Goal: Information Seeking & Learning: Learn about a topic

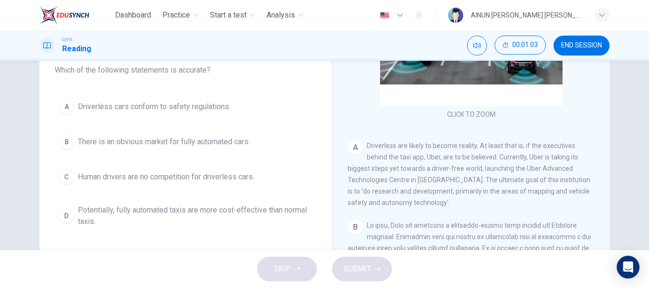
scroll to position [95, 0]
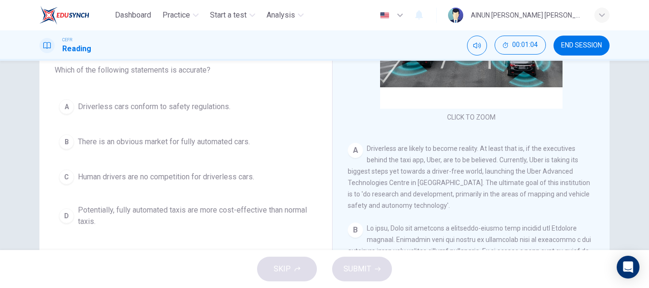
click at [62, 140] on div "B" at bounding box center [66, 141] width 15 height 15
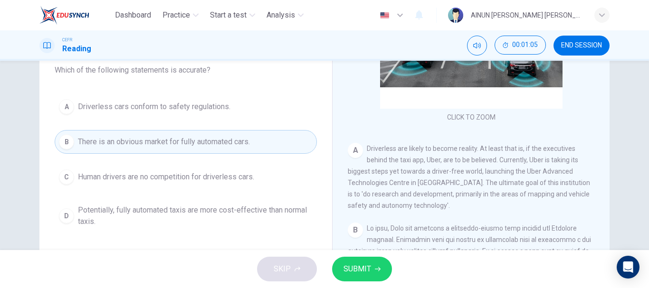
click at [360, 266] on span "SUBMIT" at bounding box center [358, 269] width 28 height 13
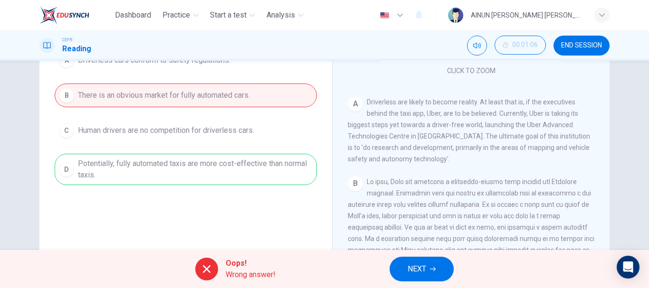
scroll to position [131, 0]
click at [423, 271] on span "NEXT" at bounding box center [417, 269] width 19 height 13
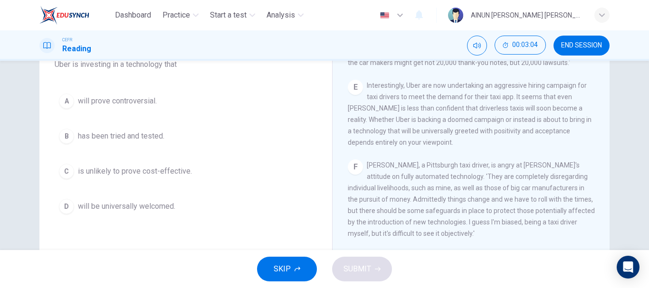
scroll to position [95, 0]
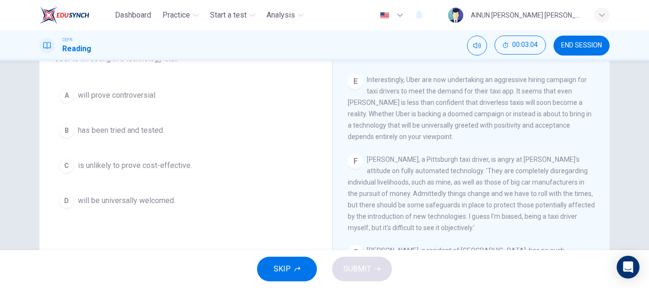
click at [66, 200] on div "D" at bounding box center [66, 200] width 15 height 15
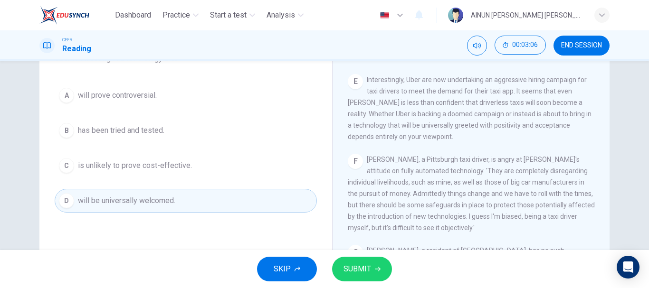
click at [370, 269] on span "SUBMIT" at bounding box center [358, 269] width 28 height 13
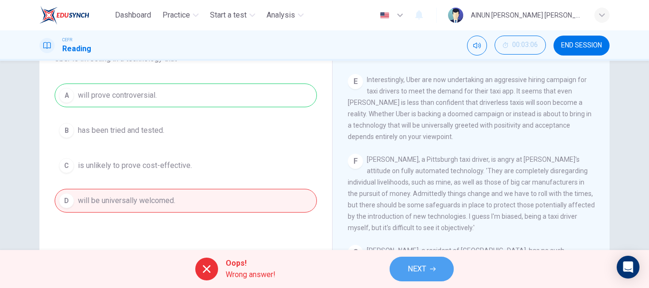
click at [433, 266] on button "NEXT" at bounding box center [422, 269] width 64 height 25
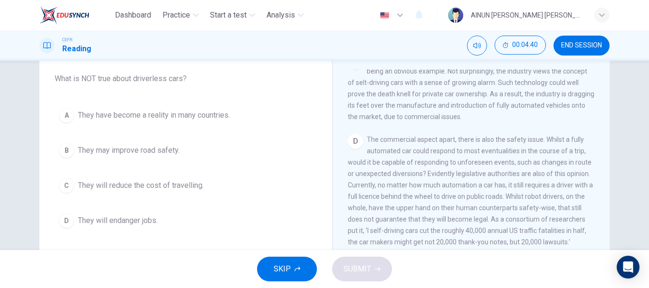
scroll to position [36, 0]
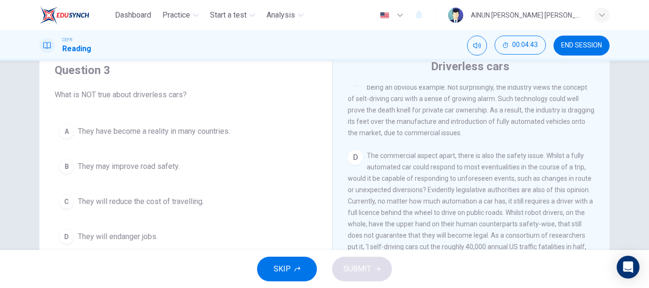
click at [61, 128] on div "A" at bounding box center [66, 131] width 15 height 15
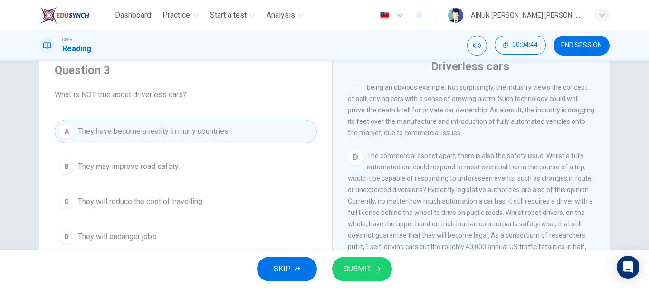
click at [362, 269] on span "SUBMIT" at bounding box center [358, 269] width 28 height 13
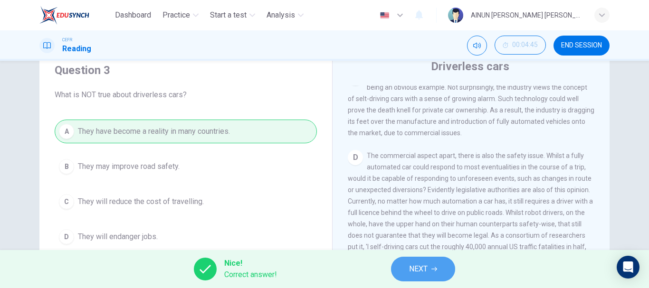
click at [412, 268] on span "NEXT" at bounding box center [418, 269] width 19 height 13
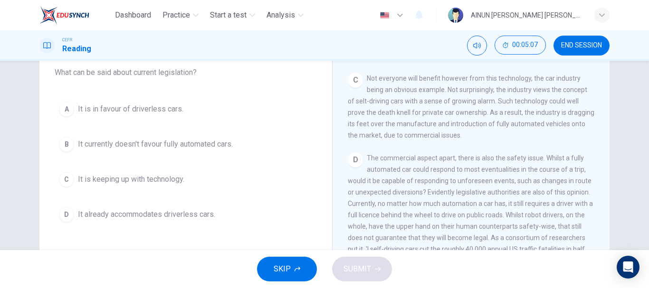
scroll to position [84, 0]
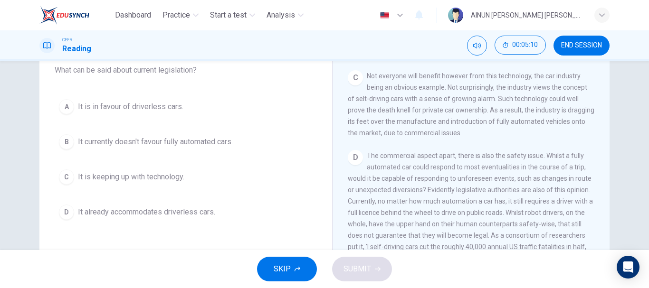
click at [62, 145] on div "B" at bounding box center [66, 141] width 15 height 15
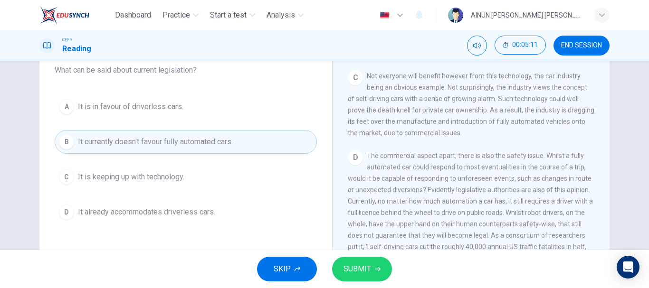
click at [367, 269] on span "SUBMIT" at bounding box center [358, 269] width 28 height 13
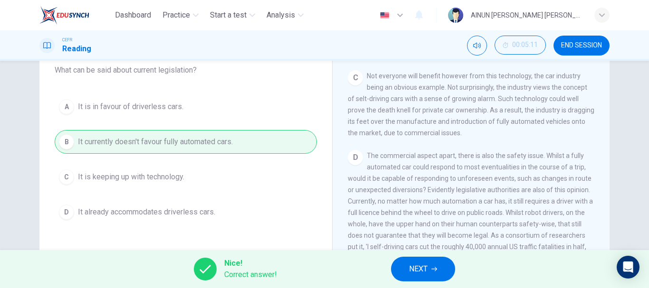
click at [419, 266] on span "NEXT" at bounding box center [418, 269] width 19 height 13
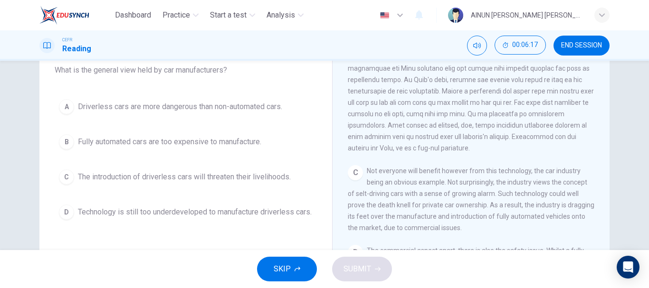
scroll to position [371, 0]
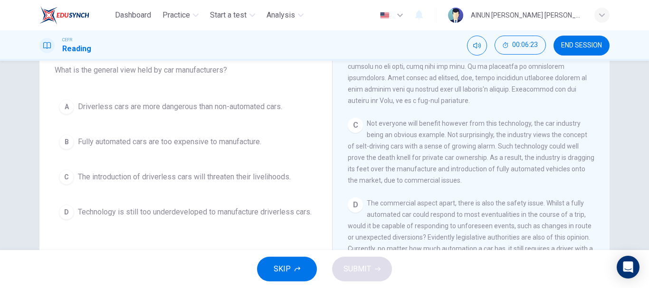
click at [66, 110] on div "A" at bounding box center [66, 106] width 15 height 15
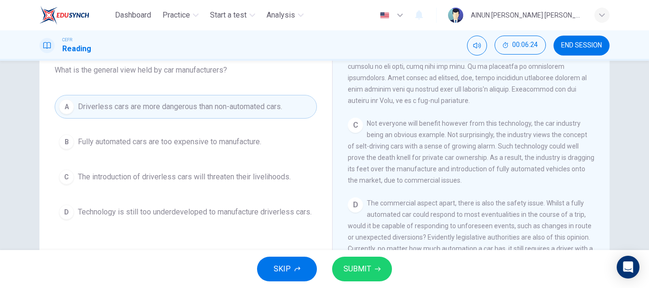
click at [362, 271] on span "SUBMIT" at bounding box center [358, 269] width 28 height 13
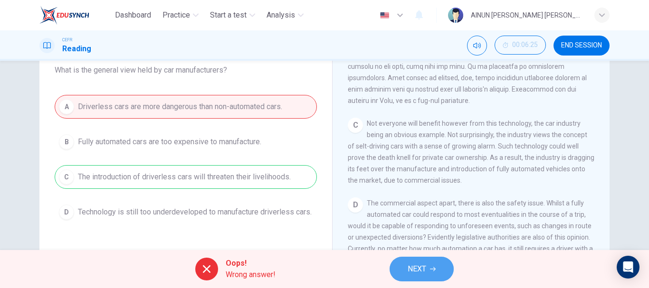
click at [415, 269] on span "NEXT" at bounding box center [417, 269] width 19 height 13
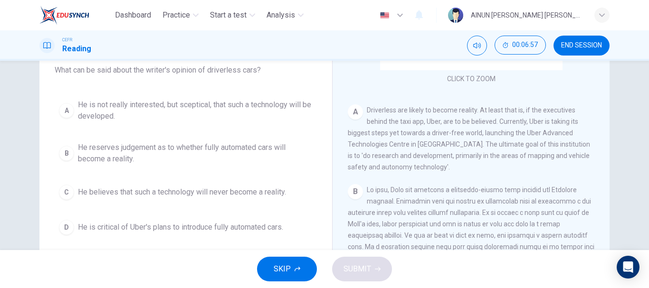
scroll to position [181, 0]
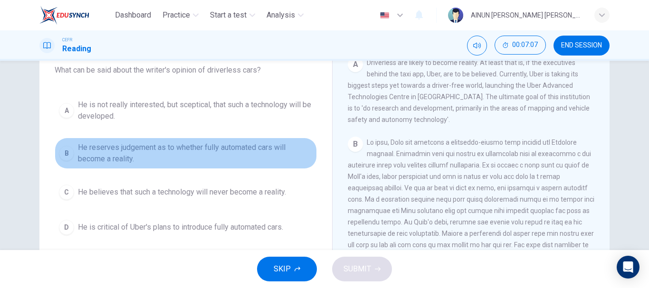
click at [67, 155] on div "B" at bounding box center [66, 153] width 15 height 15
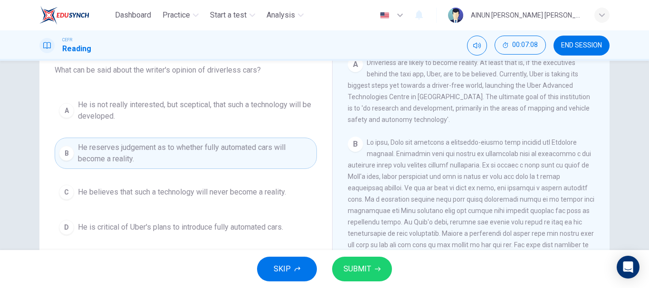
click at [365, 268] on span "SUBMIT" at bounding box center [358, 269] width 28 height 13
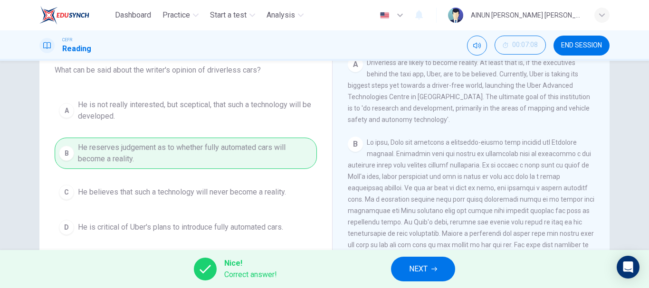
click at [425, 271] on span "NEXT" at bounding box center [418, 269] width 19 height 13
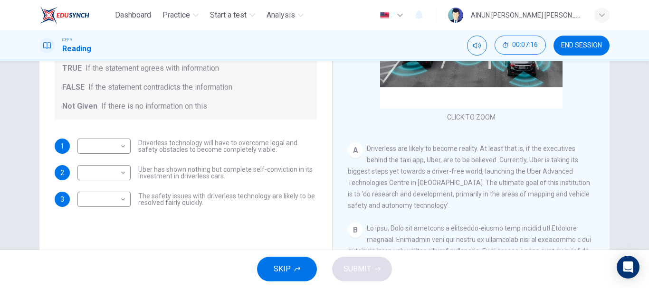
scroll to position [95, 0]
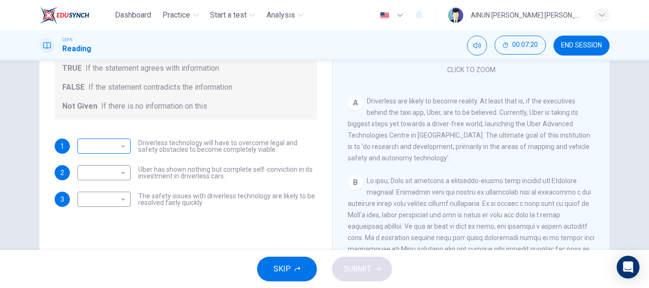
click at [116, 145] on body "Dashboard Practice Start a test Analysis English en ​ AINUN FARAHANI ADIBA BINT…" at bounding box center [324, 144] width 649 height 288
click at [115, 164] on li "TRUE" at bounding box center [101, 161] width 53 height 15
type input "TRUE"
click at [121, 204] on body "Dashboard Practice Start a test Analysis English en ​ AINUN FARAHANI ADIBA BINT…" at bounding box center [324, 144] width 649 height 288
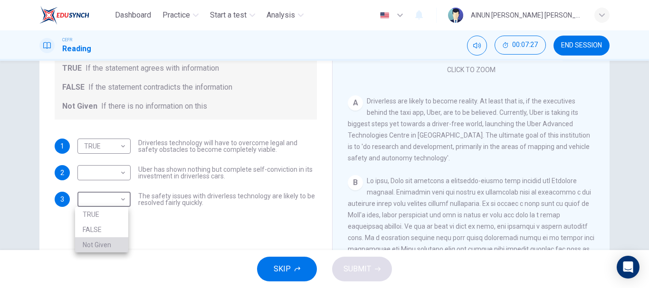
click at [107, 249] on li "Not Given" at bounding box center [101, 245] width 53 height 15
type input "Not Given"
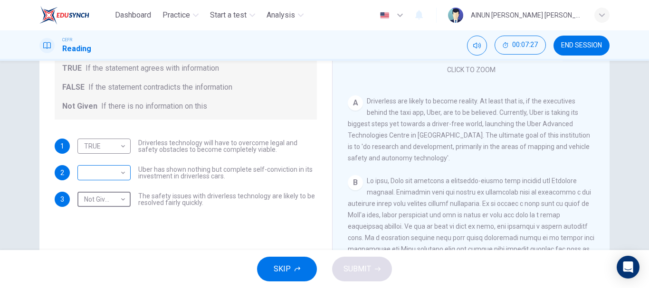
click at [112, 172] on body "Dashboard Practice Start a test Analysis English en ​ AINUN FARAHANI ADIBA BINT…" at bounding box center [324, 144] width 649 height 288
click at [103, 208] on li "FALSE" at bounding box center [101, 203] width 53 height 15
type input "FALSE"
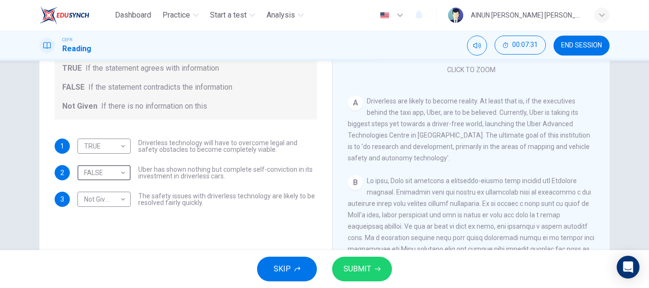
click at [362, 269] on span "SUBMIT" at bounding box center [358, 269] width 28 height 13
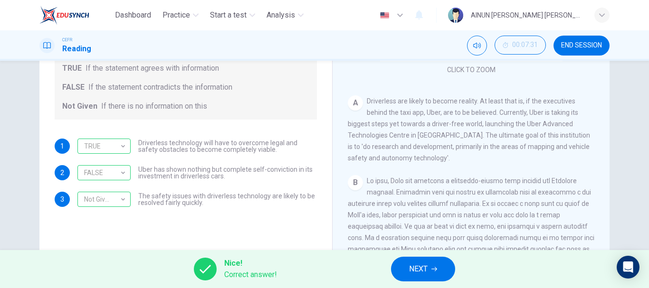
click at [424, 275] on span "NEXT" at bounding box center [418, 269] width 19 height 13
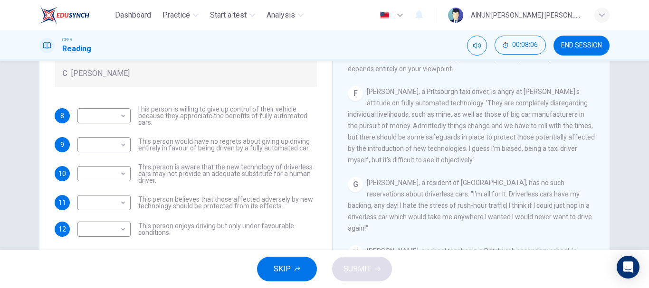
scroll to position [179, 0]
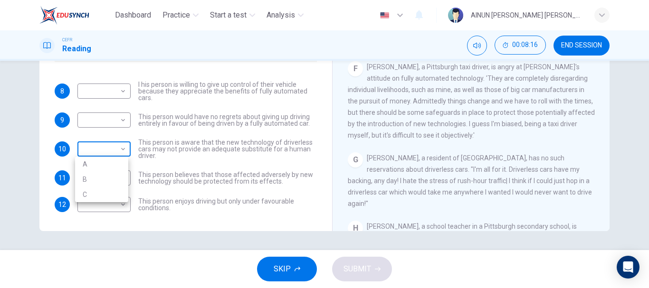
click at [115, 153] on body "Dashboard Practice Start a test Analysis English en ​ AINUN FARAHANI ADIBA BINT…" at bounding box center [324, 144] width 649 height 288
click at [258, 146] on div at bounding box center [324, 144] width 649 height 288
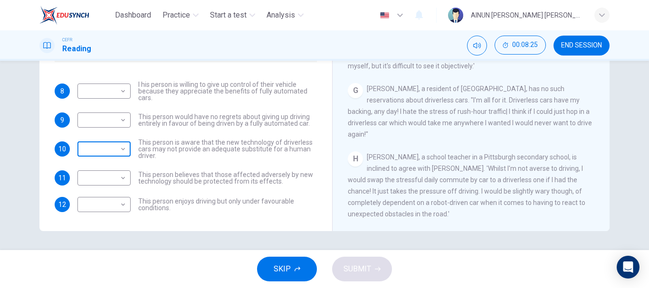
click at [110, 150] on body "Dashboard Practice Start a test Analysis English en ​ AINUN FARAHANI ADIBA BINT…" at bounding box center [324, 144] width 649 height 288
drag, startPoint x: 104, startPoint y: 163, endPoint x: 108, endPoint y: 165, distance: 5.1
click at [106, 166] on li "A" at bounding box center [101, 164] width 53 height 15
type input "A"
click at [117, 176] on body "Dashboard Practice Start a test Analysis English en ​ AINUN FARAHANI ADIBA BINT…" at bounding box center [324, 144] width 649 height 288
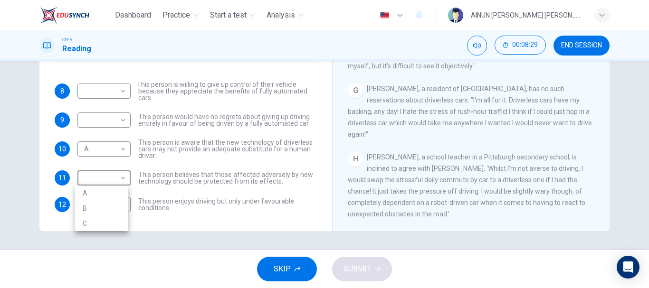
click at [112, 193] on li "A" at bounding box center [101, 193] width 53 height 15
type input "A"
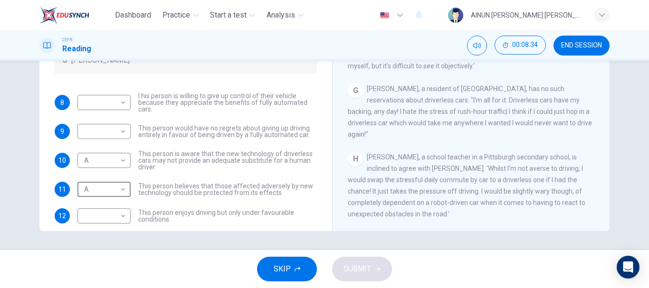
scroll to position [33, 0]
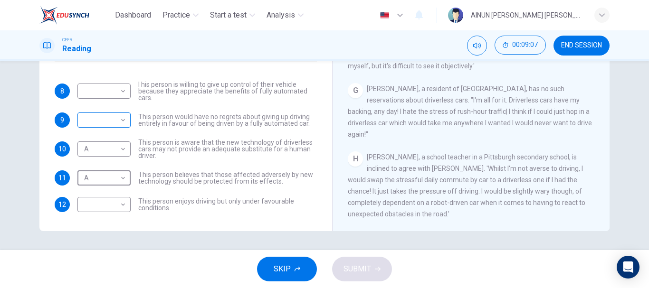
click at [120, 123] on body "Dashboard Practice Start a test Analysis English en ​ AINUN FARAHANI ADIBA BINT…" at bounding box center [324, 144] width 649 height 288
click at [120, 149] on li "B" at bounding box center [101, 150] width 53 height 15
type input "B"
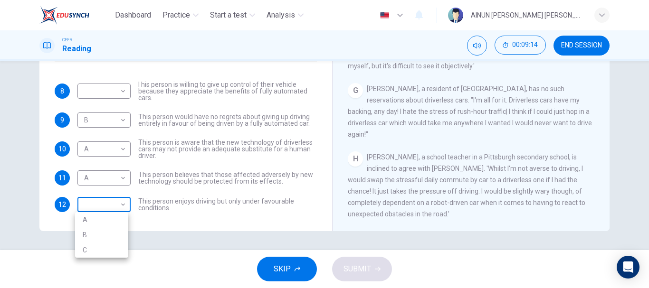
click at [120, 205] on body "Dashboard Practice Start a test Analysis English en ​ AINUN FARAHANI ADIBA BINT…" at bounding box center [324, 144] width 649 height 288
click at [110, 247] on li "C" at bounding box center [101, 250] width 53 height 15
type input "C"
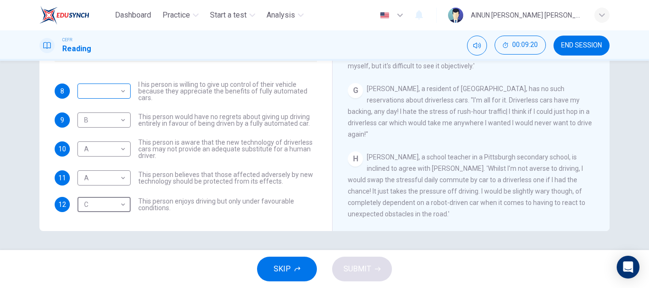
click at [107, 89] on body "Dashboard Practice Start a test Analysis English en ​ AINUN FARAHANI ADIBA BINT…" at bounding box center [324, 144] width 649 height 288
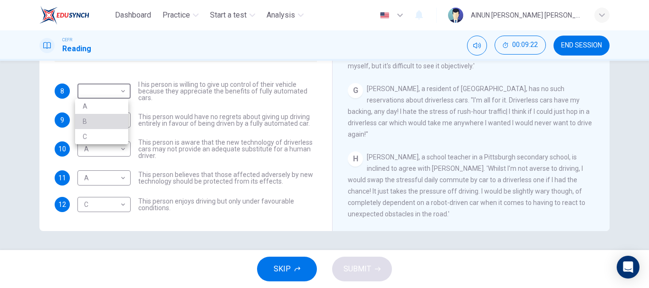
click at [108, 124] on li "B" at bounding box center [101, 121] width 53 height 15
type input "B"
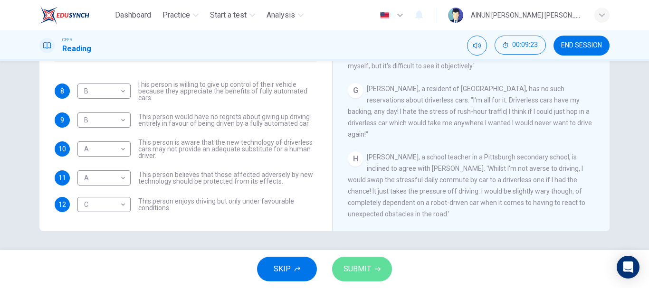
click at [350, 270] on span "SUBMIT" at bounding box center [358, 269] width 28 height 13
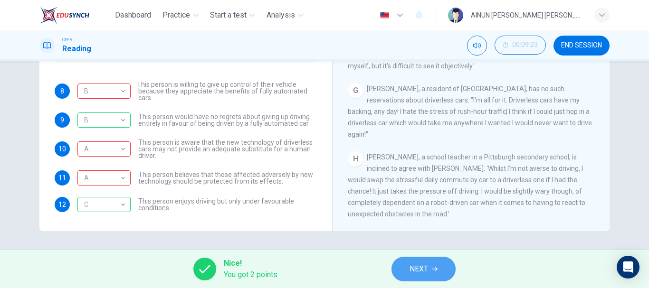
click at [423, 271] on span "NEXT" at bounding box center [419, 269] width 19 height 13
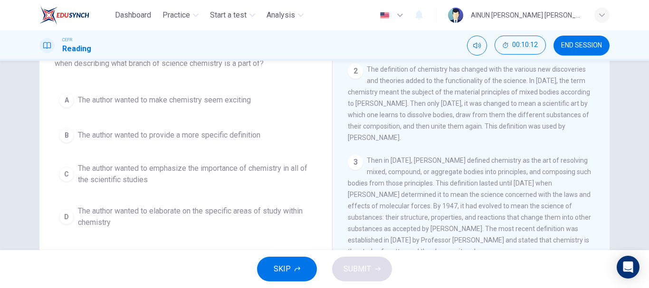
scroll to position [95, 0]
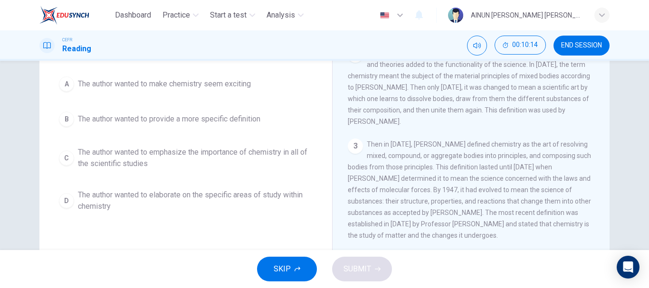
click at [66, 162] on div "C" at bounding box center [66, 158] width 15 height 15
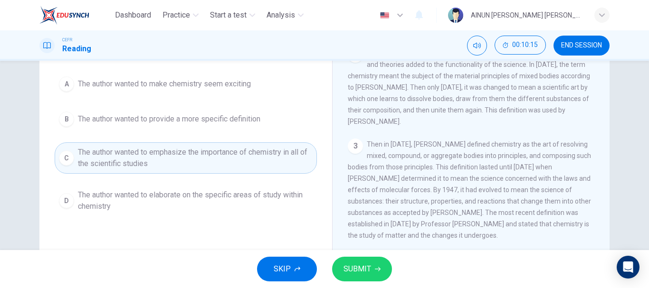
click at [359, 269] on span "SUBMIT" at bounding box center [358, 269] width 28 height 13
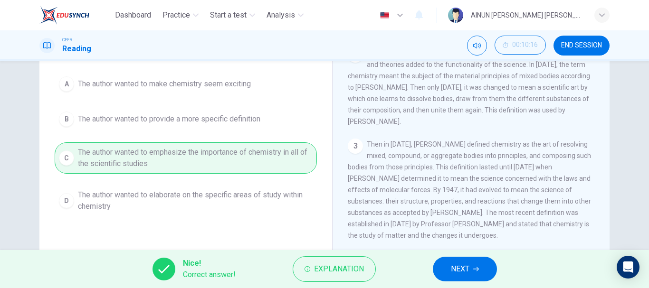
click at [455, 268] on span "NEXT" at bounding box center [460, 269] width 19 height 13
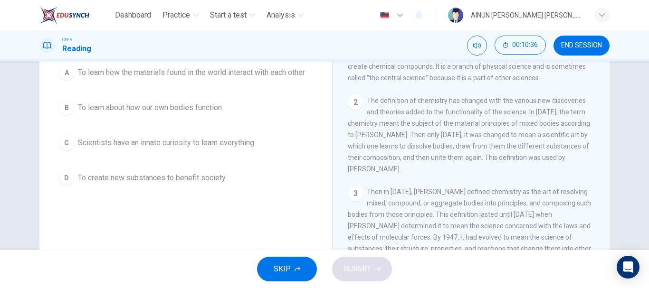
scroll to position [48, 0]
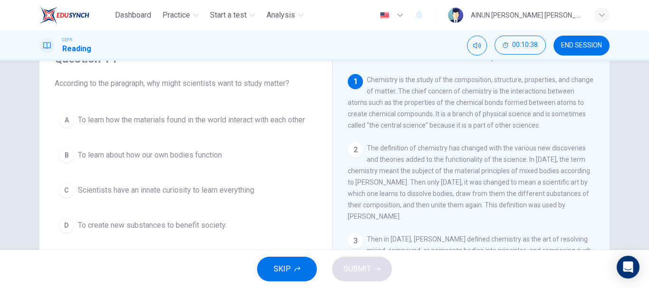
click at [60, 125] on div "A" at bounding box center [66, 120] width 15 height 15
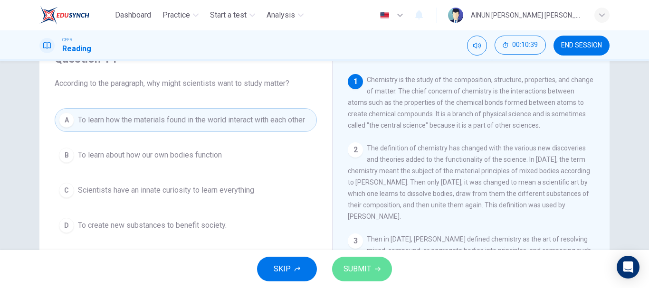
click at [356, 270] on span "SUBMIT" at bounding box center [358, 269] width 28 height 13
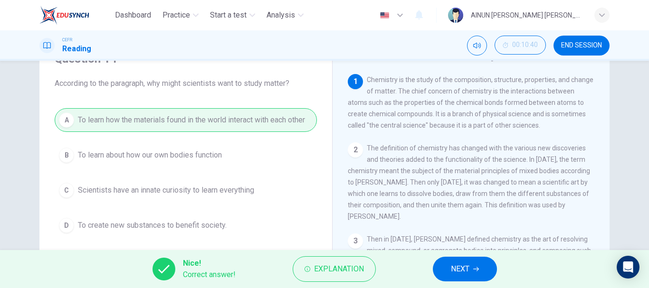
click at [476, 273] on button "NEXT" at bounding box center [465, 269] width 64 height 25
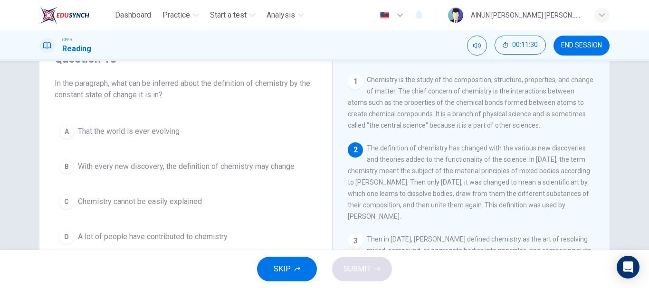
click at [59, 169] on div "B" at bounding box center [66, 166] width 15 height 15
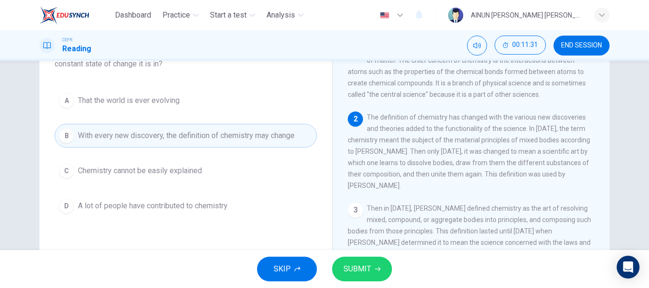
scroll to position [95, 0]
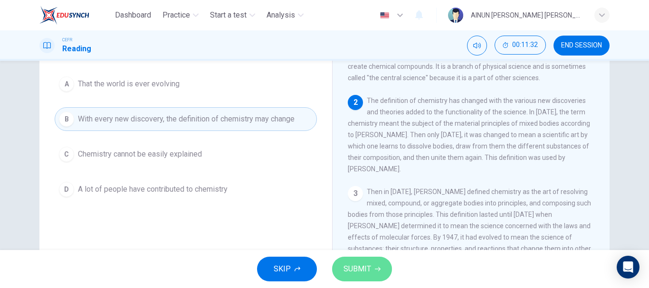
click at [376, 276] on button "SUBMIT" at bounding box center [362, 269] width 60 height 25
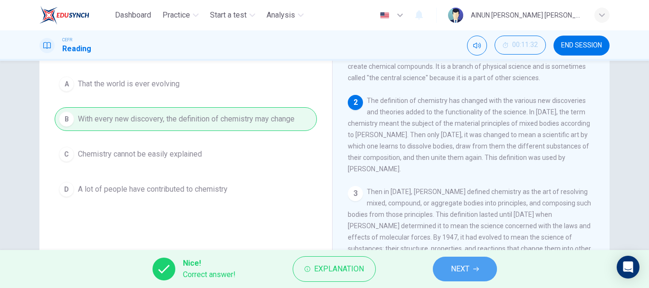
click at [467, 272] on span "NEXT" at bounding box center [460, 269] width 19 height 13
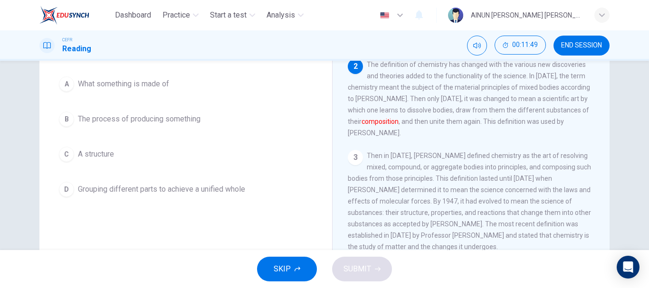
scroll to position [36, 0]
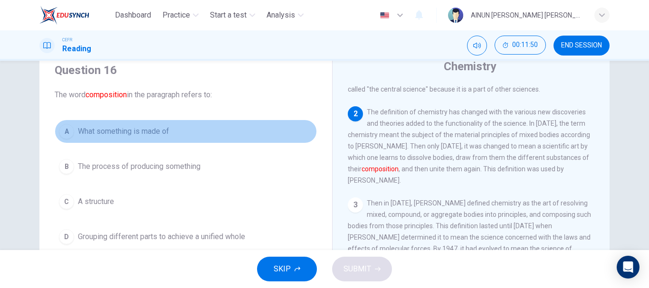
click at [61, 132] on div "A" at bounding box center [66, 131] width 15 height 15
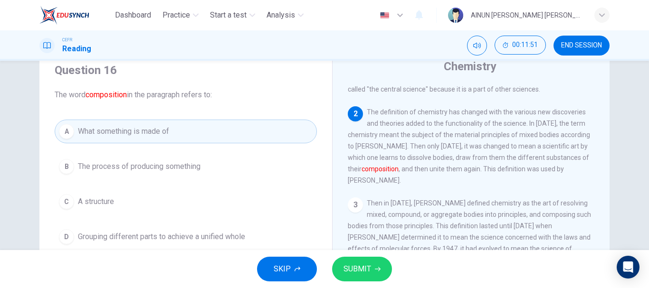
click at [378, 274] on button "SUBMIT" at bounding box center [362, 269] width 60 height 25
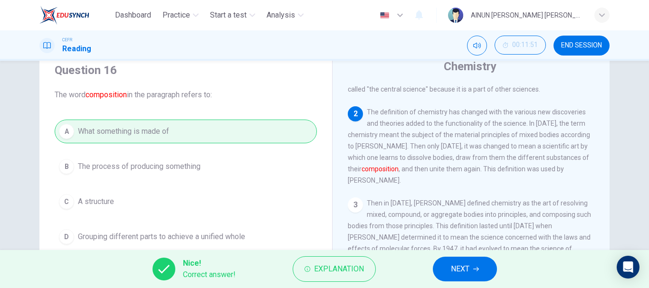
click at [461, 268] on span "NEXT" at bounding box center [460, 269] width 19 height 13
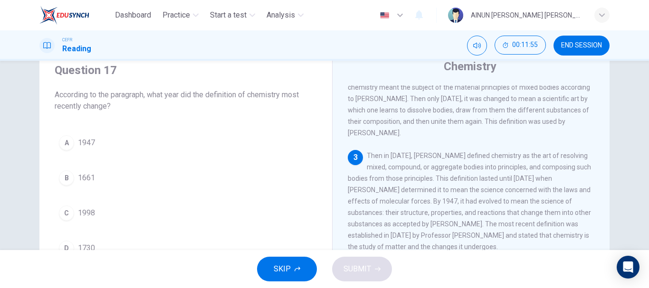
scroll to position [143, 0]
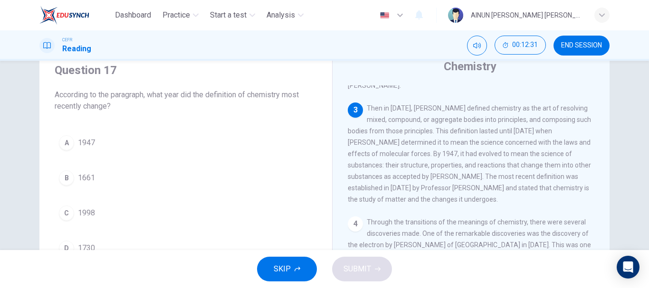
click at [59, 215] on div "C" at bounding box center [66, 213] width 15 height 15
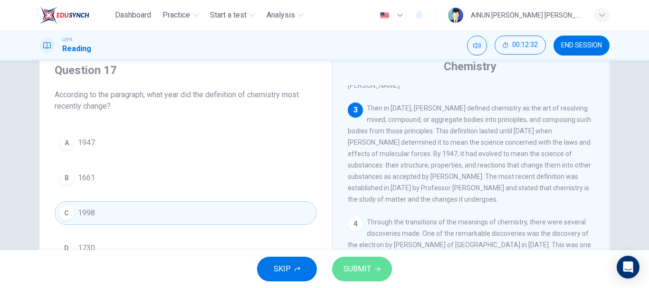
click at [364, 271] on span "SUBMIT" at bounding box center [358, 269] width 28 height 13
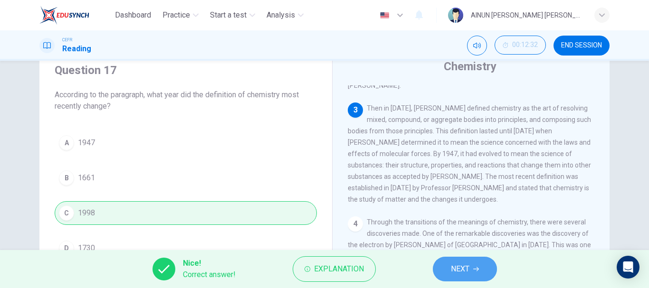
click at [465, 268] on span "NEXT" at bounding box center [460, 269] width 19 height 13
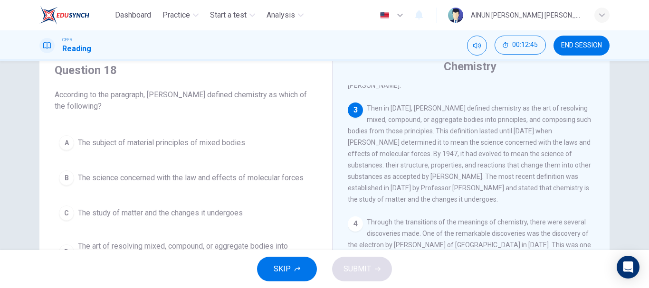
scroll to position [84, 0]
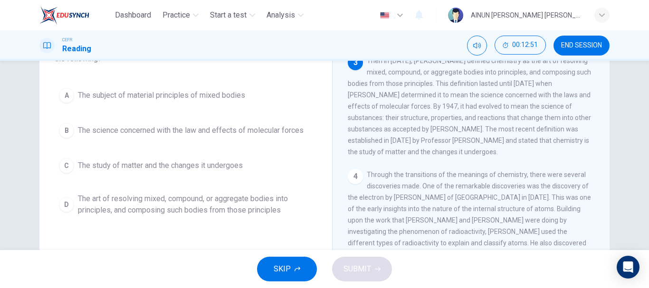
click at [63, 205] on div "D" at bounding box center [66, 204] width 15 height 15
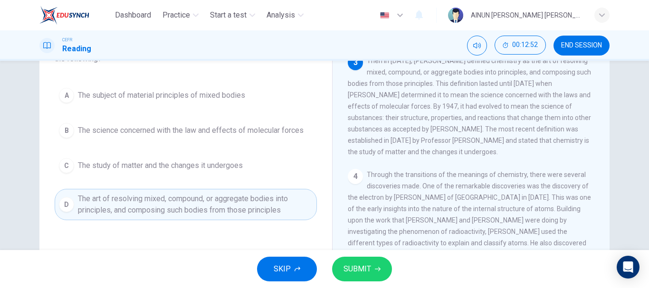
click at [357, 272] on span "SUBMIT" at bounding box center [358, 269] width 28 height 13
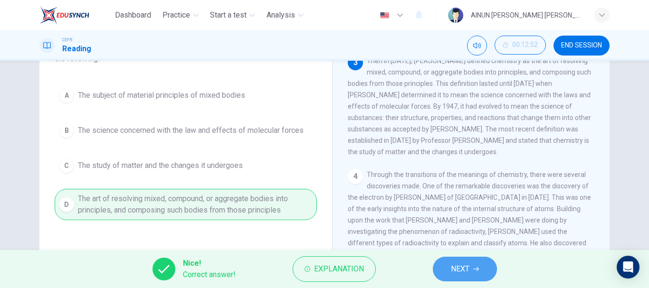
click at [451, 265] on span "NEXT" at bounding box center [460, 269] width 19 height 13
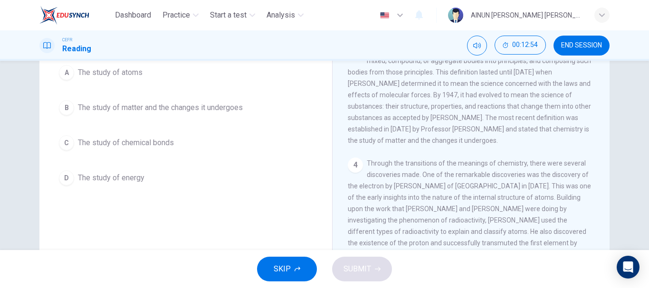
scroll to position [48, 0]
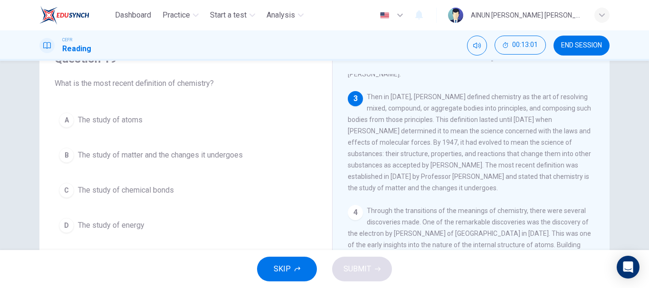
click at [61, 157] on div "B" at bounding box center [66, 155] width 15 height 15
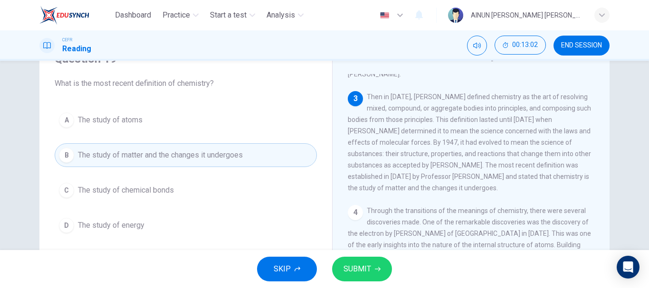
click at [372, 273] on button "SUBMIT" at bounding box center [362, 269] width 60 height 25
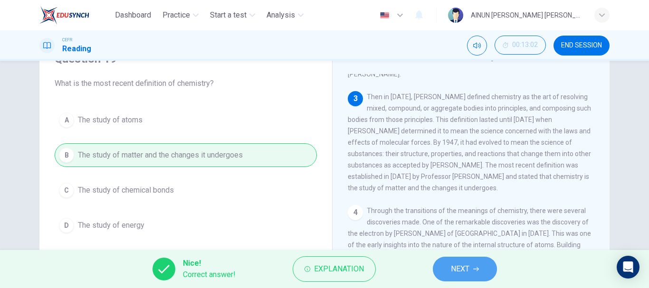
click at [456, 271] on span "NEXT" at bounding box center [460, 269] width 19 height 13
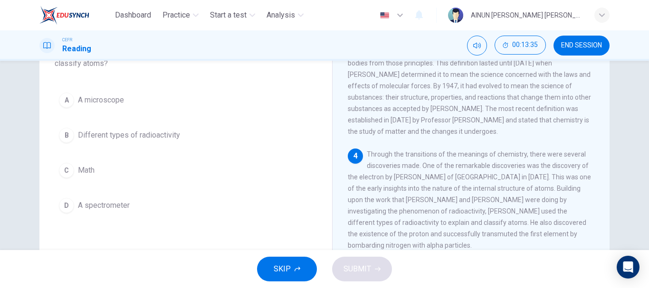
scroll to position [95, 0]
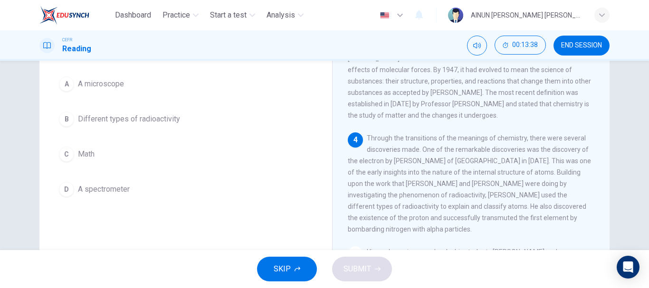
drag, startPoint x: 63, startPoint y: 120, endPoint x: 80, endPoint y: 125, distance: 17.6
click at [64, 120] on div "B" at bounding box center [66, 119] width 15 height 15
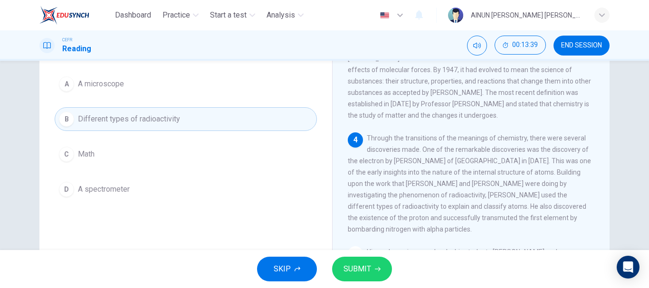
click at [354, 268] on span "SUBMIT" at bounding box center [358, 269] width 28 height 13
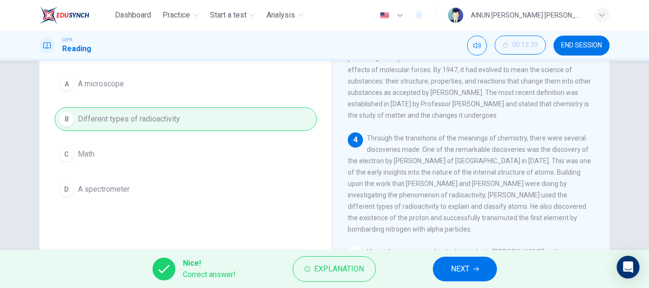
click at [452, 273] on span "NEXT" at bounding box center [460, 269] width 19 height 13
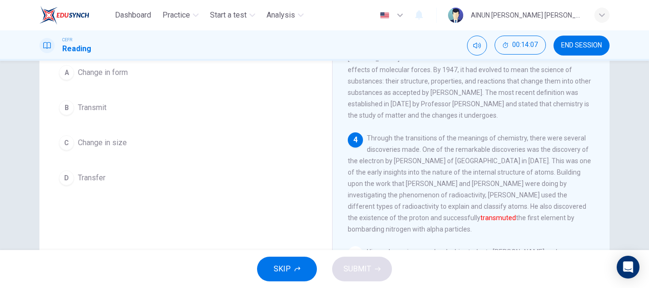
click at [62, 75] on div "A" at bounding box center [66, 72] width 15 height 15
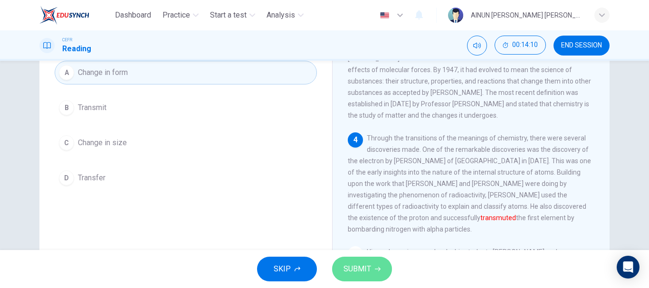
click at [363, 273] on span "SUBMIT" at bounding box center [358, 269] width 28 height 13
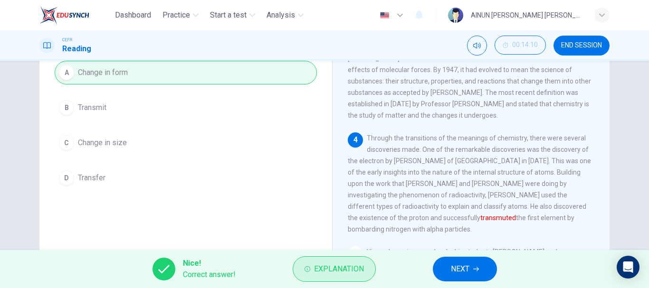
click at [325, 268] on span "Explanation" at bounding box center [339, 269] width 50 height 13
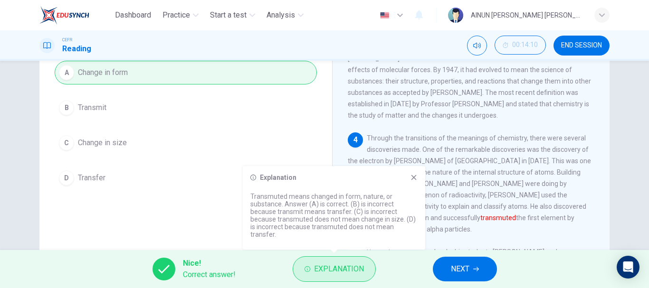
click at [325, 268] on span "Explanation" at bounding box center [339, 269] width 50 height 13
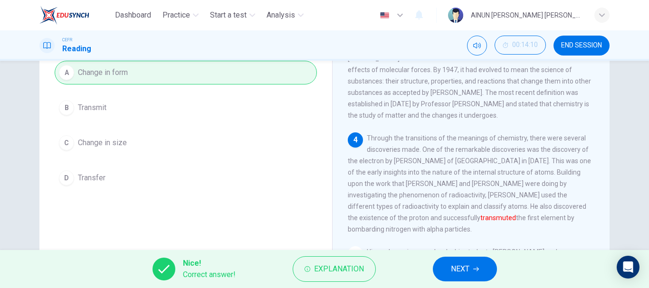
click at [453, 272] on span "NEXT" at bounding box center [460, 269] width 19 height 13
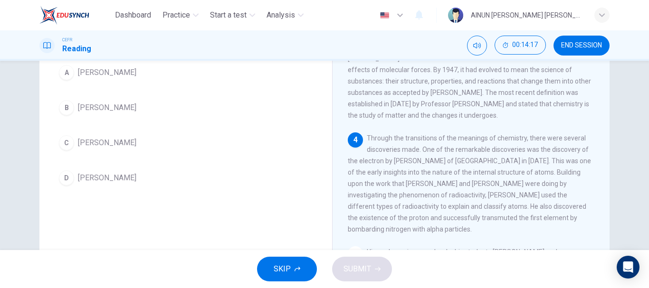
click at [66, 76] on div "A" at bounding box center [66, 72] width 15 height 15
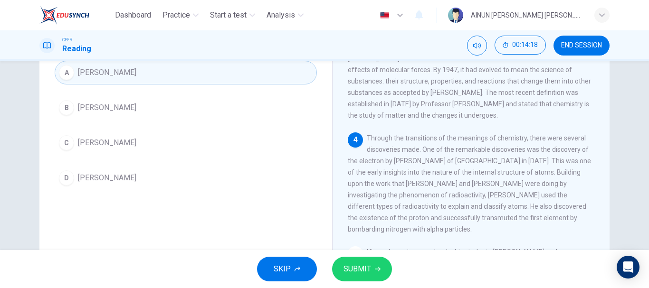
click at [352, 269] on span "SUBMIT" at bounding box center [358, 269] width 28 height 13
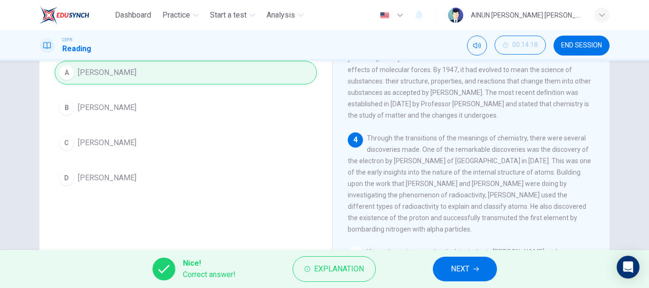
scroll to position [48, 0]
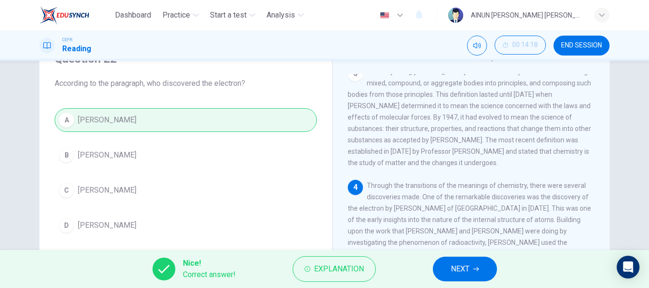
click at [459, 265] on span "NEXT" at bounding box center [460, 269] width 19 height 13
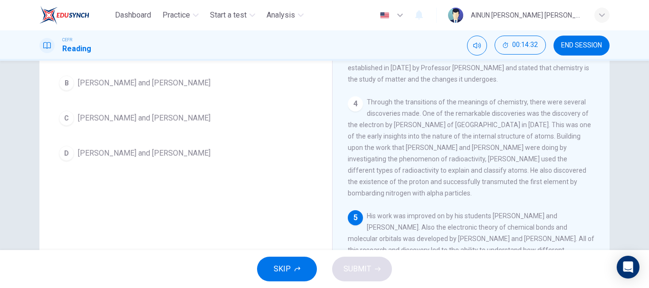
scroll to position [84, 0]
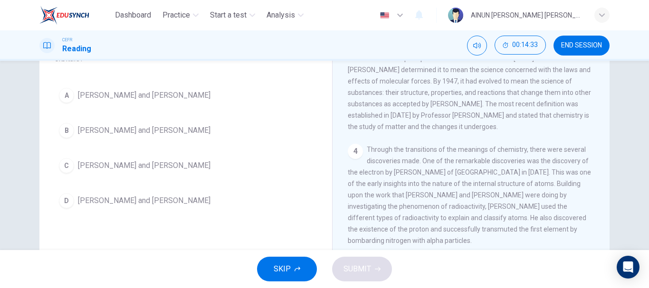
click at [68, 105] on button "A Linus Pauling and Gilbert Lewis" at bounding box center [186, 96] width 262 height 24
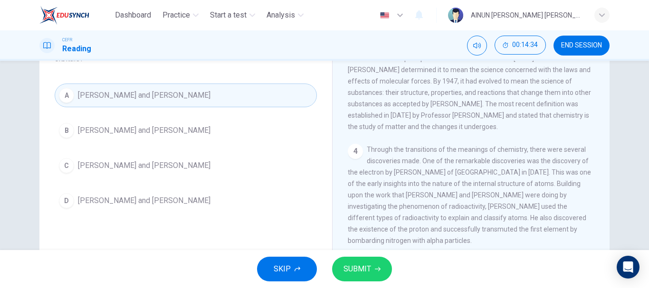
click at [373, 266] on button "SUBMIT" at bounding box center [362, 269] width 60 height 25
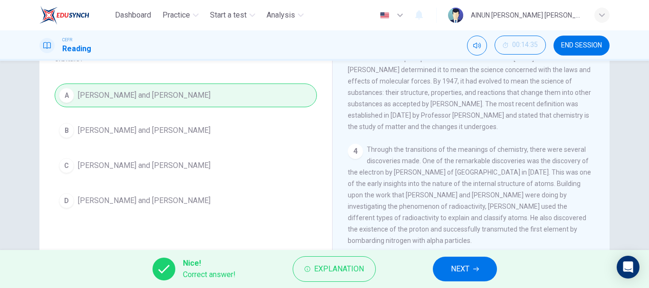
click at [464, 273] on span "NEXT" at bounding box center [460, 269] width 19 height 13
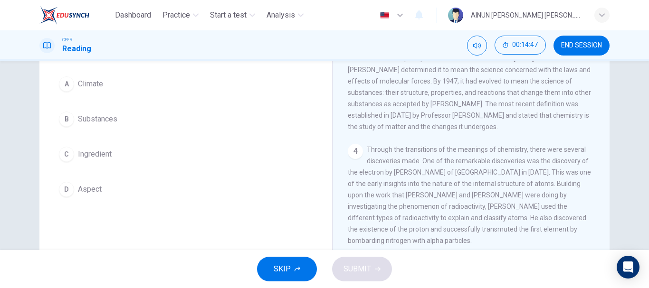
click at [66, 189] on div "D" at bounding box center [66, 189] width 15 height 15
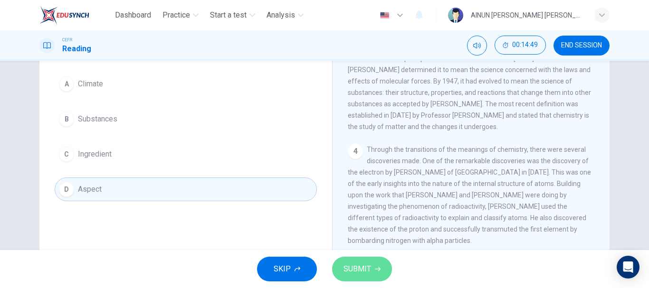
click at [354, 269] on span "SUBMIT" at bounding box center [358, 269] width 28 height 13
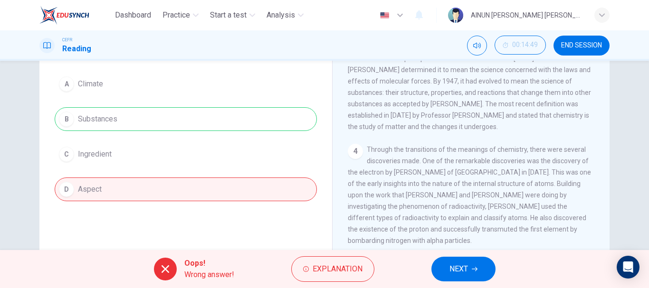
click at [455, 273] on span "NEXT" at bounding box center [459, 269] width 19 height 13
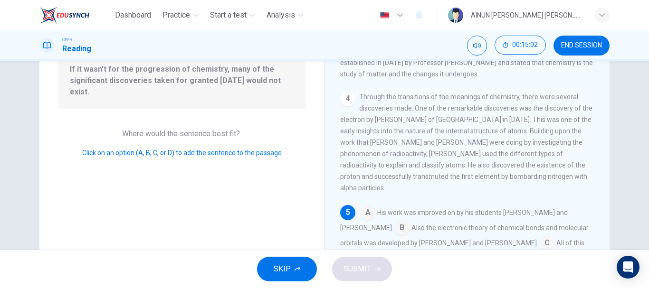
scroll to position [143, 0]
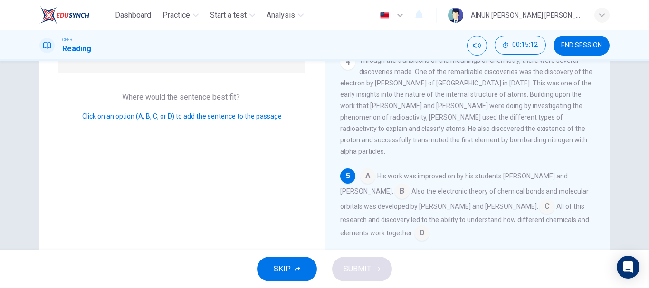
click at [365, 174] on input at bounding box center [367, 177] width 15 height 15
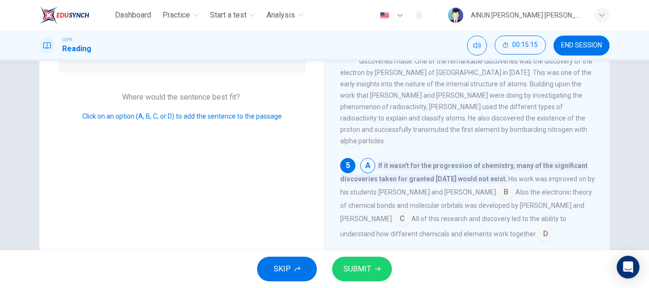
scroll to position [212, 0]
click at [498, 192] on input at bounding box center [505, 192] width 15 height 15
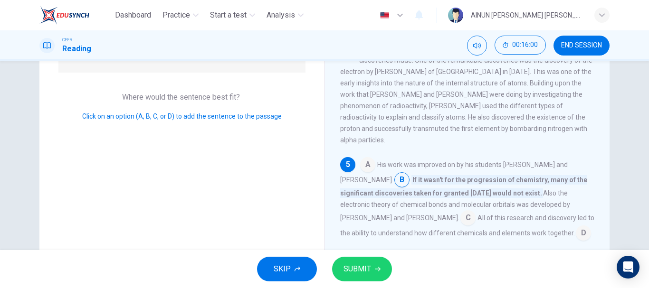
click at [460, 216] on input at bounding box center [467, 218] width 15 height 15
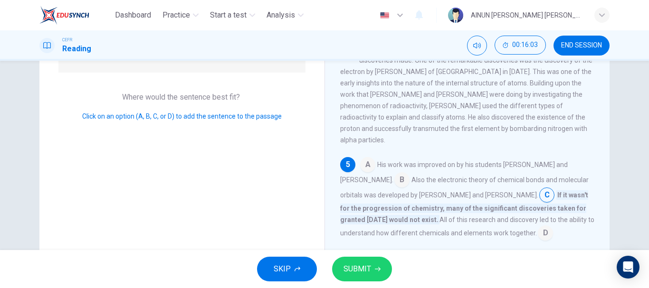
scroll to position [179, 0]
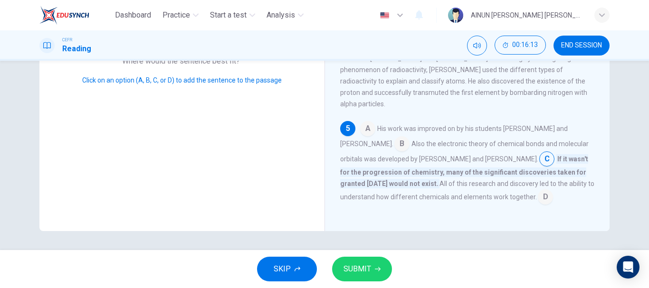
click at [540, 197] on input at bounding box center [545, 198] width 15 height 15
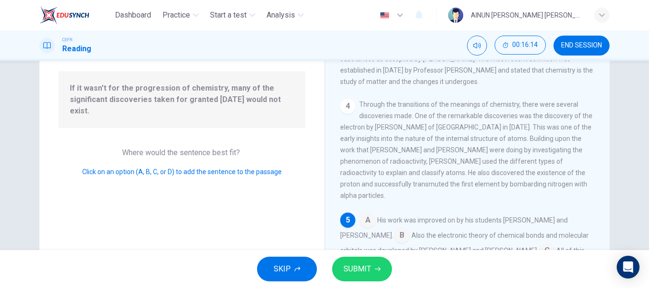
scroll to position [84, 0]
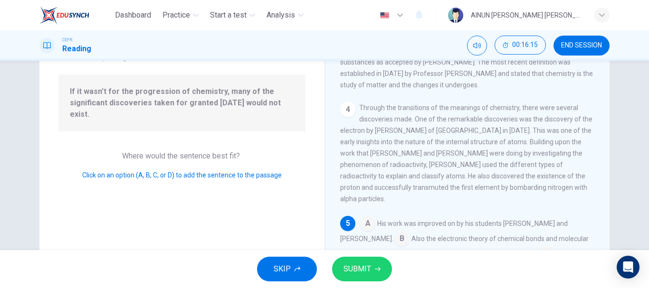
click at [357, 268] on span "SUBMIT" at bounding box center [358, 269] width 28 height 13
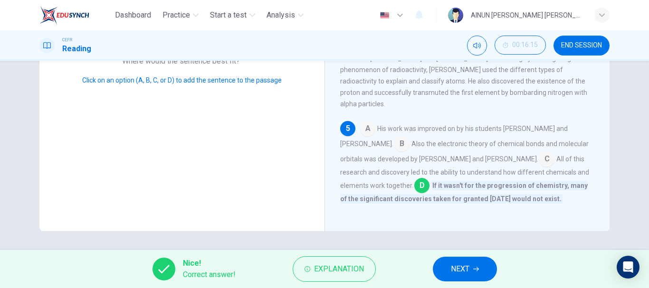
scroll to position [0, 0]
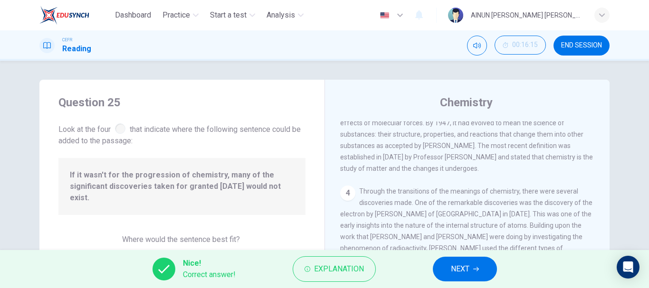
click at [461, 274] on span "NEXT" at bounding box center [460, 269] width 19 height 13
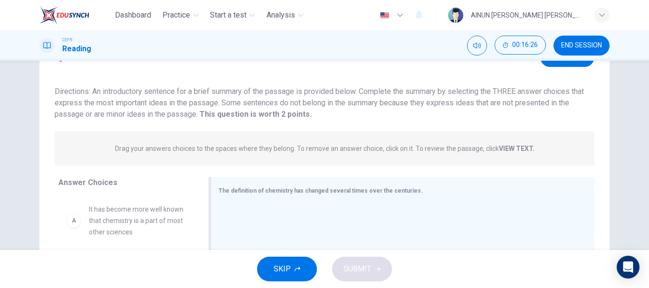
scroll to position [95, 0]
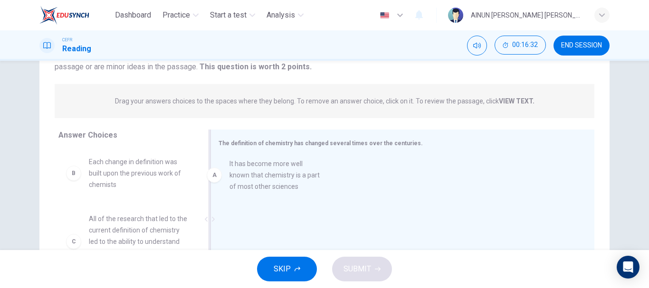
drag, startPoint x: 123, startPoint y: 178, endPoint x: 268, endPoint y: 177, distance: 145.9
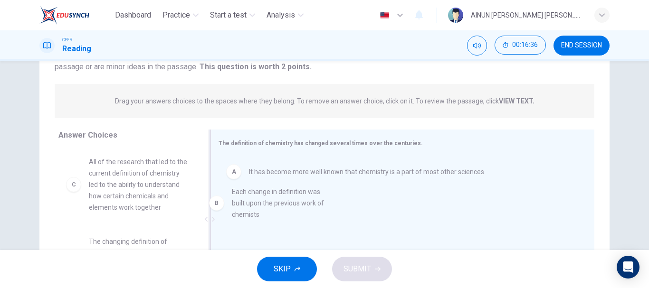
drag, startPoint x: 105, startPoint y: 172, endPoint x: 266, endPoint y: 201, distance: 162.7
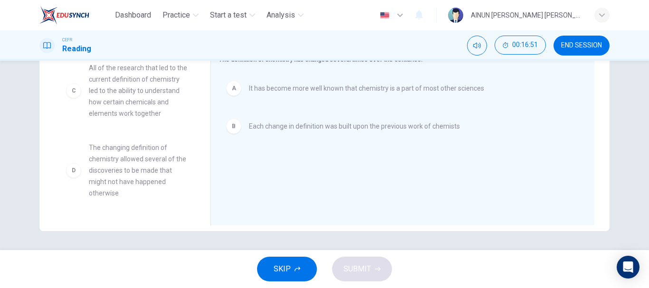
scroll to position [0, 0]
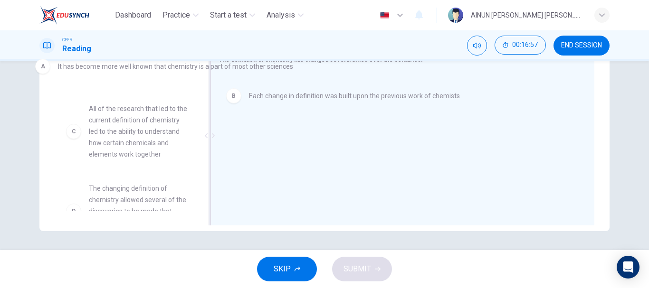
drag, startPoint x: 268, startPoint y: 89, endPoint x: 77, endPoint y: 67, distance: 192.3
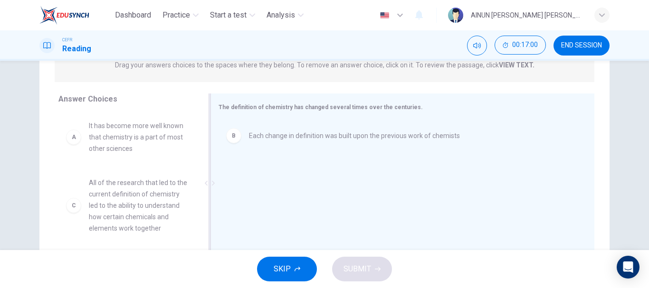
scroll to position [48, 0]
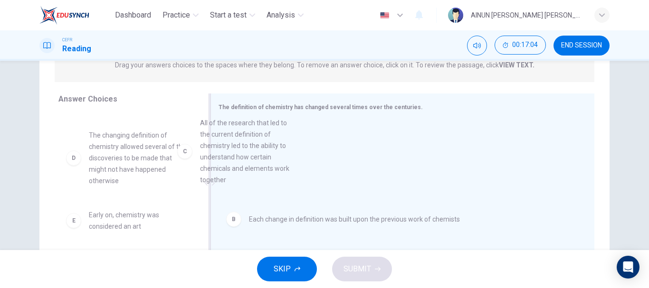
drag, startPoint x: 129, startPoint y: 172, endPoint x: 274, endPoint y: 155, distance: 145.5
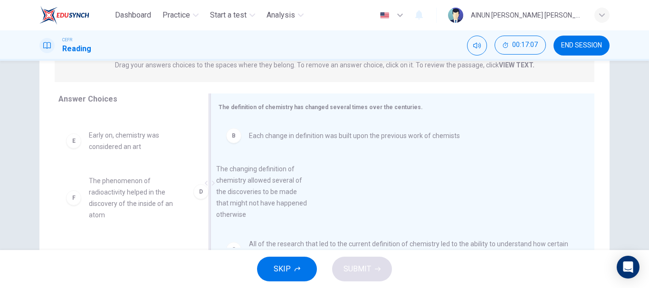
drag, startPoint x: 119, startPoint y: 163, endPoint x: 288, endPoint y: 204, distance: 174.0
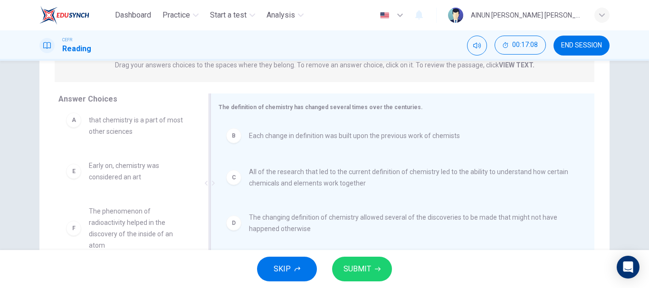
scroll to position [17, 0]
click at [354, 263] on span "SUBMIT" at bounding box center [358, 269] width 28 height 13
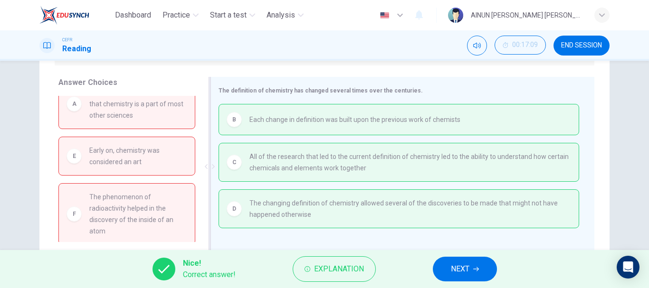
scroll to position [131, 0]
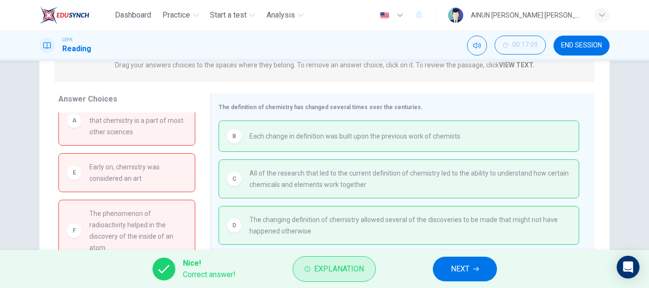
click at [309, 263] on button "Explanation" at bounding box center [334, 270] width 83 height 26
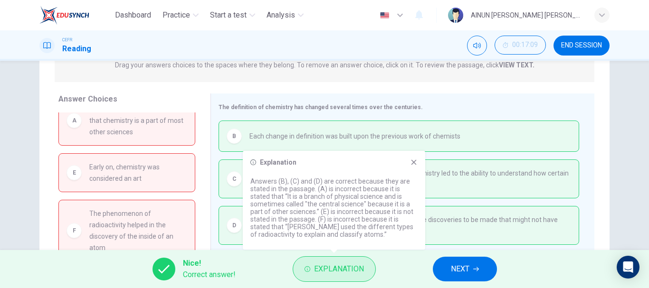
click at [309, 263] on button "Explanation" at bounding box center [334, 270] width 83 height 26
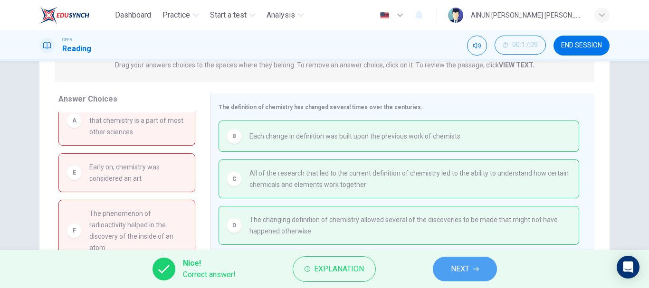
click at [441, 263] on button "NEXT" at bounding box center [465, 269] width 64 height 25
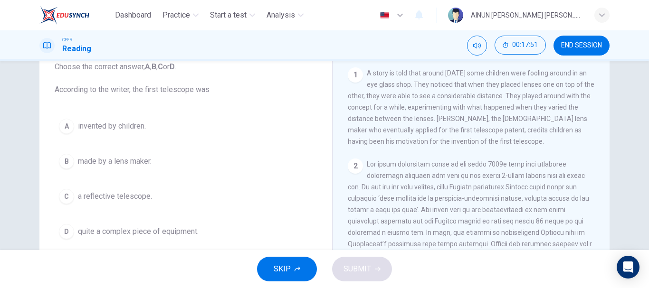
scroll to position [48, 0]
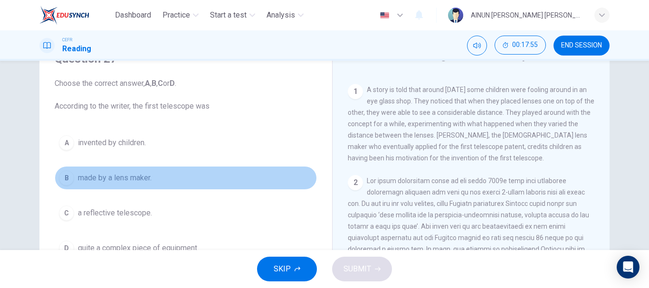
click at [64, 179] on div "B" at bounding box center [66, 178] width 15 height 15
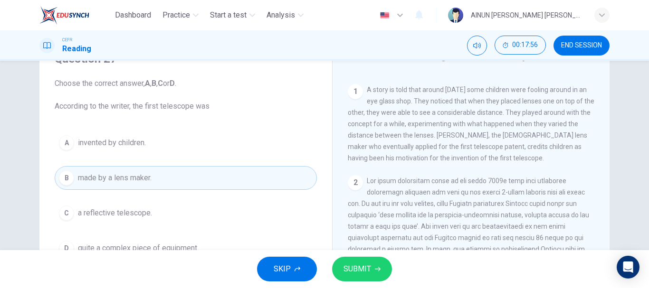
click at [373, 270] on button "SUBMIT" at bounding box center [362, 269] width 60 height 25
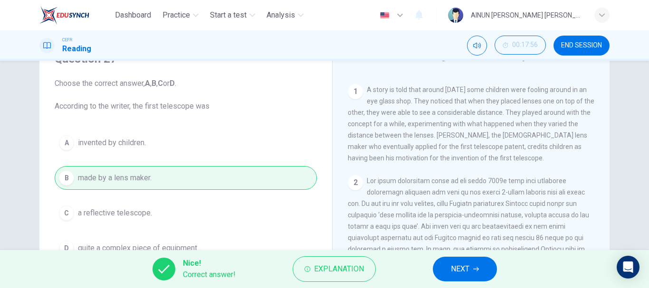
click at [458, 269] on span "NEXT" at bounding box center [460, 269] width 19 height 13
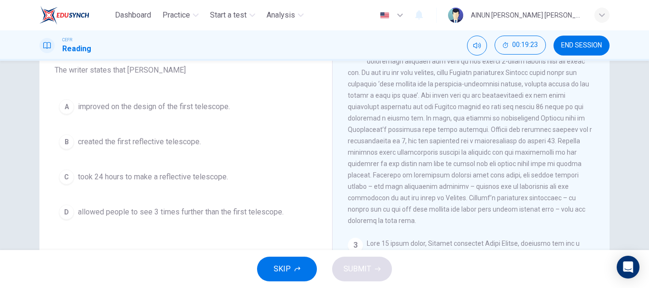
scroll to position [238, 0]
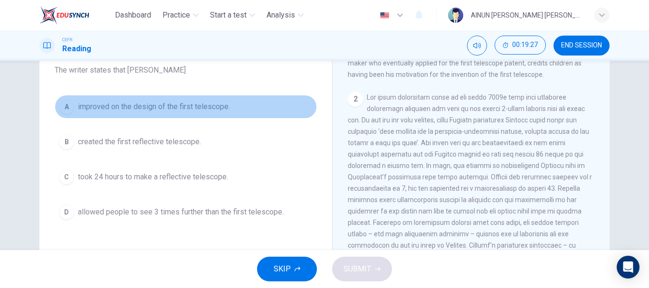
click at [59, 106] on div "A" at bounding box center [66, 106] width 15 height 15
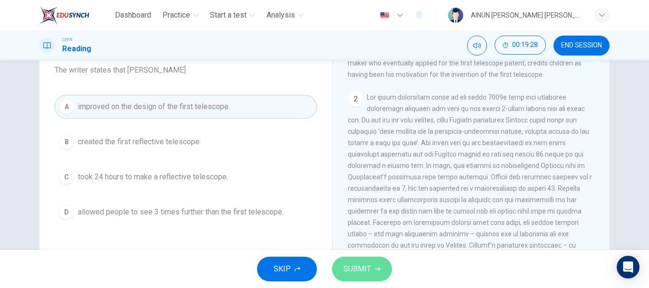
click at [366, 272] on span "SUBMIT" at bounding box center [358, 269] width 28 height 13
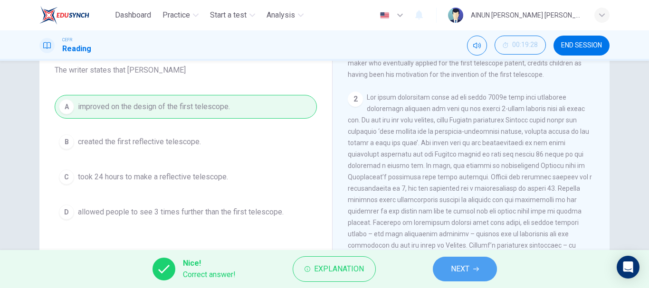
click at [456, 270] on span "NEXT" at bounding box center [460, 269] width 19 height 13
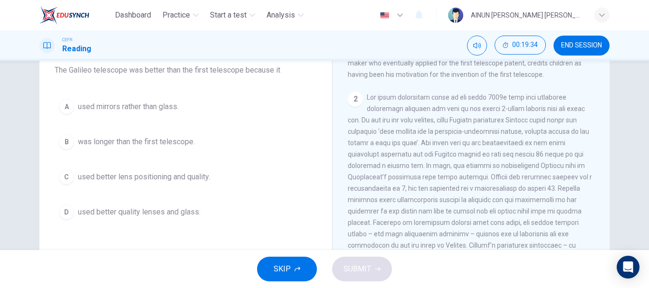
scroll to position [285, 0]
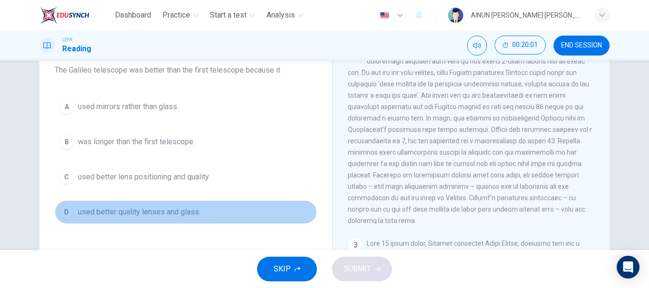
click at [64, 212] on div "D" at bounding box center [66, 212] width 15 height 15
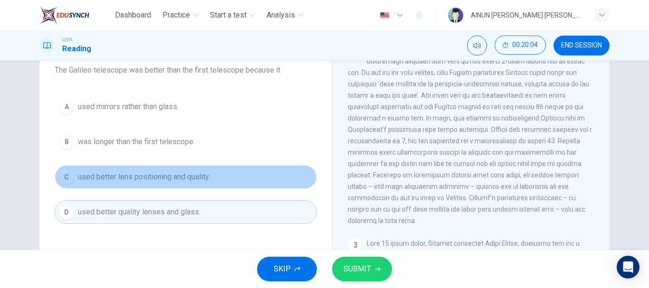
click at [66, 175] on div "C" at bounding box center [66, 177] width 15 height 15
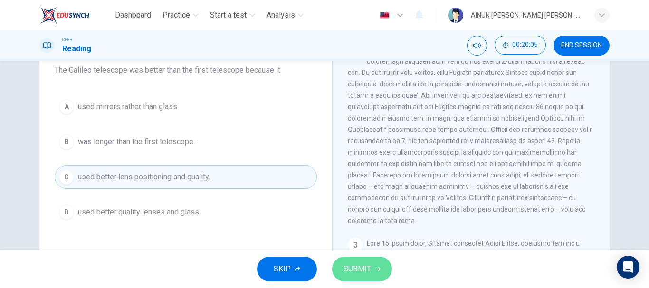
click at [367, 263] on span "SUBMIT" at bounding box center [358, 269] width 28 height 13
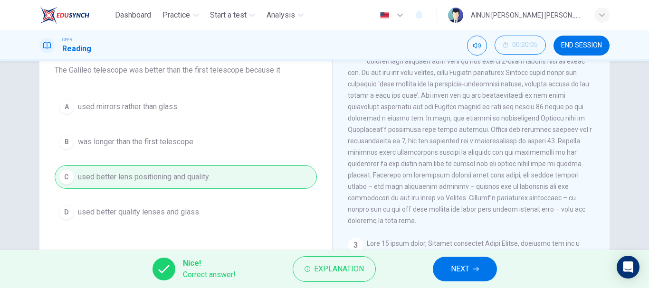
click at [451, 275] on span "NEXT" at bounding box center [460, 269] width 19 height 13
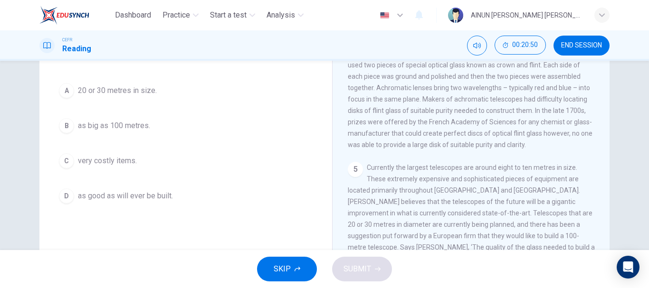
scroll to position [84, 0]
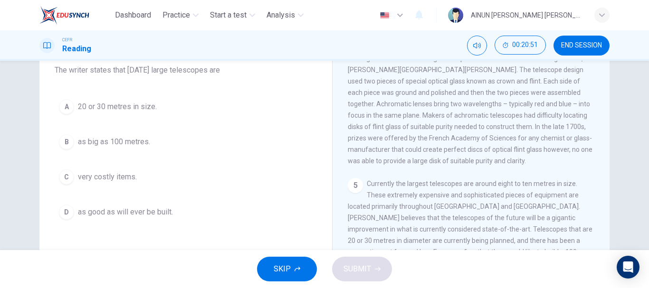
click at [66, 175] on div "C" at bounding box center [66, 177] width 15 height 15
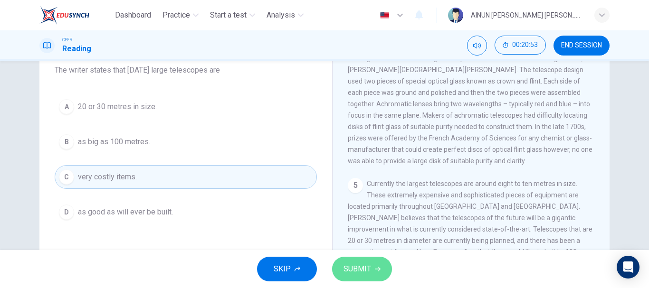
click at [382, 269] on button "SUBMIT" at bounding box center [362, 269] width 60 height 25
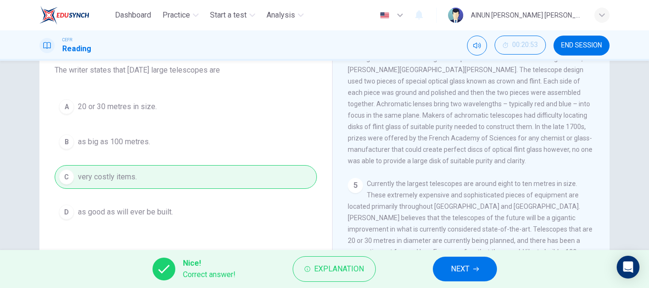
click at [473, 272] on button "NEXT" at bounding box center [465, 269] width 64 height 25
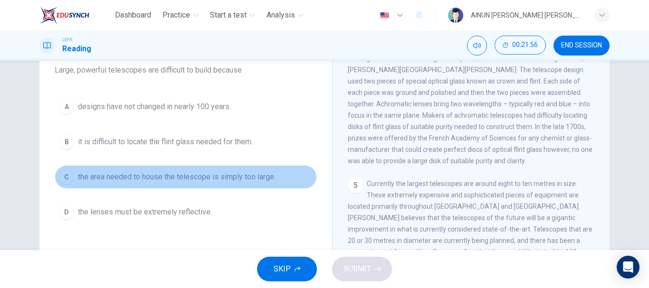
click at [67, 175] on div "C" at bounding box center [66, 177] width 15 height 15
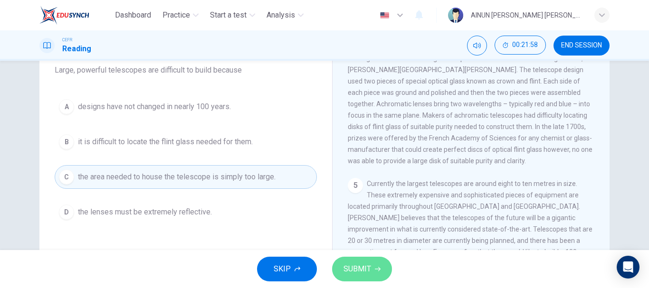
click at [358, 274] on span "SUBMIT" at bounding box center [358, 269] width 28 height 13
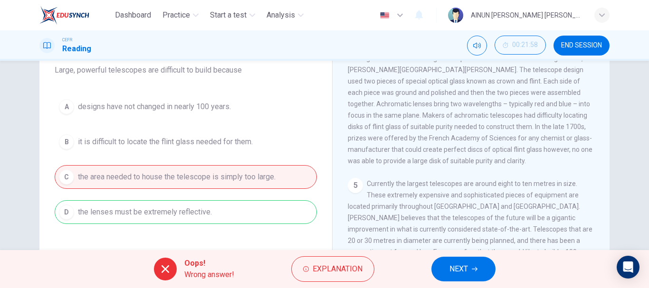
click at [462, 271] on span "NEXT" at bounding box center [459, 269] width 19 height 13
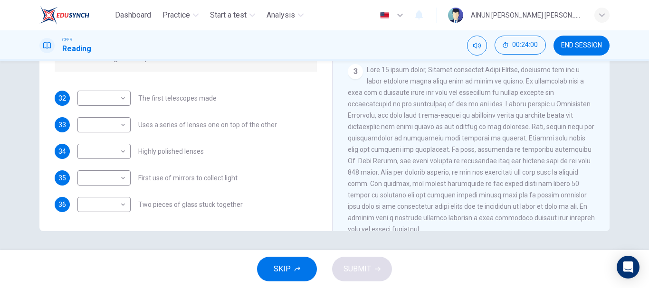
scroll to position [380, 0]
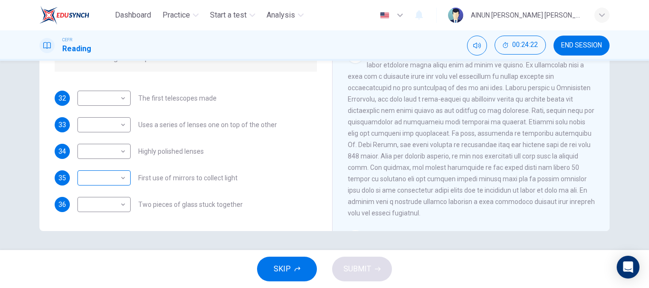
click at [118, 181] on body "Dashboard Practice Start a test Analysis English en ​ AINUN FARAHANI ADIBA BINT…" at bounding box center [324, 144] width 649 height 288
click at [279, 167] on div at bounding box center [324, 144] width 649 height 288
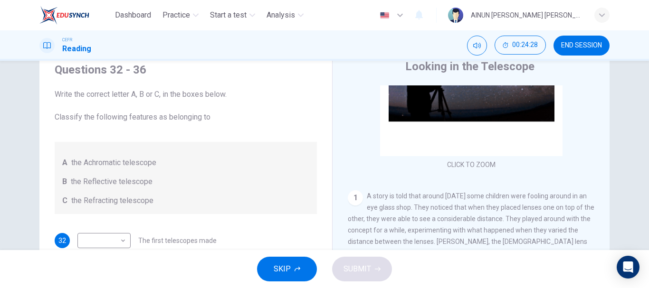
scroll to position [179, 0]
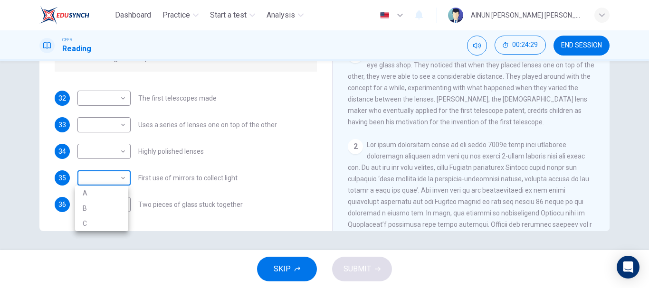
click at [116, 182] on body "Dashboard Practice Start a test Analysis English en ​ AINUN FARAHANI ADIBA BINT…" at bounding box center [324, 144] width 649 height 288
click at [105, 212] on li "B" at bounding box center [101, 208] width 53 height 15
type input "B"
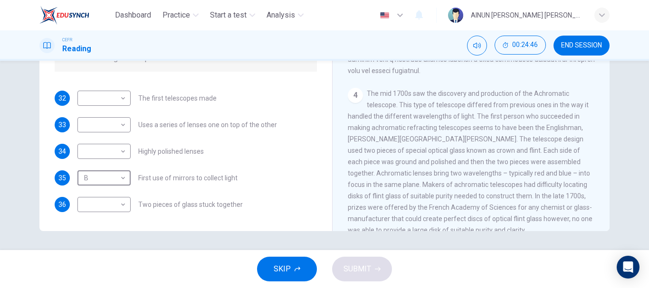
scroll to position [570, 0]
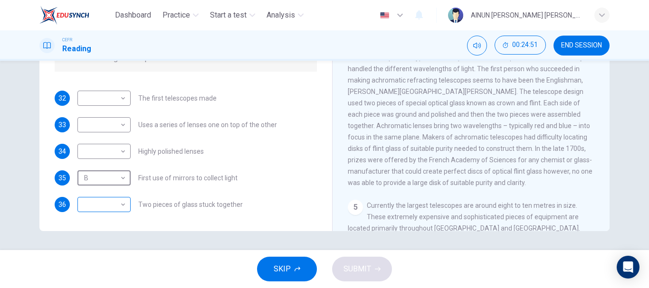
click at [118, 209] on body "Dashboard Practice Start a test Analysis English en ​ AINUN FARAHANI ADIBA BINT…" at bounding box center [324, 144] width 649 height 288
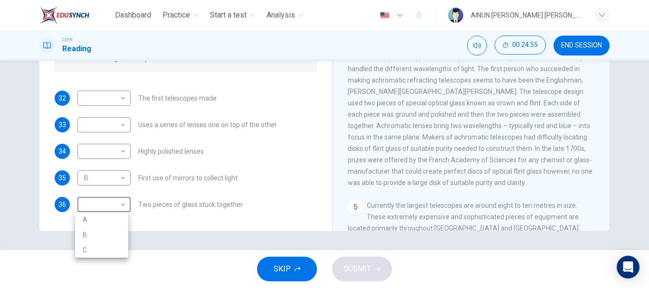
click at [273, 157] on div at bounding box center [324, 144] width 649 height 288
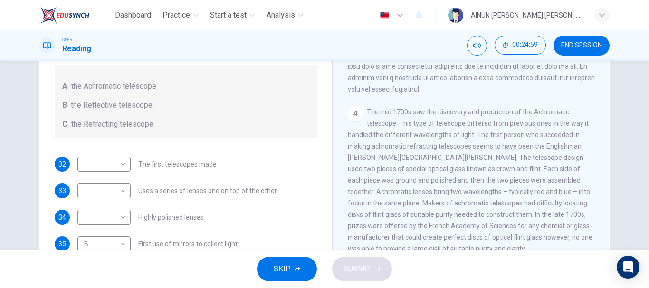
scroll to position [179, 0]
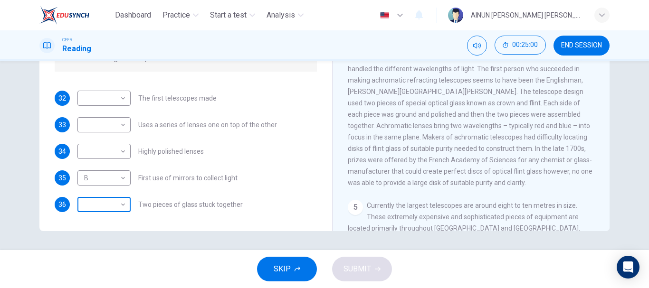
click at [116, 207] on body "Dashboard Practice Start a test Analysis English en ​ AINUN FARAHANI ADIBA BINT…" at bounding box center [324, 144] width 649 height 288
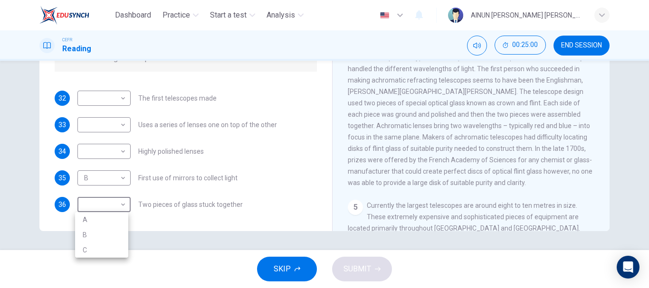
click at [108, 220] on li "A" at bounding box center [101, 219] width 53 height 15
type input "A"
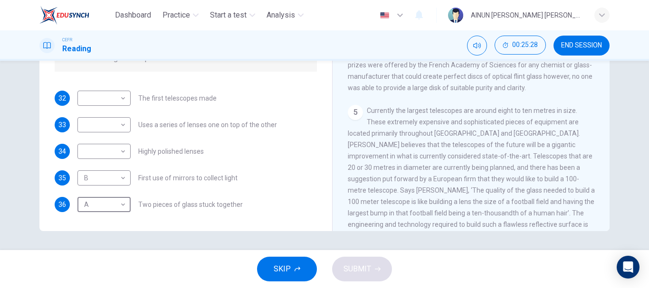
scroll to position [693, 0]
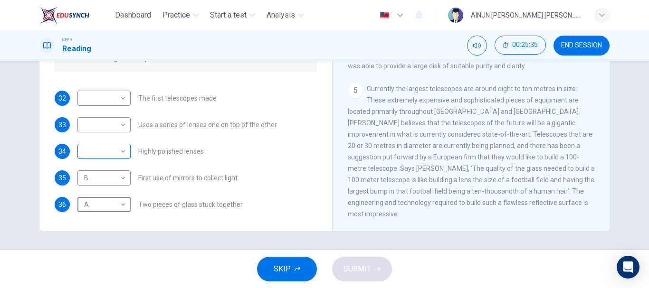
click at [118, 156] on body "Dashboard Practice Start a test Analysis English en ​ AINUN FARAHANI ADIBA BINT…" at bounding box center [324, 144] width 649 height 288
click at [112, 170] on li "A" at bounding box center [101, 166] width 53 height 15
type input "A"
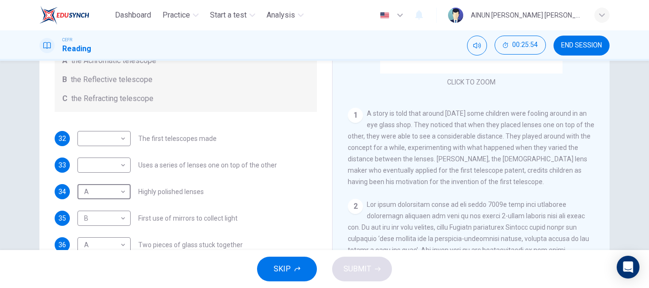
scroll to position [143, 0]
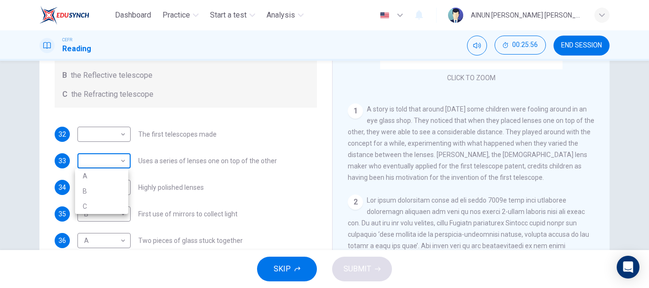
click at [110, 152] on body "Dashboard Practice Start a test Analysis English en ​ AINUN FARAHANI ADIBA BINT…" at bounding box center [324, 144] width 649 height 288
click at [106, 201] on li "C" at bounding box center [101, 206] width 53 height 15
type input "C"
click at [117, 140] on body "Dashboard Practice Start a test Analysis English en ​ AINUN FARAHANI ADIBA BINT…" at bounding box center [324, 144] width 649 height 288
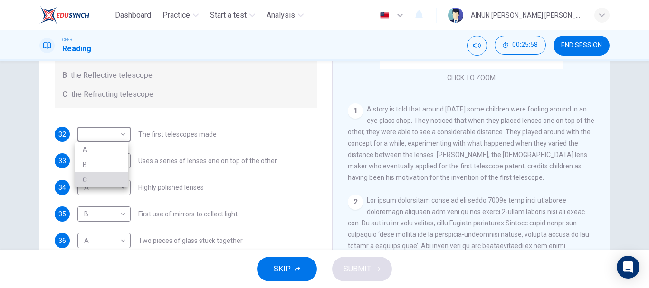
click at [102, 177] on li "C" at bounding box center [101, 179] width 53 height 15
type input "C"
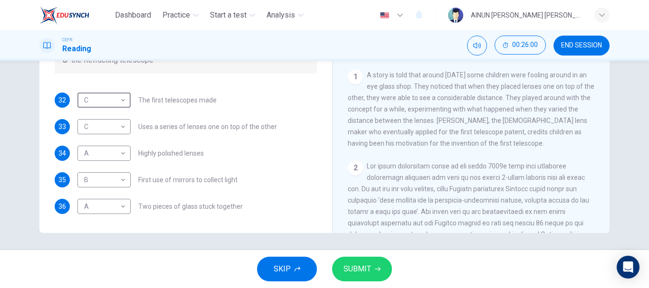
scroll to position [179, 0]
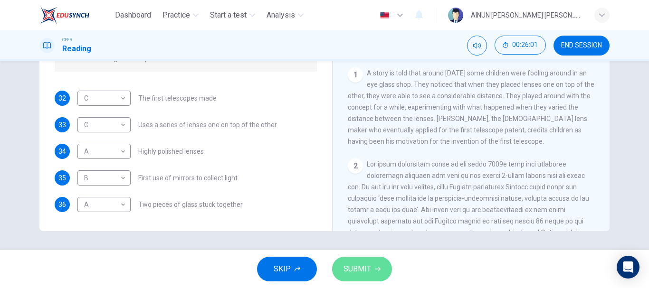
click at [356, 269] on span "SUBMIT" at bounding box center [358, 269] width 28 height 13
click at [364, 272] on span "SUBMIT" at bounding box center [358, 269] width 28 height 13
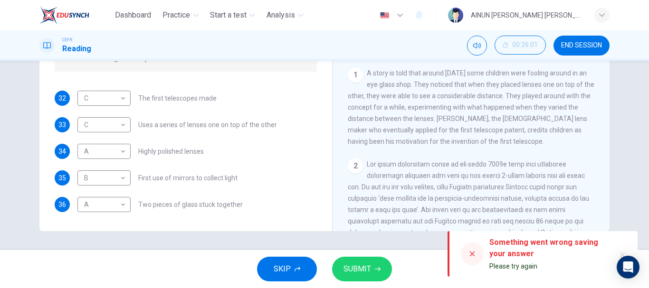
click at [470, 252] on icon at bounding box center [473, 254] width 8 height 8
click at [475, 257] on icon at bounding box center [473, 254] width 8 height 8
click at [459, 256] on div "Something went wrong saving your answer Please try again" at bounding box center [543, 254] width 190 height 46
click at [354, 272] on span "SUBMIT" at bounding box center [358, 269] width 28 height 13
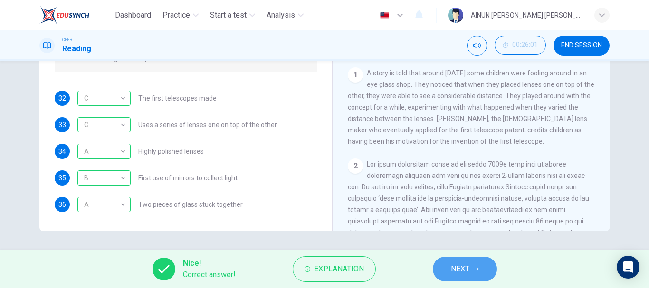
click at [458, 273] on span "NEXT" at bounding box center [460, 269] width 19 height 13
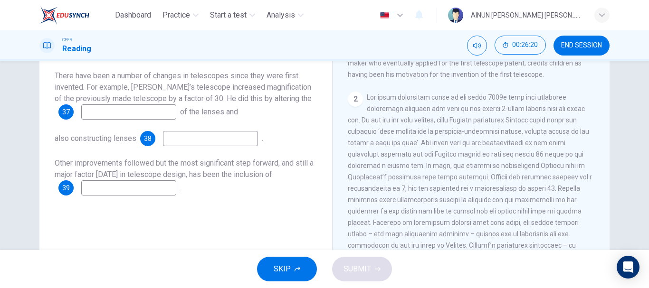
scroll to position [238, 0]
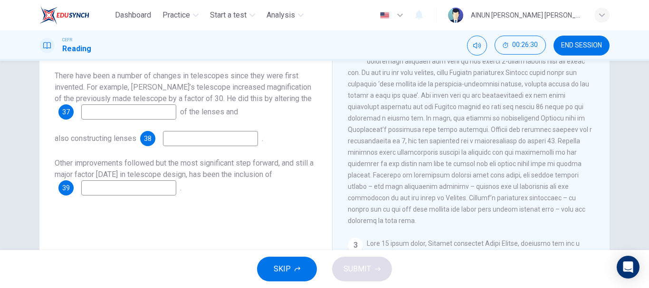
click at [163, 114] on input at bounding box center [128, 112] width 95 height 15
type input "positions"
click at [179, 138] on input at bounding box center [210, 138] width 95 height 15
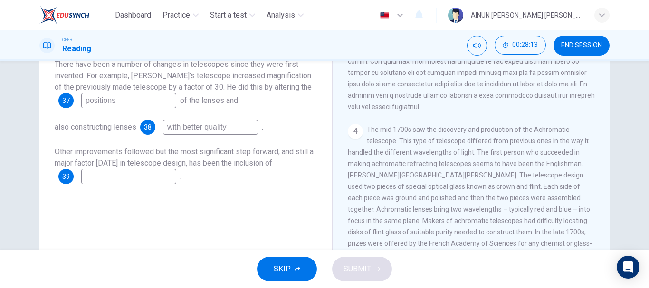
scroll to position [570, 0]
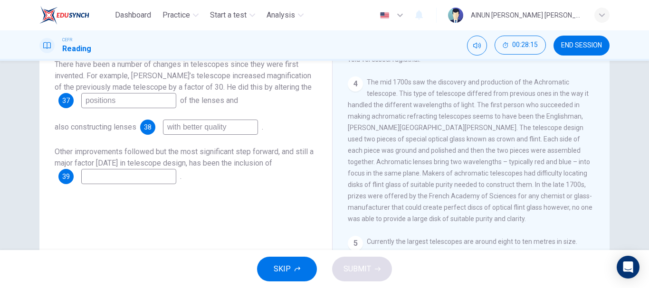
type input "with better quality"
click at [129, 179] on input at bounding box center [128, 176] width 95 height 15
type input "light"
click at [360, 272] on span "SUBMIT" at bounding box center [358, 269] width 28 height 13
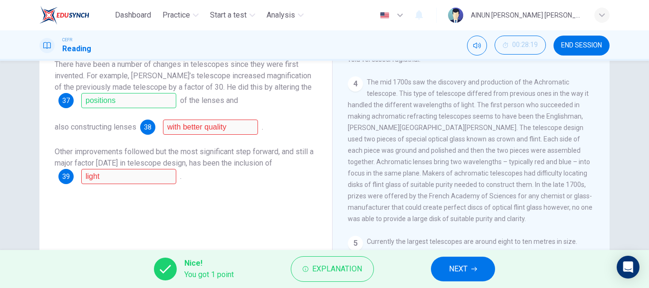
click at [467, 276] on span "NEXT" at bounding box center [458, 269] width 19 height 13
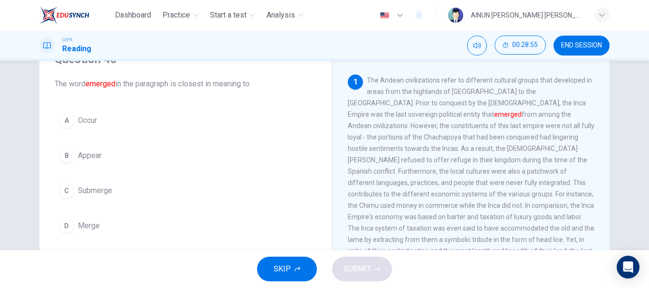
scroll to position [48, 0]
click at [64, 159] on div "B" at bounding box center [66, 155] width 15 height 15
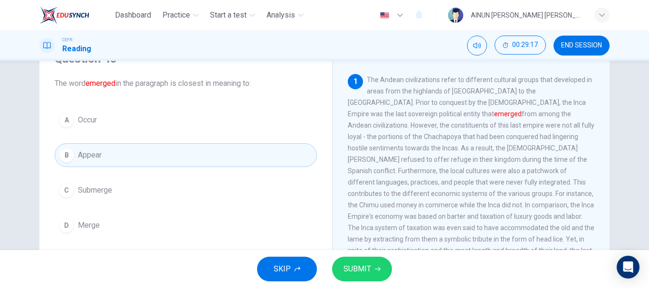
click at [346, 267] on span "SUBMIT" at bounding box center [358, 269] width 28 height 13
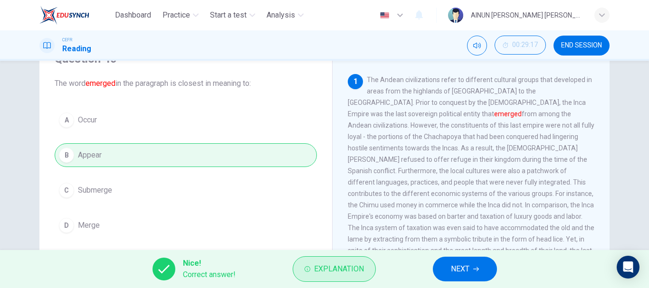
click at [351, 265] on span "Explanation" at bounding box center [339, 269] width 50 height 13
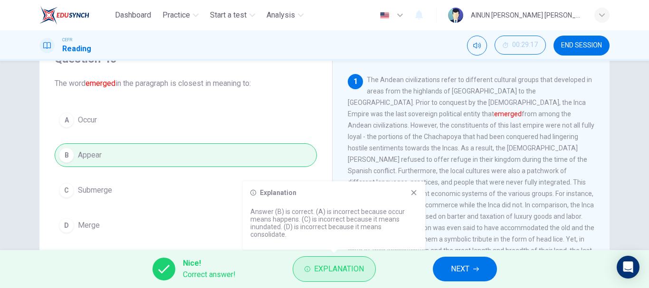
click at [344, 269] on span "Explanation" at bounding box center [339, 269] width 50 height 13
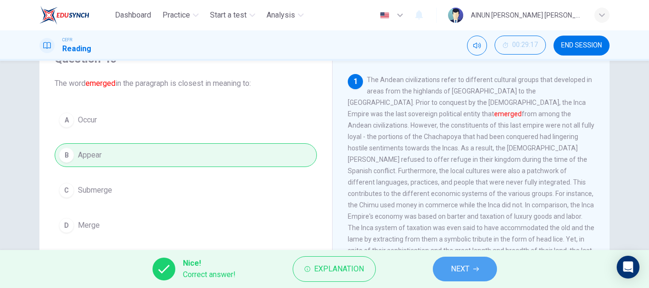
click at [451, 267] on span "NEXT" at bounding box center [460, 269] width 19 height 13
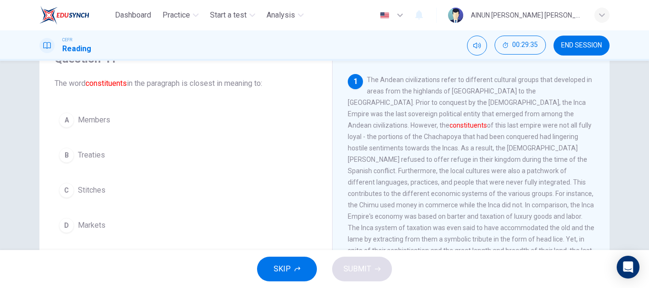
drag, startPoint x: 63, startPoint y: 124, endPoint x: 87, endPoint y: 130, distance: 24.5
click at [63, 124] on div "A" at bounding box center [66, 120] width 15 height 15
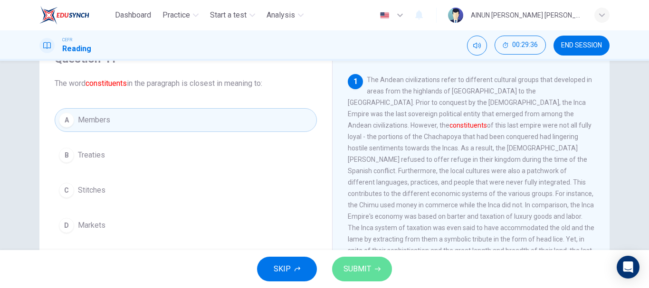
click at [363, 272] on span "SUBMIT" at bounding box center [358, 269] width 28 height 13
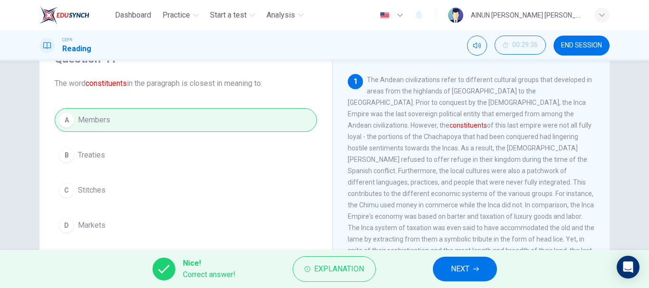
click at [444, 272] on button "NEXT" at bounding box center [465, 269] width 64 height 25
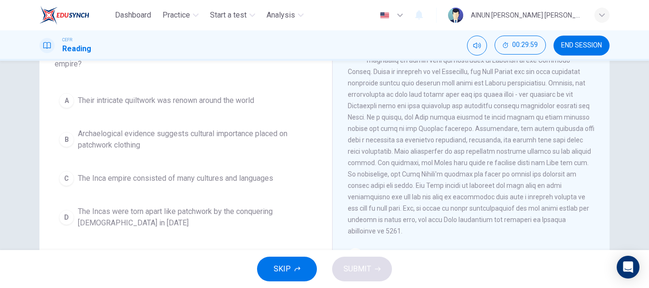
scroll to position [95, 0]
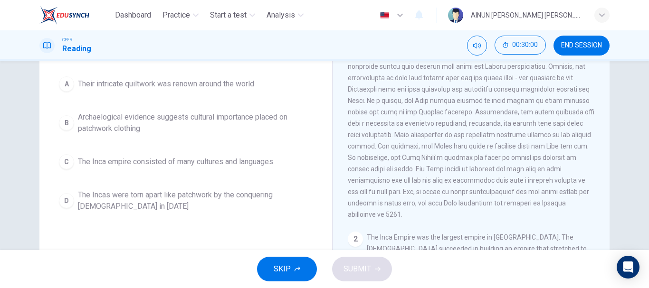
click at [63, 163] on div "C" at bounding box center [66, 161] width 15 height 15
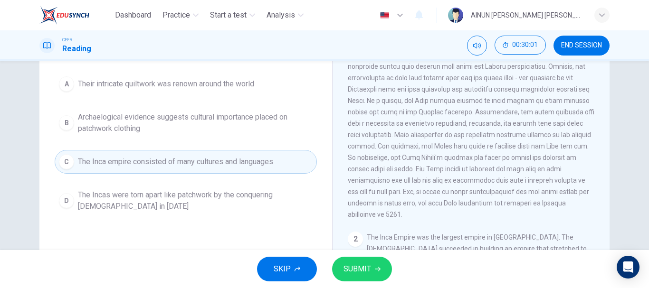
click at [364, 275] on span "SUBMIT" at bounding box center [358, 269] width 28 height 13
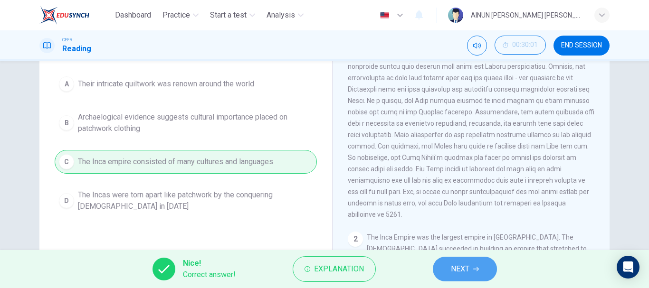
click at [466, 272] on span "NEXT" at bounding box center [460, 269] width 19 height 13
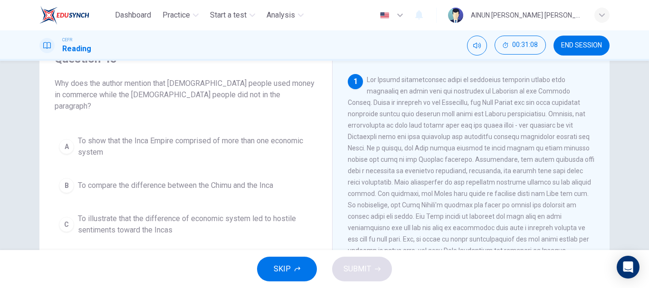
scroll to position [48, 0]
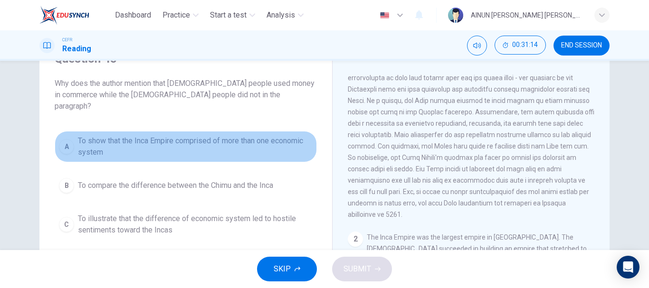
click at [60, 139] on div "A" at bounding box center [66, 146] width 15 height 15
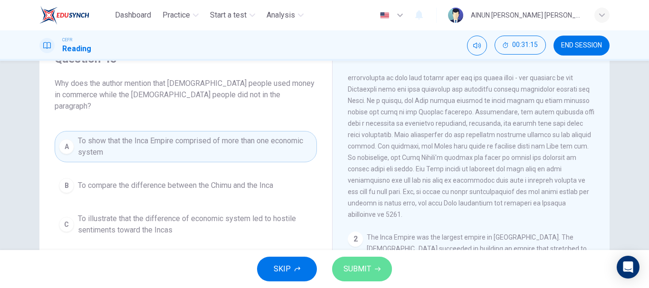
click at [374, 278] on button "SUBMIT" at bounding box center [362, 269] width 60 height 25
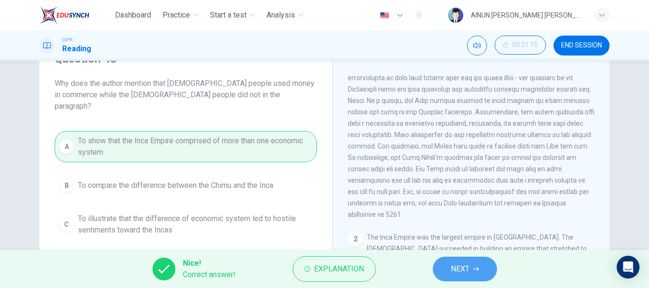
click at [465, 274] on span "NEXT" at bounding box center [460, 269] width 19 height 13
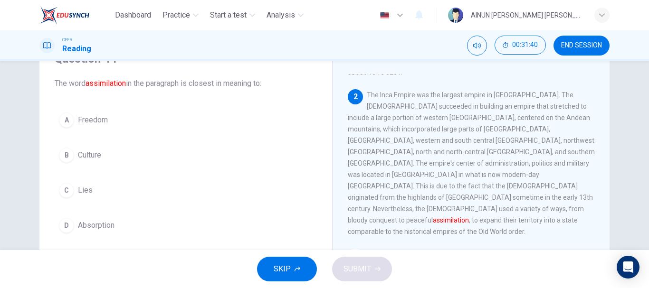
scroll to position [95, 0]
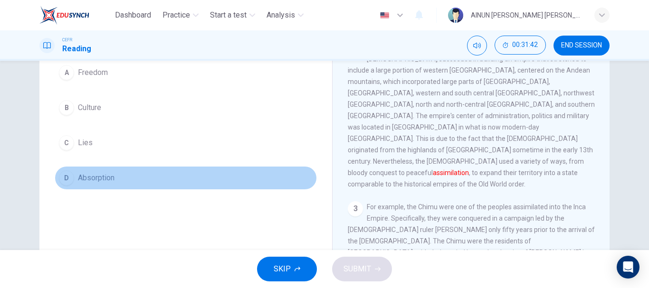
click at [67, 175] on div "D" at bounding box center [66, 178] width 15 height 15
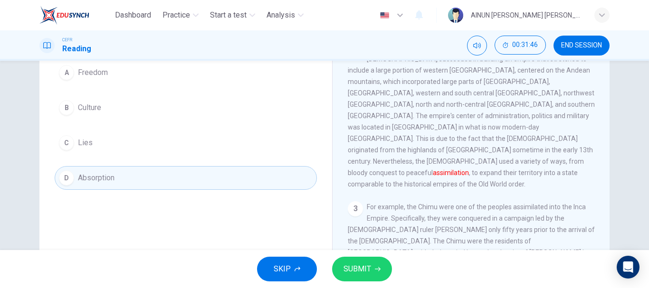
click at [364, 269] on span "SUBMIT" at bounding box center [358, 269] width 28 height 13
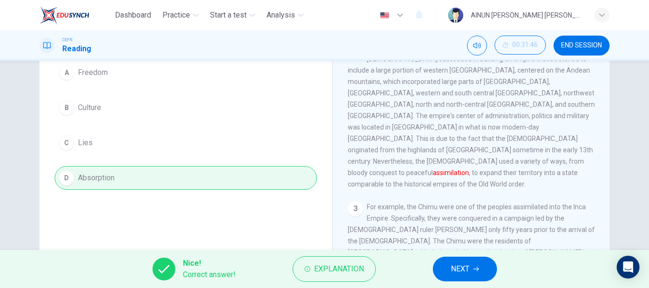
click at [455, 270] on span "NEXT" at bounding box center [460, 269] width 19 height 13
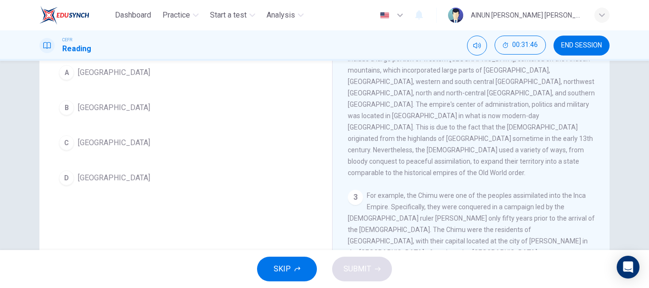
scroll to position [59, 0]
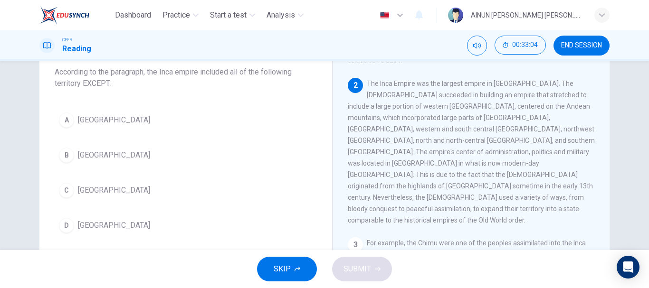
click at [69, 150] on div "B" at bounding box center [66, 155] width 15 height 15
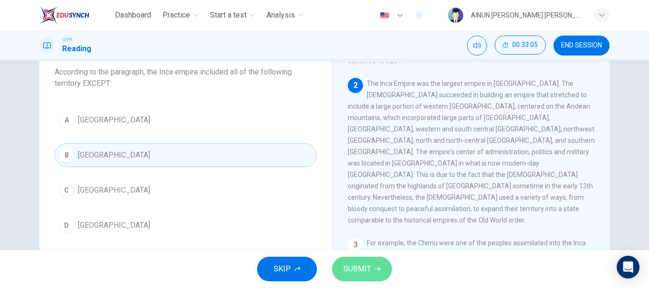
click at [365, 269] on span "SUBMIT" at bounding box center [358, 269] width 28 height 13
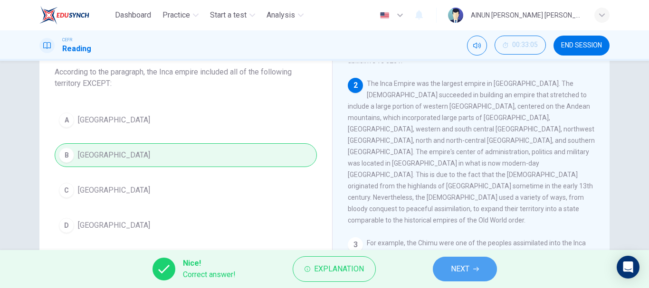
click at [466, 269] on span "NEXT" at bounding box center [460, 269] width 19 height 13
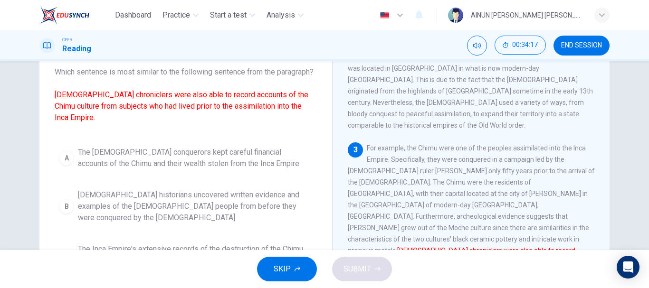
click at [61, 200] on div "B" at bounding box center [66, 206] width 15 height 15
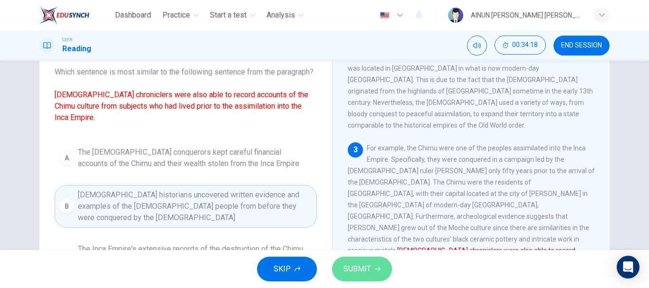
click at [353, 262] on button "SUBMIT" at bounding box center [362, 269] width 60 height 25
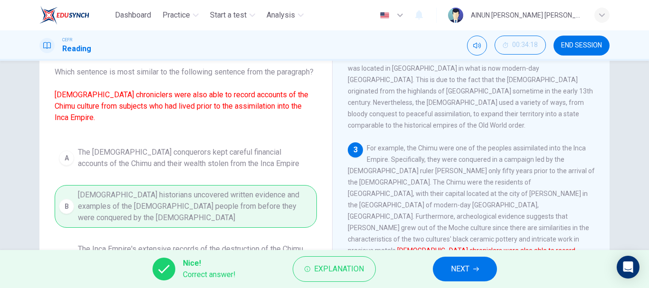
click at [451, 274] on span "NEXT" at bounding box center [460, 269] width 19 height 13
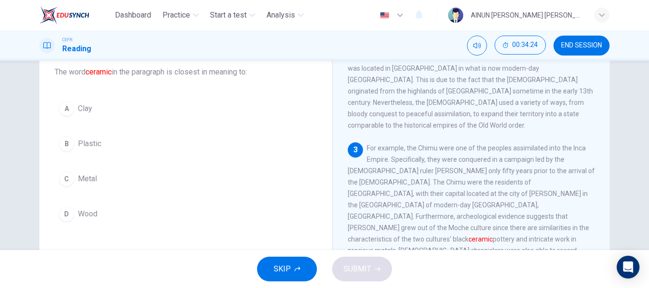
click at [59, 112] on div "A" at bounding box center [66, 108] width 15 height 15
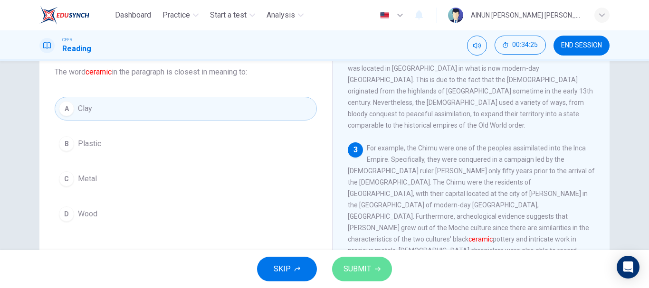
click at [362, 269] on span "SUBMIT" at bounding box center [358, 269] width 28 height 13
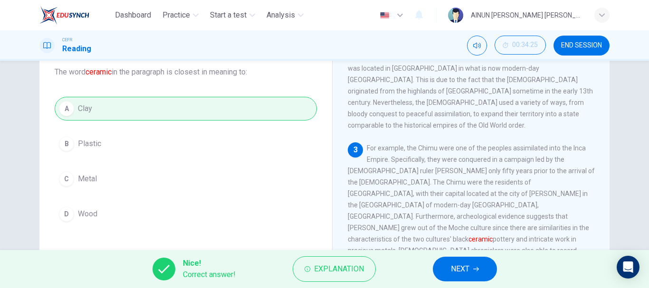
click at [454, 260] on button "NEXT" at bounding box center [465, 269] width 64 height 25
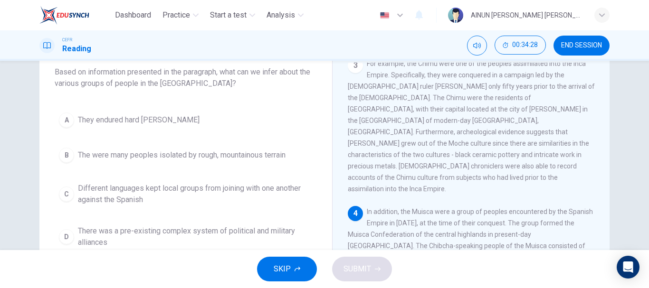
scroll to position [428, 0]
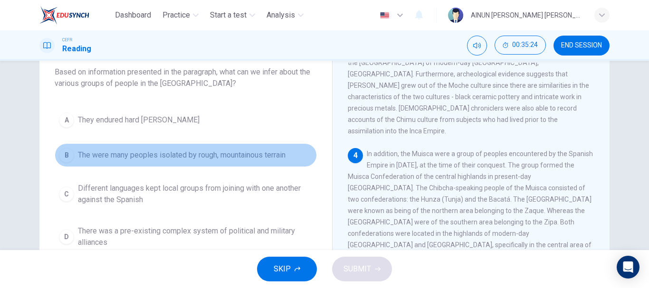
click at [59, 157] on div "B" at bounding box center [66, 155] width 15 height 15
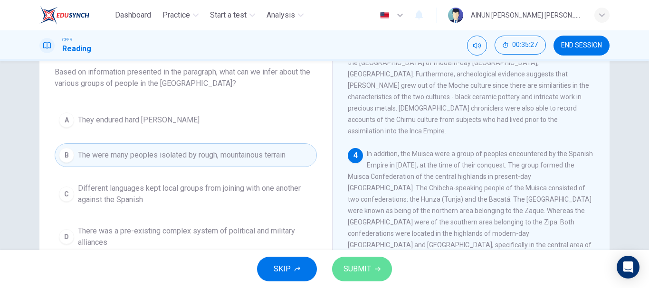
click at [365, 270] on span "SUBMIT" at bounding box center [358, 269] width 28 height 13
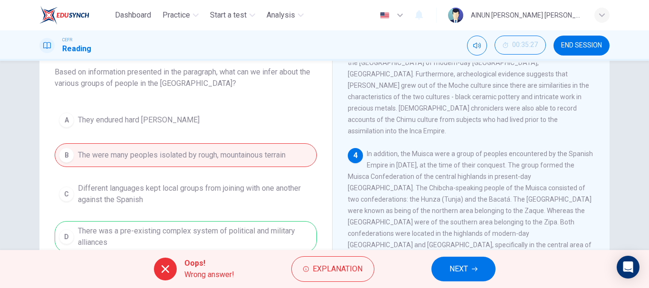
click at [460, 271] on span "NEXT" at bounding box center [459, 269] width 19 height 13
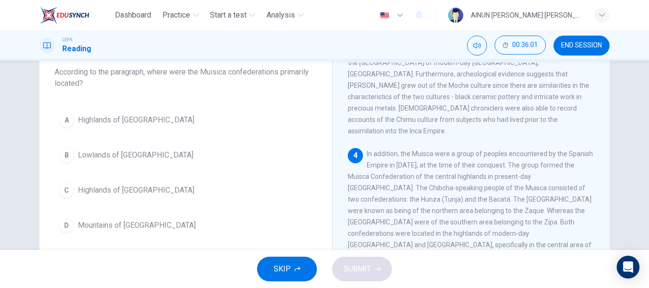
click at [62, 190] on div "C" at bounding box center [66, 190] width 15 height 15
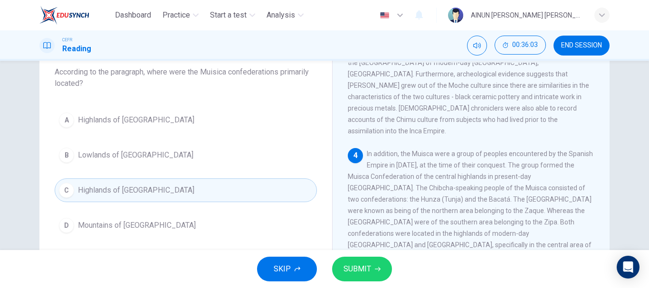
click at [370, 270] on span "SUBMIT" at bounding box center [358, 269] width 28 height 13
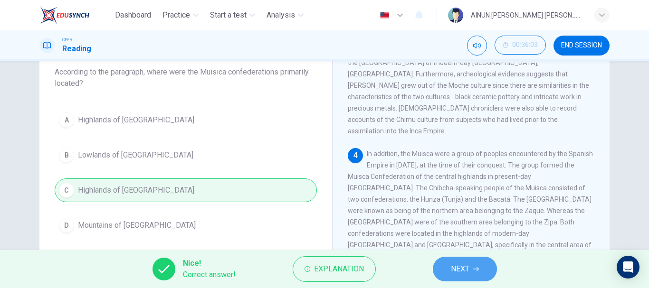
click at [460, 274] on span "NEXT" at bounding box center [460, 269] width 19 height 13
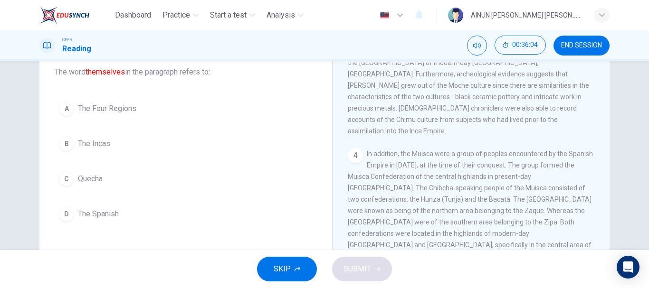
scroll to position [475, 0]
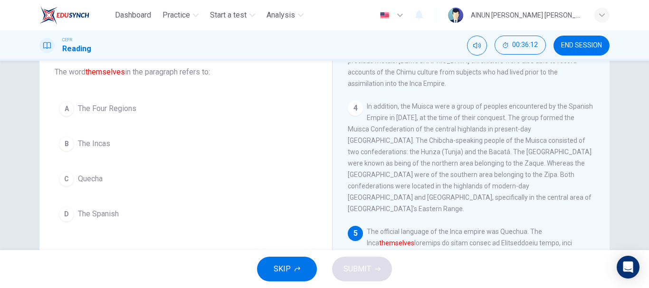
click at [59, 139] on div "B" at bounding box center [66, 143] width 15 height 15
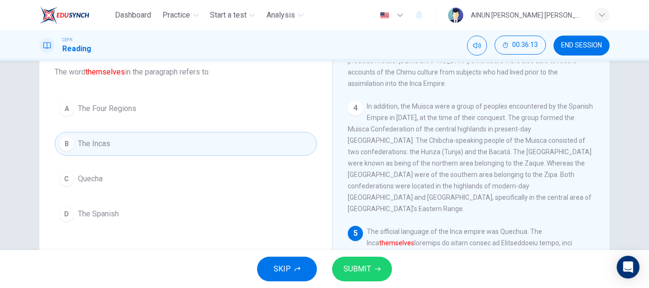
click at [351, 272] on span "SUBMIT" at bounding box center [358, 269] width 28 height 13
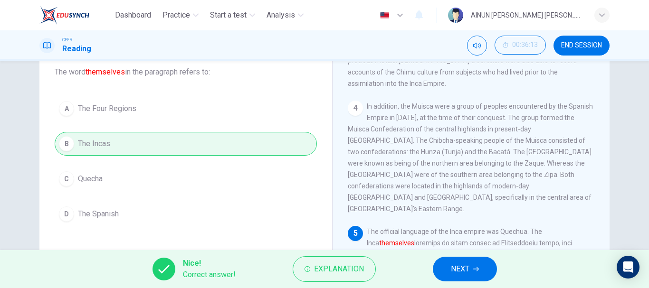
click at [451, 265] on span "NEXT" at bounding box center [460, 269] width 19 height 13
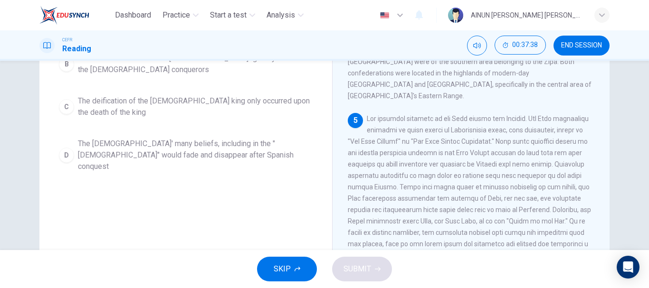
scroll to position [106, 0]
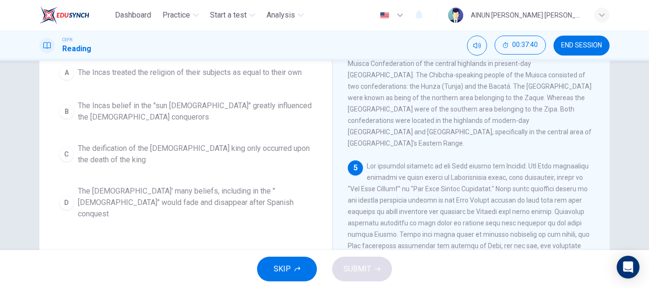
click at [61, 195] on div "D" at bounding box center [66, 202] width 15 height 15
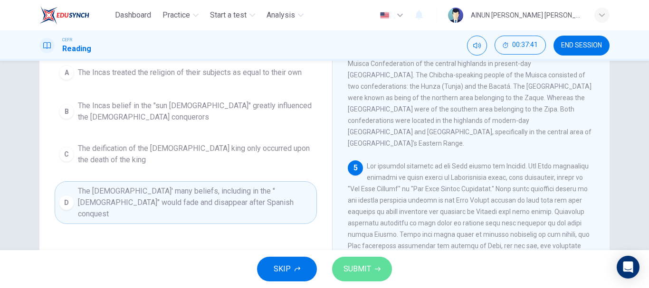
click at [344, 267] on span "SUBMIT" at bounding box center [358, 269] width 28 height 13
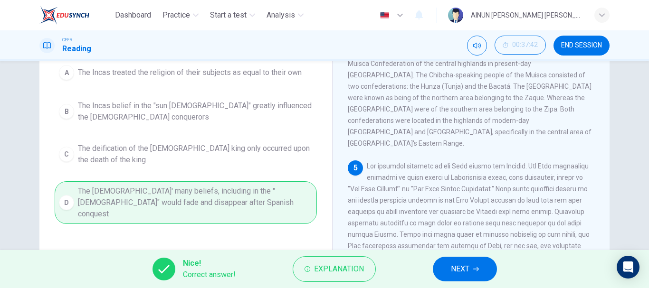
click at [456, 270] on span "NEXT" at bounding box center [460, 269] width 19 height 13
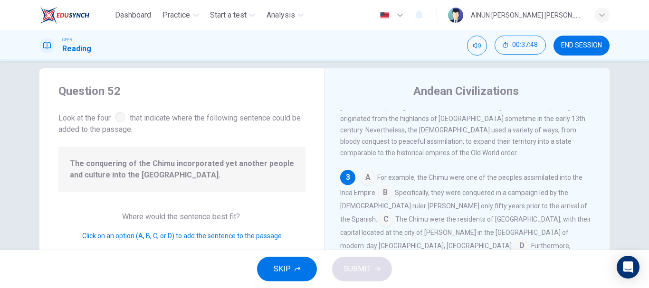
scroll to position [307, 0]
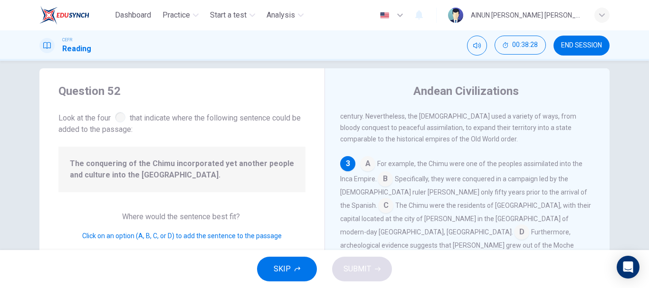
click at [361, 157] on input at bounding box center [367, 164] width 15 height 15
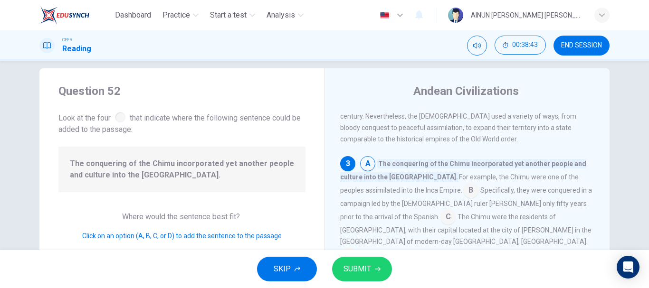
click at [364, 268] on span "SUBMIT" at bounding box center [358, 269] width 28 height 13
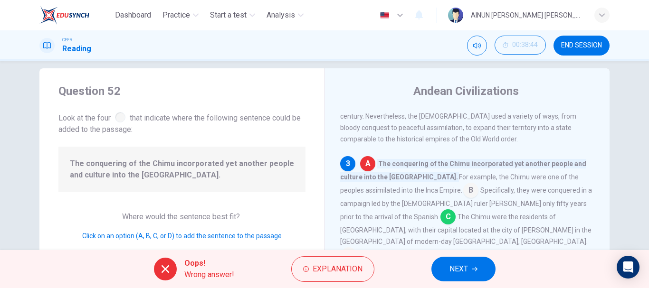
click at [460, 262] on button "NEXT" at bounding box center [463, 269] width 64 height 25
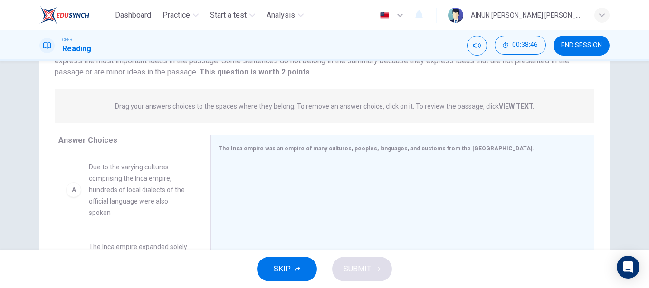
scroll to position [106, 0]
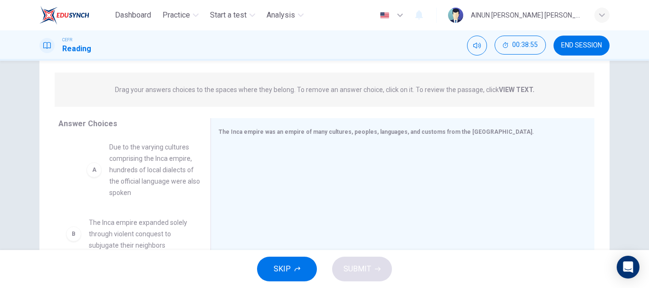
drag, startPoint x: 145, startPoint y: 184, endPoint x: 167, endPoint y: 179, distance: 22.1
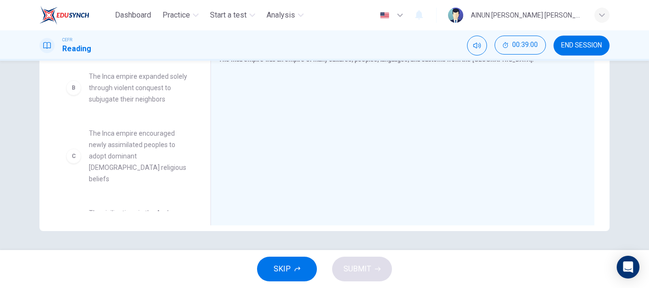
scroll to position [95, 0]
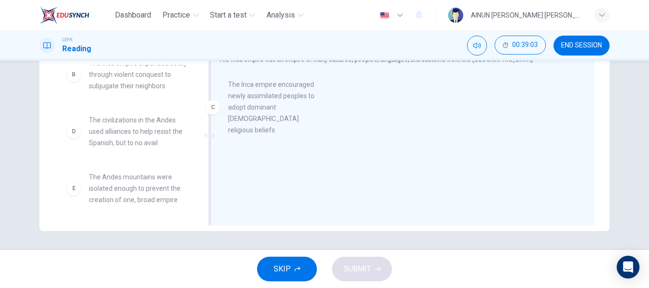
drag, startPoint x: 136, startPoint y: 139, endPoint x: 280, endPoint y: 102, distance: 148.6
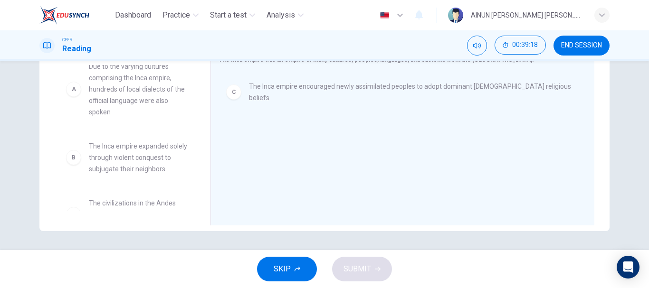
scroll to position [0, 0]
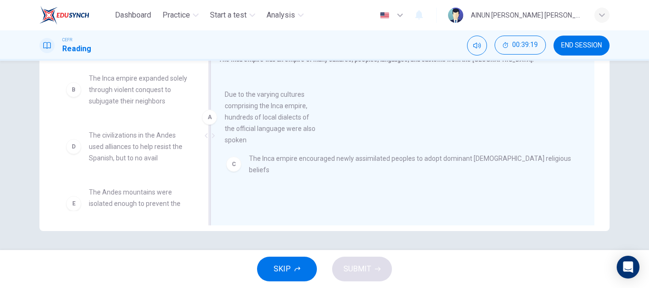
drag, startPoint x: 120, startPoint y: 109, endPoint x: 315, endPoint y: 135, distance: 196.6
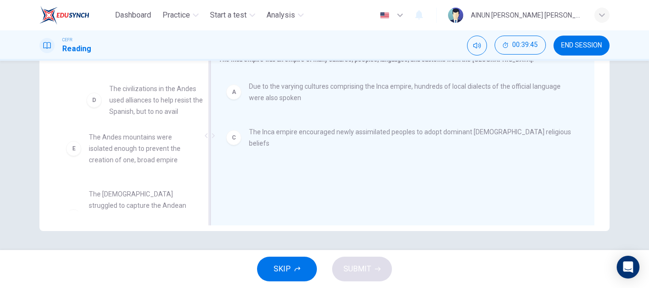
scroll to position [47, 0]
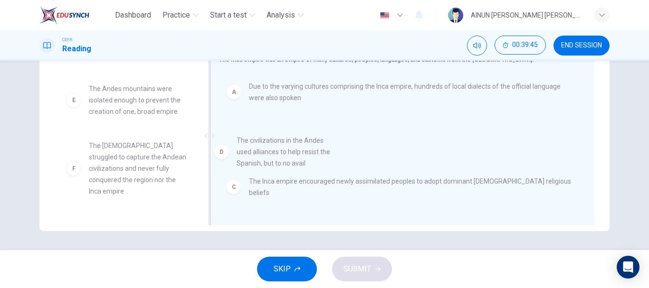
drag, startPoint x: 130, startPoint y: 108, endPoint x: 307, endPoint y: 166, distance: 187.1
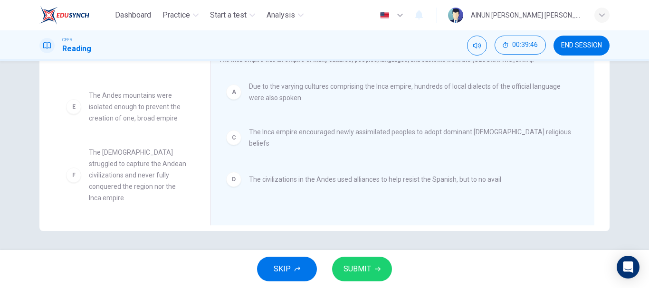
scroll to position [40, 0]
click at [355, 275] on span "SUBMIT" at bounding box center [358, 269] width 28 height 13
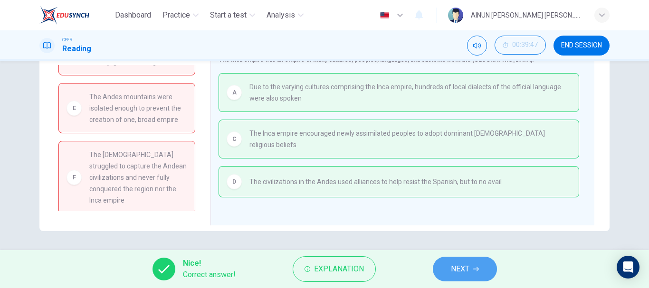
click at [450, 272] on button "NEXT" at bounding box center [465, 269] width 64 height 25
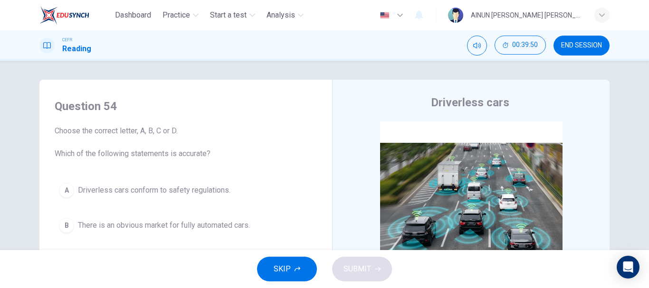
click at [575, 45] on span "END SESSION" at bounding box center [581, 46] width 41 height 8
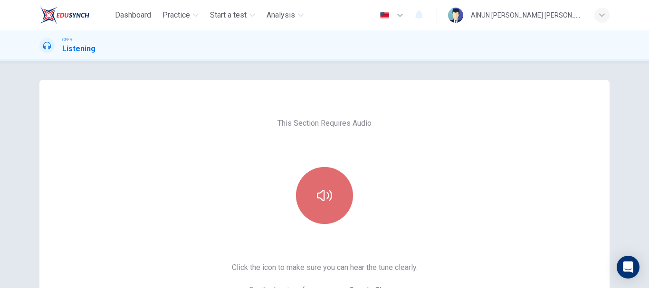
click at [327, 198] on icon "button" at bounding box center [324, 195] width 15 height 15
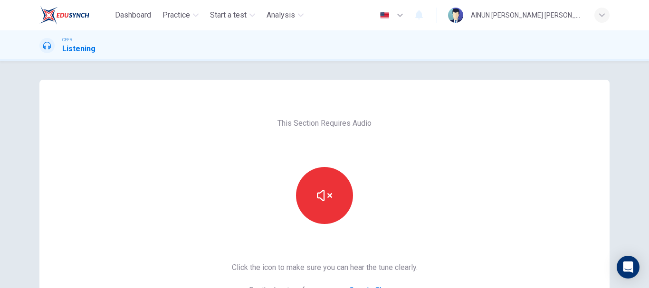
scroll to position [48, 0]
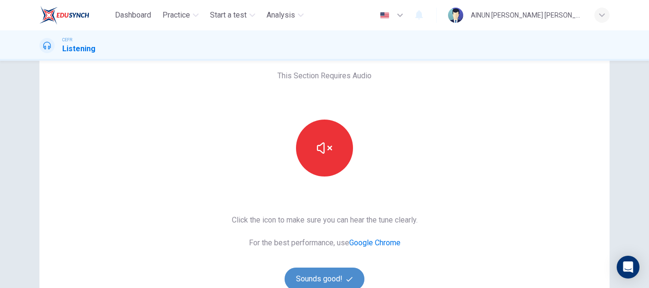
click at [325, 275] on button "Sounds good!" at bounding box center [325, 279] width 80 height 23
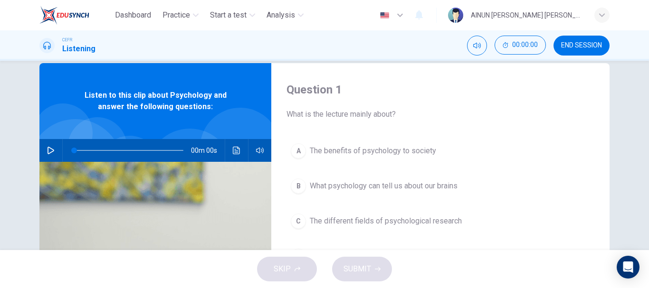
scroll to position [0, 0]
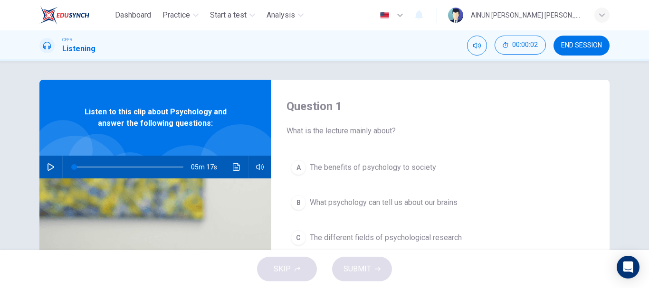
click at [48, 164] on icon "button" at bounding box center [51, 167] width 7 height 8
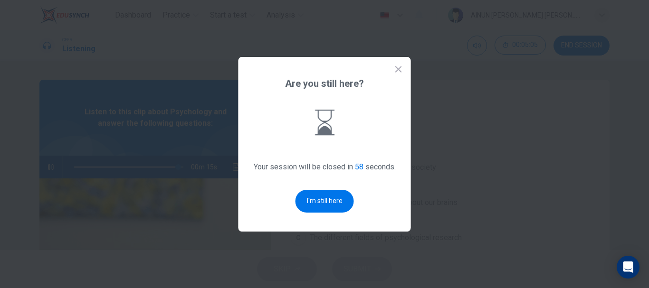
drag, startPoint x: 165, startPoint y: 215, endPoint x: 186, endPoint y: 224, distance: 22.8
click at [167, 216] on div at bounding box center [324, 144] width 649 height 288
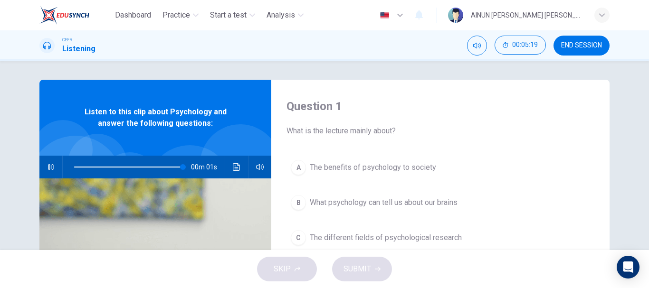
type input "0"
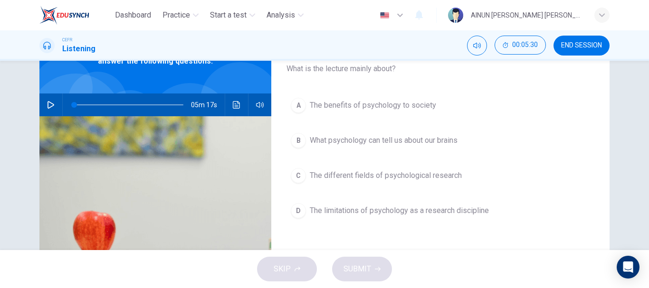
scroll to position [48, 0]
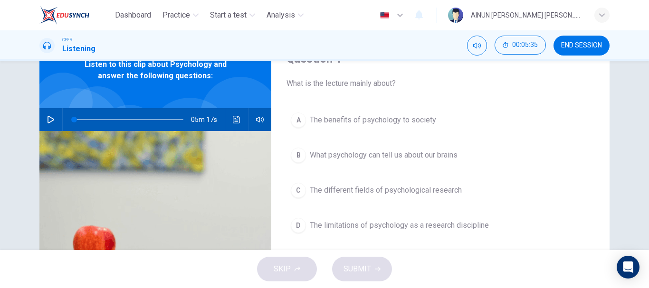
click at [294, 192] on div "C" at bounding box center [298, 190] width 15 height 15
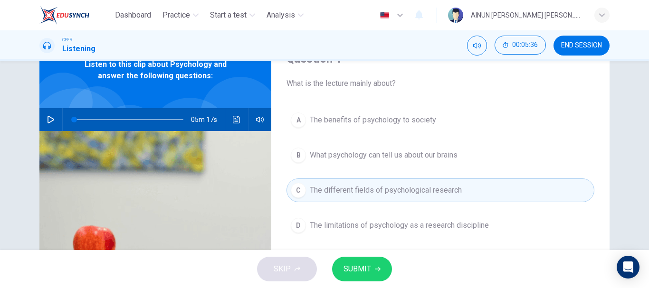
click at [353, 271] on span "SUBMIT" at bounding box center [358, 269] width 28 height 13
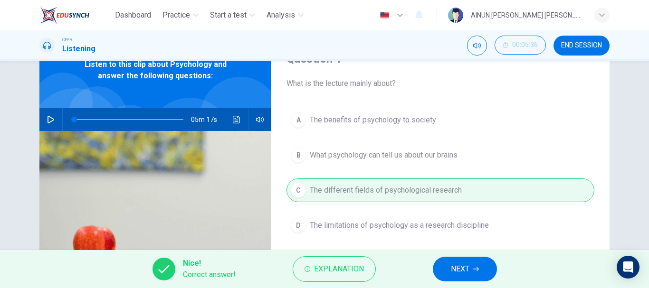
click at [467, 271] on span "NEXT" at bounding box center [460, 269] width 19 height 13
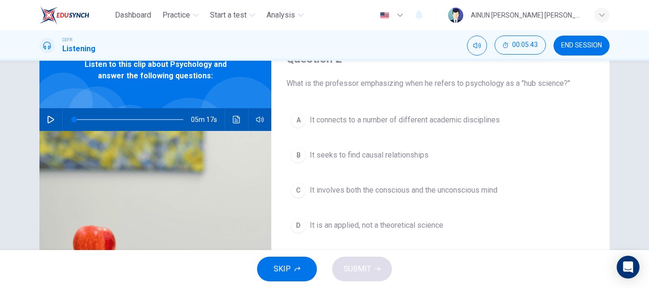
click at [298, 118] on div "A" at bounding box center [298, 120] width 15 height 15
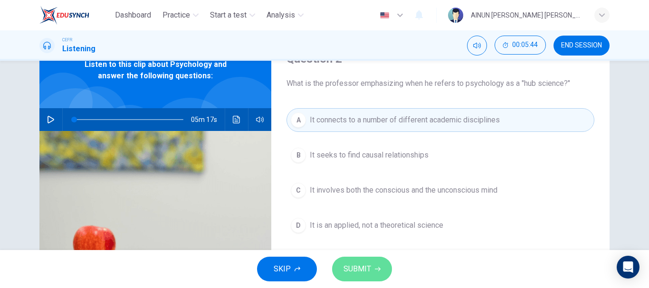
click at [356, 268] on span "SUBMIT" at bounding box center [358, 269] width 28 height 13
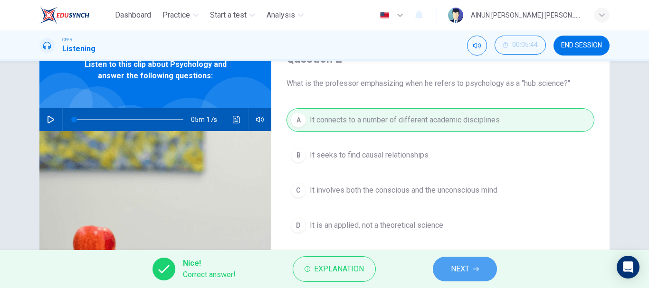
click at [478, 270] on icon "button" at bounding box center [476, 270] width 6 height 6
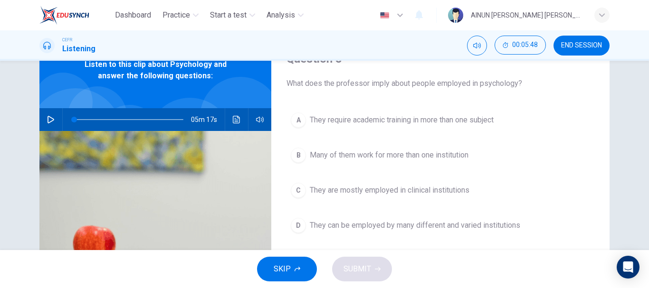
scroll to position [95, 0]
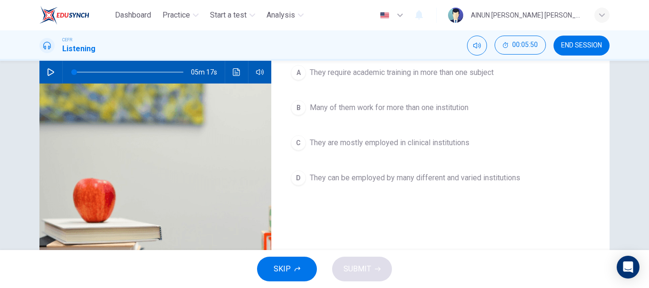
click at [296, 177] on div "D" at bounding box center [298, 178] width 15 height 15
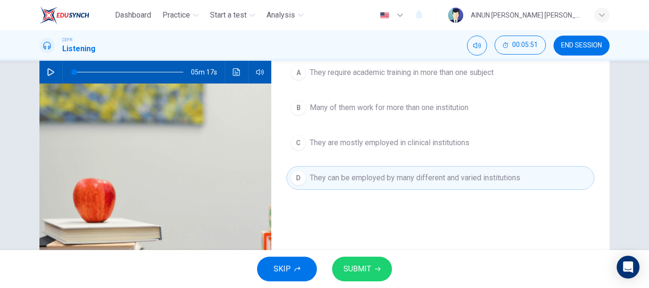
click at [370, 263] on span "SUBMIT" at bounding box center [358, 269] width 28 height 13
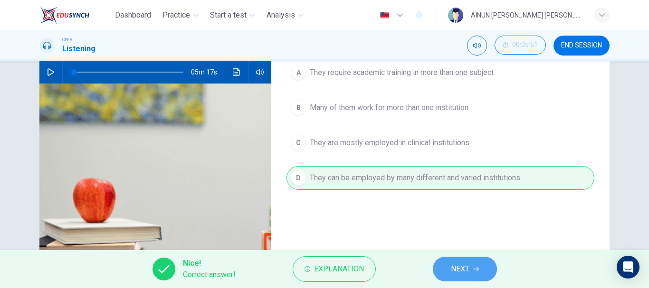
click at [464, 268] on span "NEXT" at bounding box center [460, 269] width 19 height 13
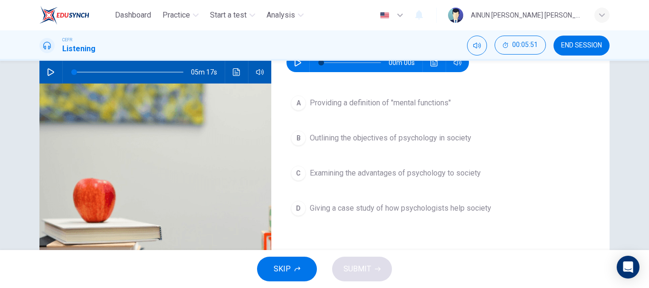
scroll to position [48, 0]
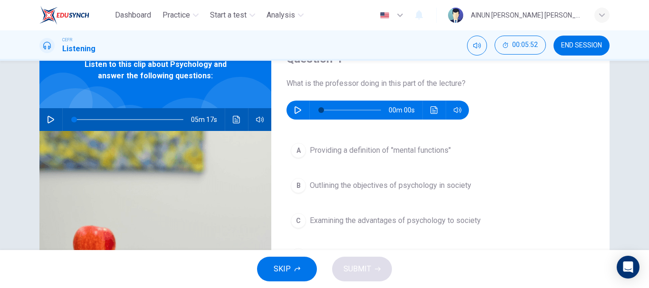
drag, startPoint x: 296, startPoint y: 113, endPoint x: 316, endPoint y: 117, distance: 20.8
click at [297, 113] on icon "button" at bounding box center [298, 110] width 8 height 8
type input "0"
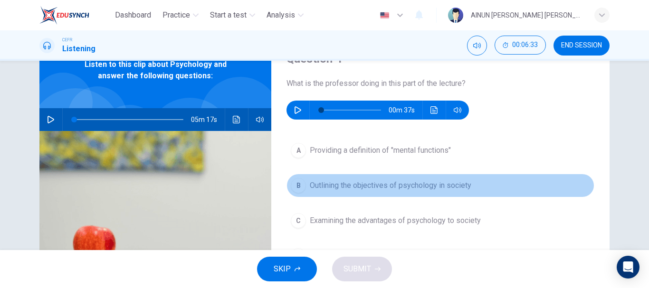
click at [291, 187] on div "B" at bounding box center [298, 185] width 15 height 15
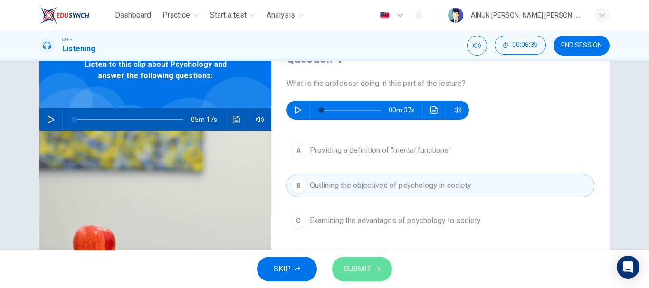
click at [371, 271] on button "SUBMIT" at bounding box center [362, 269] width 60 height 25
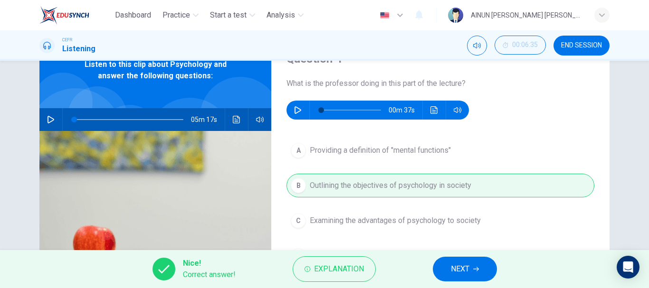
click at [452, 269] on span "NEXT" at bounding box center [460, 269] width 19 height 13
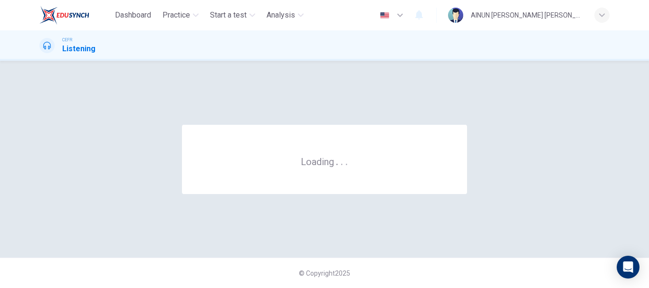
scroll to position [0, 0]
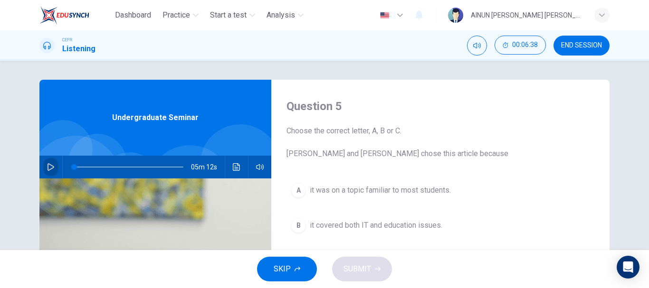
click at [47, 165] on icon "button" at bounding box center [51, 167] width 8 height 8
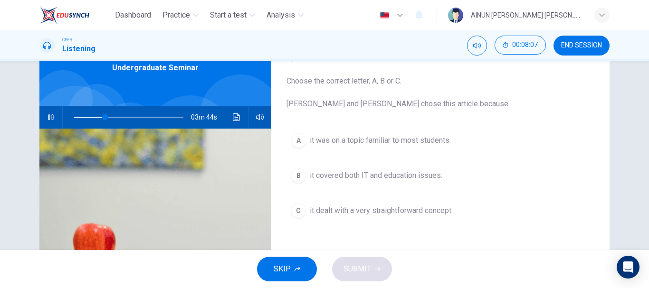
scroll to position [48, 0]
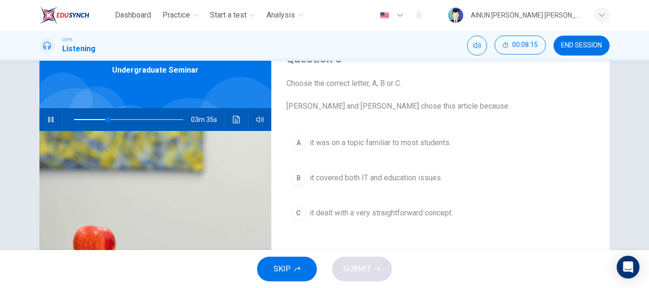
click at [296, 141] on div "A" at bounding box center [298, 142] width 15 height 15
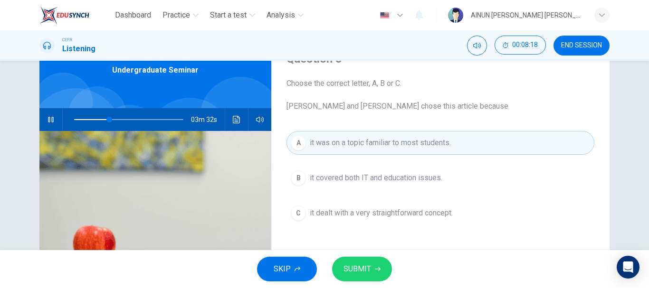
click at [354, 278] on button "SUBMIT" at bounding box center [362, 269] width 60 height 25
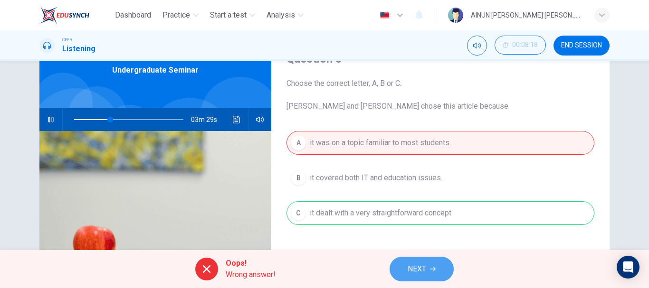
click at [421, 267] on span "NEXT" at bounding box center [417, 269] width 19 height 13
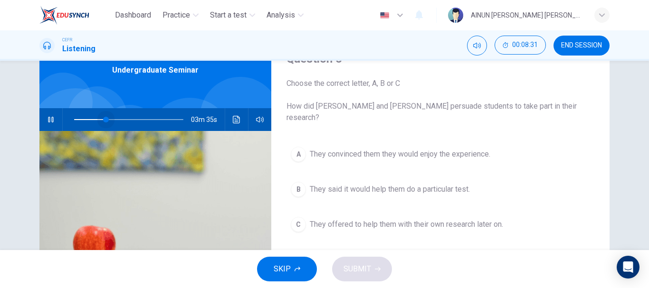
drag, startPoint x: 110, startPoint y: 118, endPoint x: 103, endPoint y: 117, distance: 6.7
click at [103, 117] on span at bounding box center [106, 120] width 6 height 6
click at [100, 120] on span at bounding box center [103, 120] width 6 height 6
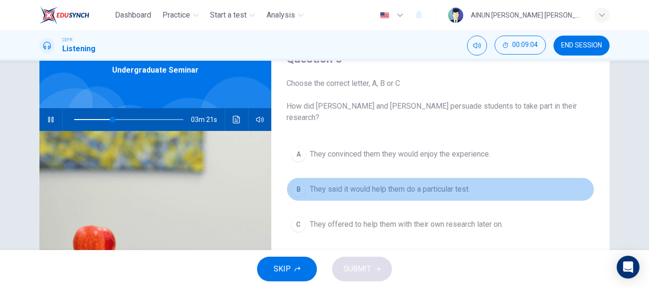
click at [301, 182] on div "B" at bounding box center [298, 189] width 15 height 15
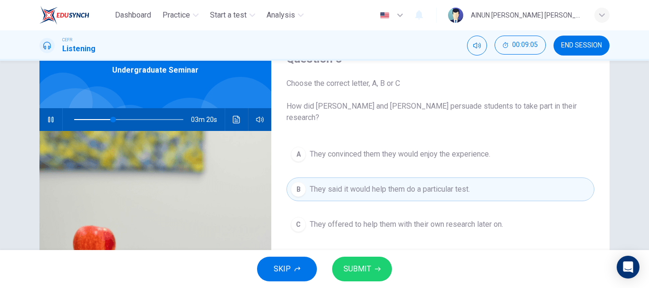
click at [355, 270] on span "SUBMIT" at bounding box center [358, 269] width 28 height 13
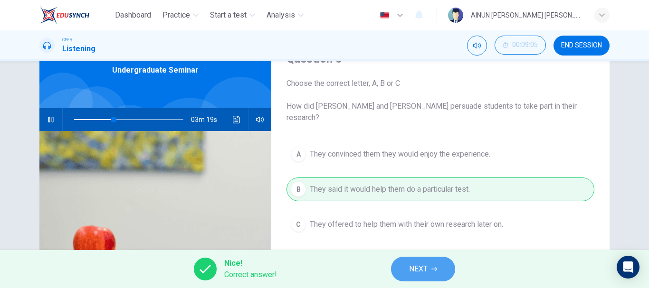
click at [407, 270] on button "NEXT" at bounding box center [423, 269] width 64 height 25
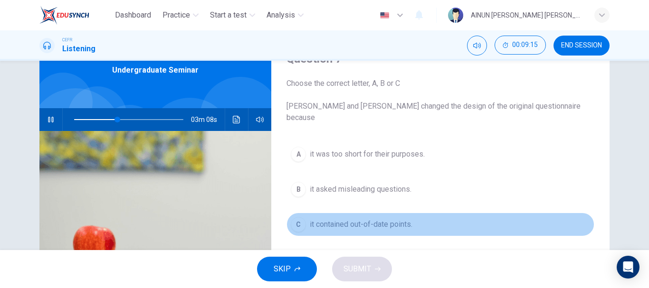
click at [296, 217] on div "C" at bounding box center [298, 224] width 15 height 15
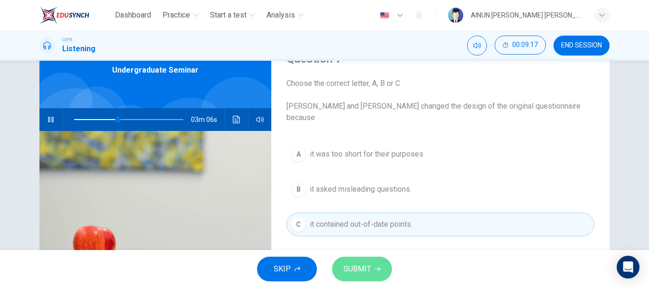
click at [374, 268] on button "SUBMIT" at bounding box center [362, 269] width 60 height 25
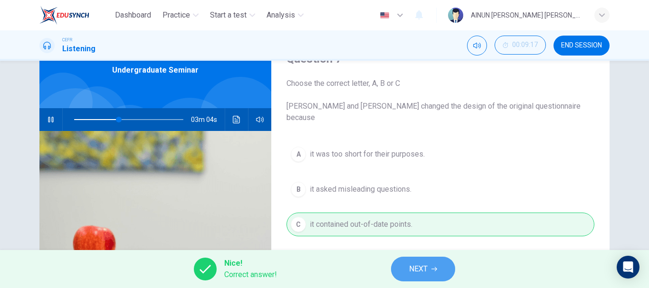
click at [420, 266] on span "NEXT" at bounding box center [418, 269] width 19 height 13
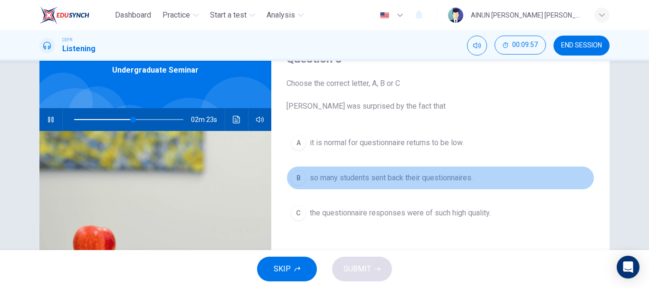
click at [296, 183] on div "B" at bounding box center [298, 178] width 15 height 15
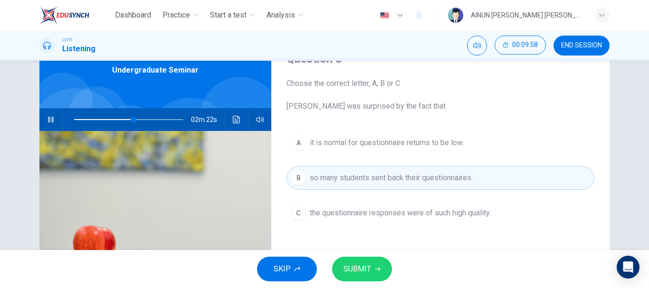
click at [369, 275] on span "SUBMIT" at bounding box center [358, 269] width 28 height 13
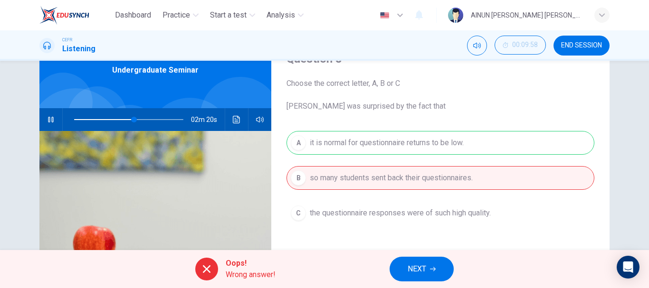
click at [408, 267] on span "NEXT" at bounding box center [417, 269] width 19 height 13
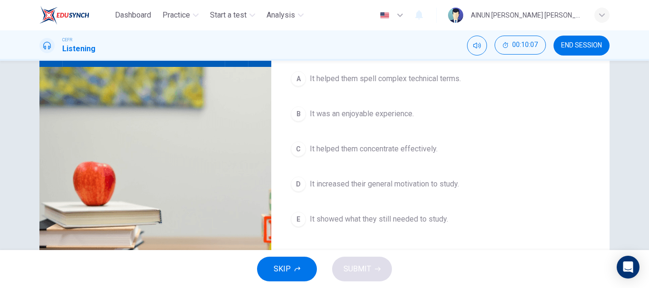
scroll to position [95, 0]
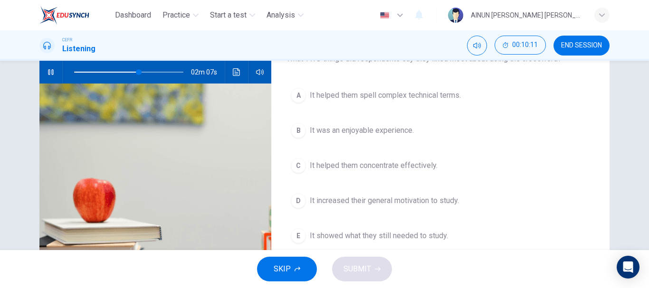
click at [299, 98] on div "A" at bounding box center [298, 95] width 15 height 15
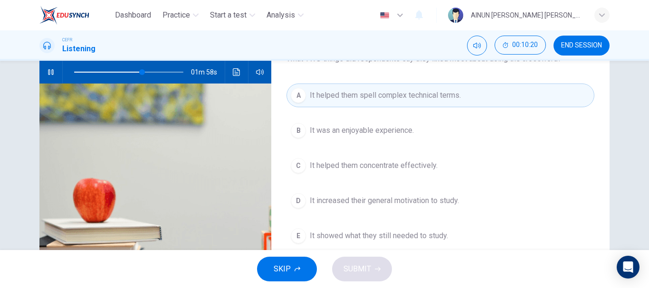
click at [293, 199] on div "D" at bounding box center [298, 200] width 15 height 15
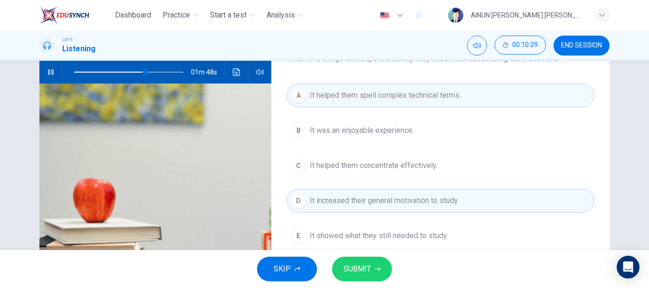
click at [374, 269] on button "SUBMIT" at bounding box center [362, 269] width 60 height 25
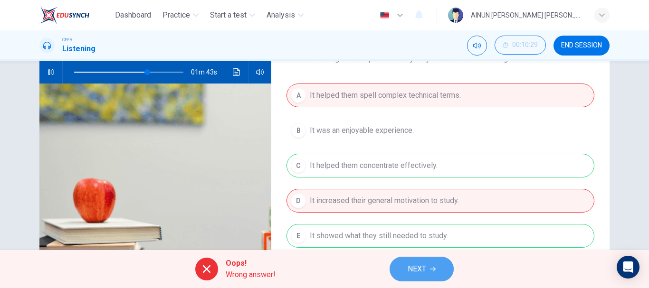
click at [428, 269] on button "NEXT" at bounding box center [422, 269] width 64 height 25
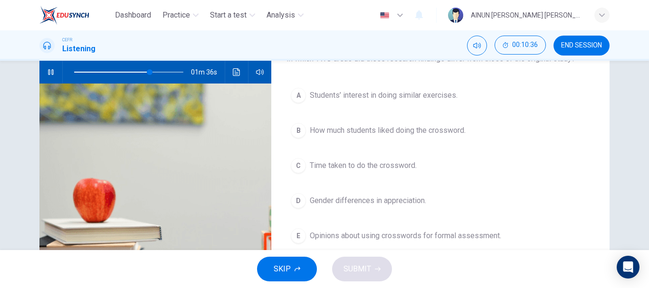
drag, startPoint x: 298, startPoint y: 204, endPoint x: 317, endPoint y: 208, distance: 19.9
click at [298, 205] on div "D" at bounding box center [298, 200] width 15 height 15
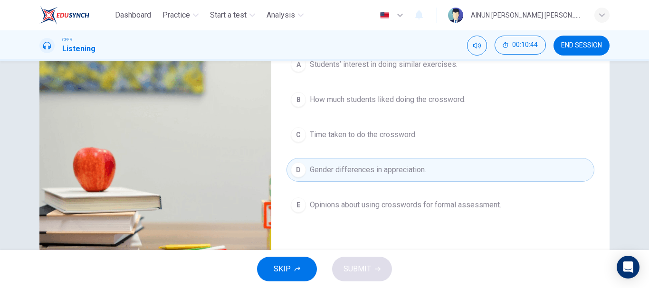
scroll to position [143, 0]
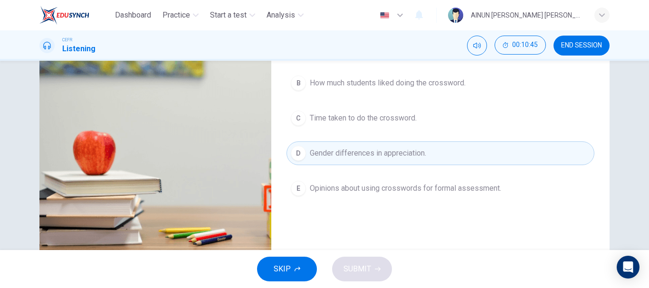
click at [297, 188] on div "E" at bounding box center [298, 188] width 15 height 15
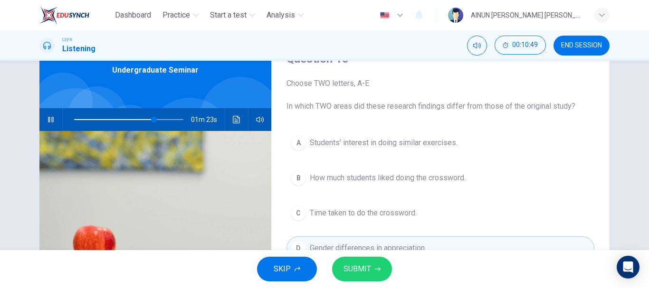
scroll to position [95, 0]
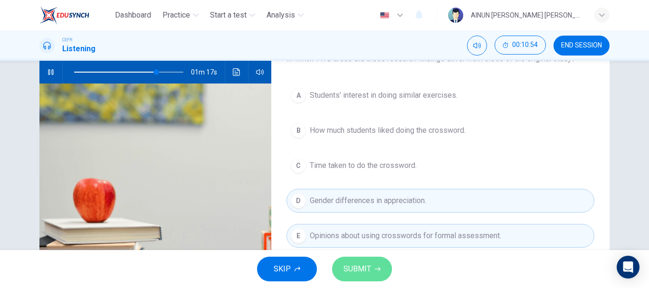
click at [361, 269] on span "SUBMIT" at bounding box center [358, 269] width 28 height 13
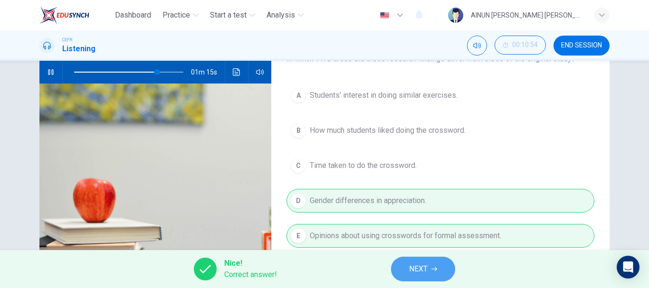
click at [412, 275] on span "NEXT" at bounding box center [418, 269] width 19 height 13
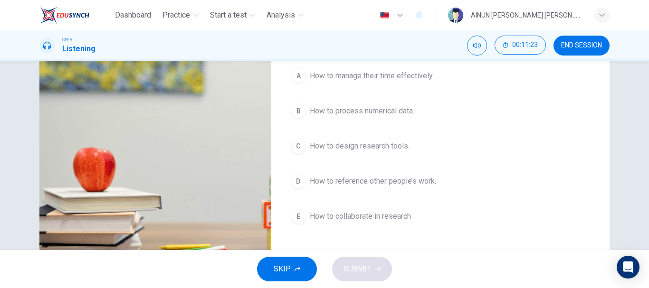
scroll to position [143, 0]
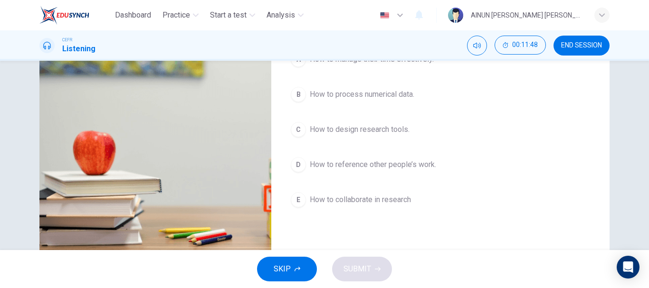
click at [296, 158] on div "D" at bounding box center [298, 164] width 15 height 15
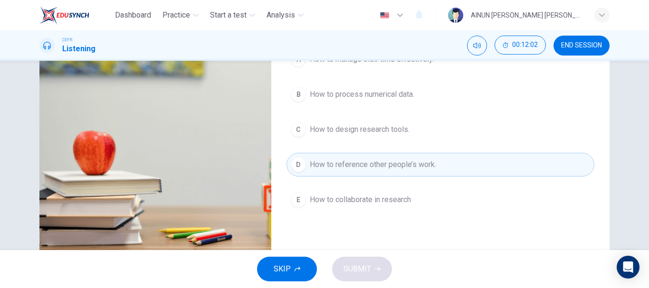
scroll to position [95, 0]
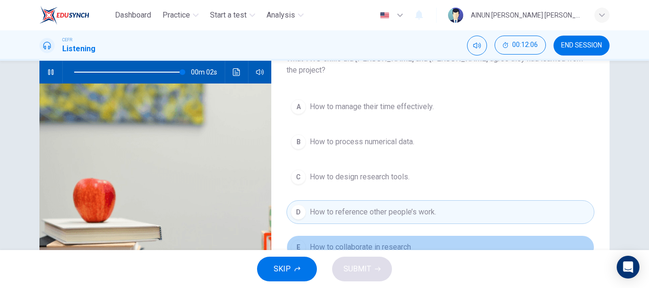
click at [297, 240] on div "E" at bounding box center [298, 247] width 15 height 15
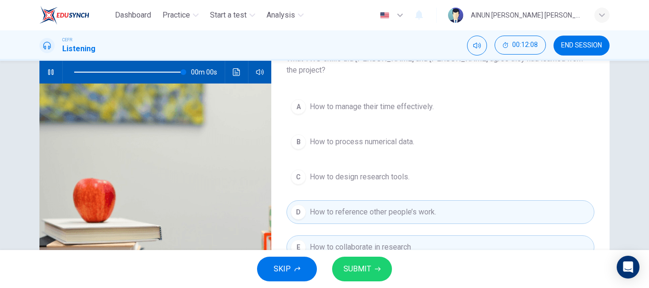
type input "0"
click at [362, 266] on span "SUBMIT" at bounding box center [358, 269] width 28 height 13
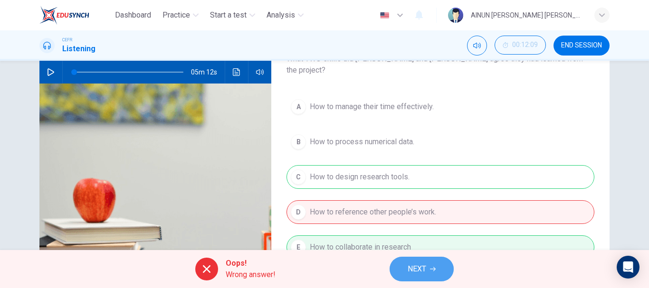
click at [421, 274] on span "NEXT" at bounding box center [417, 269] width 19 height 13
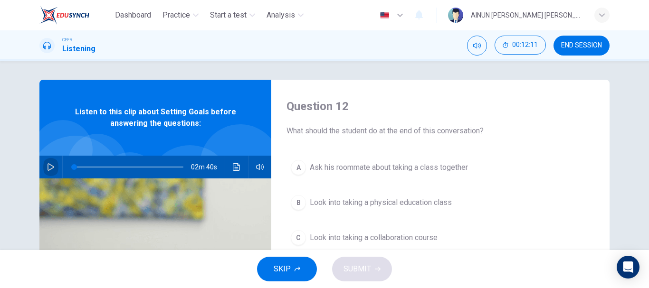
click at [43, 165] on button "button" at bounding box center [50, 167] width 15 height 23
click at [48, 170] on icon "button" at bounding box center [50, 167] width 5 height 6
click at [49, 166] on icon "button" at bounding box center [51, 167] width 7 height 8
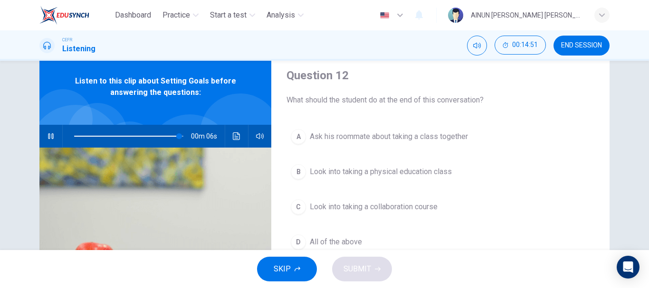
scroll to position [48, 0]
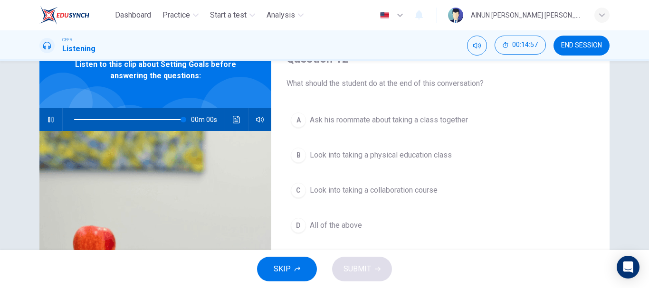
type input "0"
click at [295, 120] on div "A" at bounding box center [298, 120] width 15 height 15
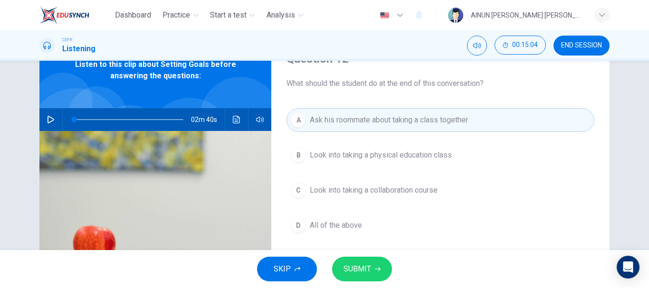
click at [372, 273] on button "SUBMIT" at bounding box center [362, 269] width 60 height 25
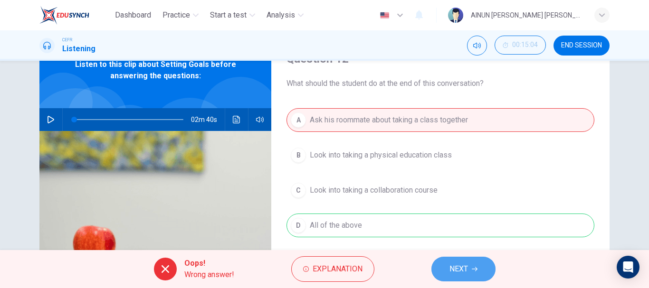
click at [454, 269] on span "NEXT" at bounding box center [459, 269] width 19 height 13
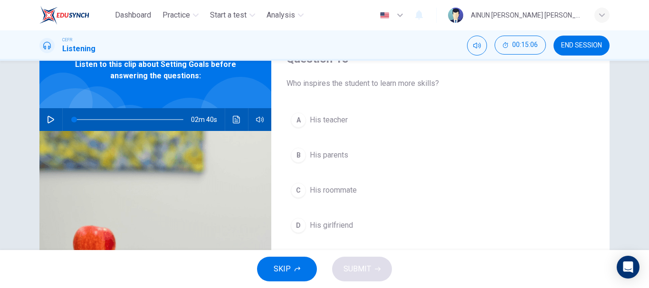
drag, startPoint x: 298, startPoint y: 192, endPoint x: 317, endPoint y: 201, distance: 21.3
click at [298, 192] on div "C" at bounding box center [298, 190] width 15 height 15
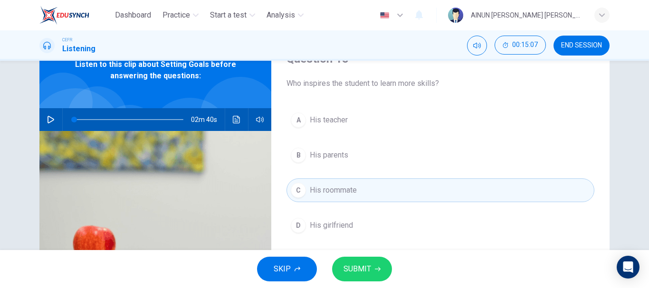
click at [368, 276] on span "SUBMIT" at bounding box center [358, 269] width 28 height 13
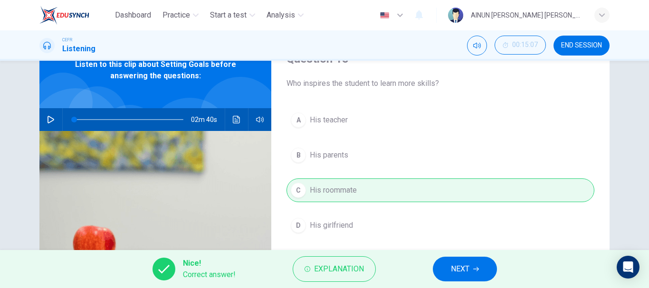
click at [451, 266] on span "NEXT" at bounding box center [460, 269] width 19 height 13
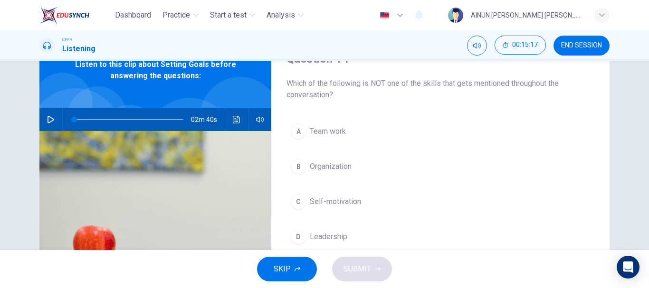
click at [297, 166] on div "B" at bounding box center [298, 166] width 15 height 15
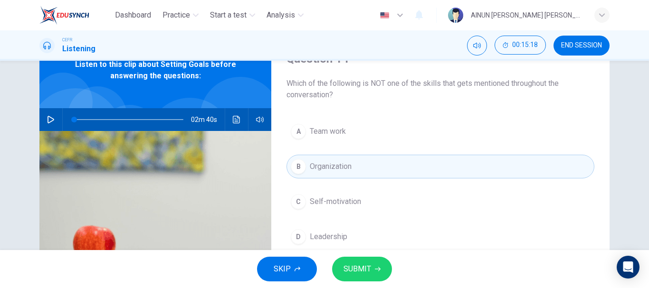
click at [364, 271] on span "SUBMIT" at bounding box center [358, 269] width 28 height 13
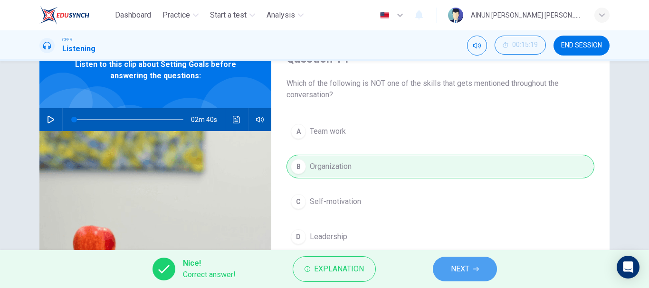
click at [454, 268] on span "NEXT" at bounding box center [460, 269] width 19 height 13
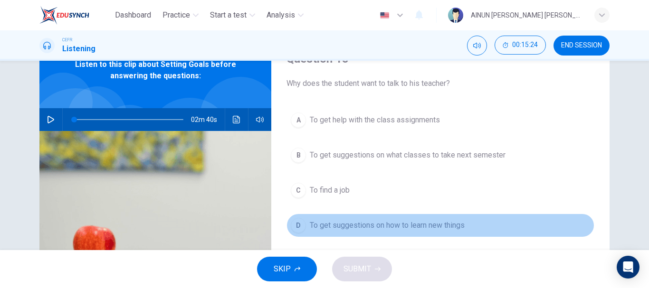
click at [294, 222] on div "D" at bounding box center [298, 225] width 15 height 15
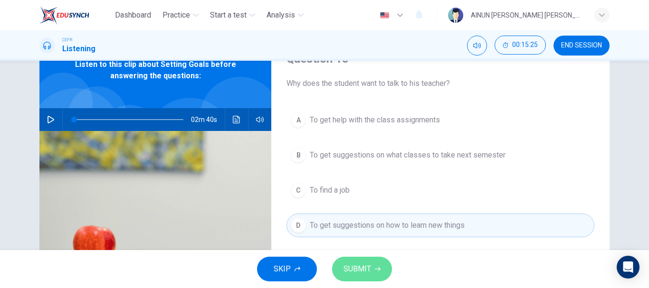
click at [363, 278] on button "SUBMIT" at bounding box center [362, 269] width 60 height 25
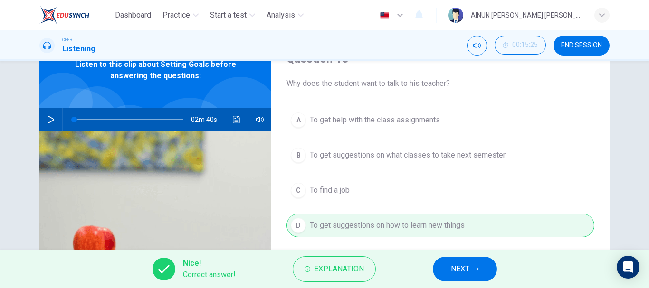
click at [460, 265] on span "NEXT" at bounding box center [460, 269] width 19 height 13
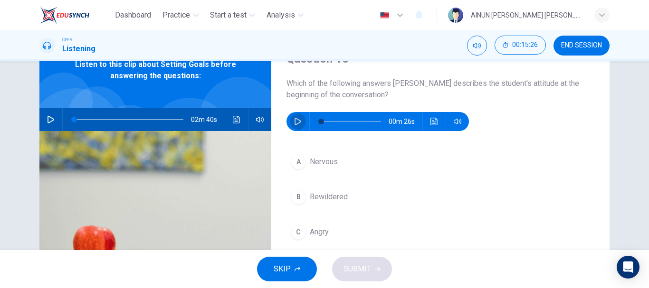
click at [298, 117] on button "button" at bounding box center [297, 121] width 15 height 19
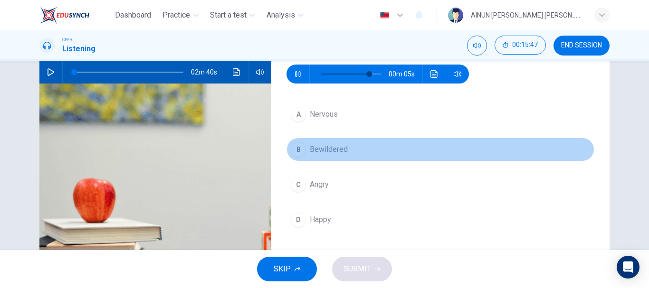
click at [296, 153] on div "B" at bounding box center [298, 149] width 15 height 15
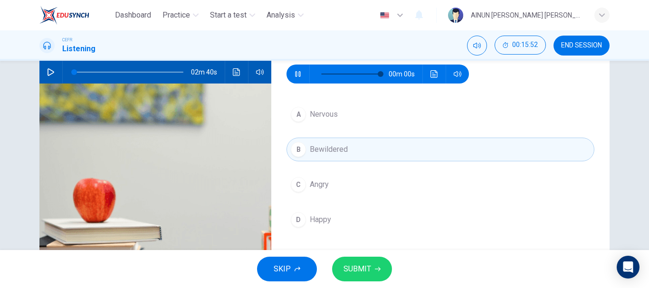
type input "0"
click at [374, 272] on button "SUBMIT" at bounding box center [362, 269] width 60 height 25
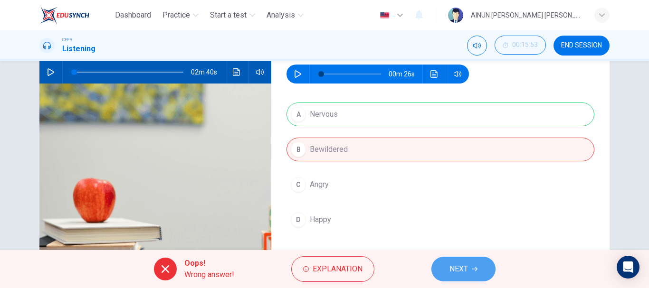
click at [459, 265] on span "NEXT" at bounding box center [459, 269] width 19 height 13
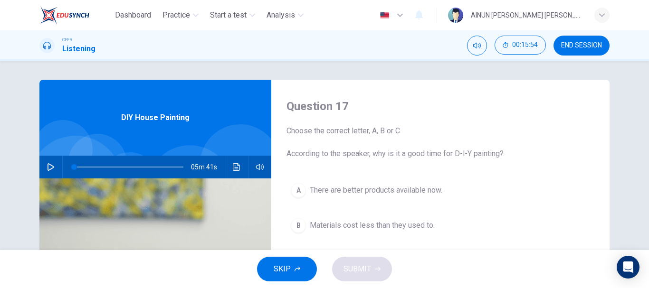
drag, startPoint x: 44, startPoint y: 168, endPoint x: 63, endPoint y: 157, distance: 21.9
click at [46, 167] on button "button" at bounding box center [50, 167] width 15 height 23
click at [82, 167] on span at bounding box center [85, 167] width 6 height 6
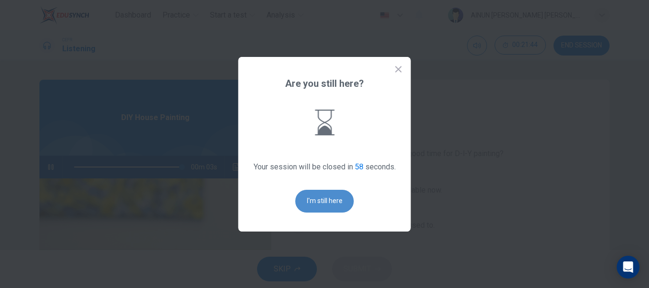
click at [341, 197] on button "I'm still here" at bounding box center [325, 201] width 58 height 23
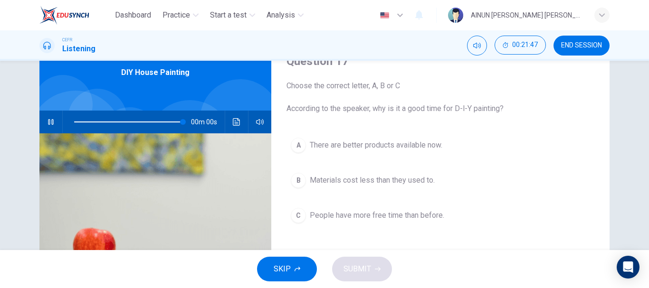
scroll to position [48, 0]
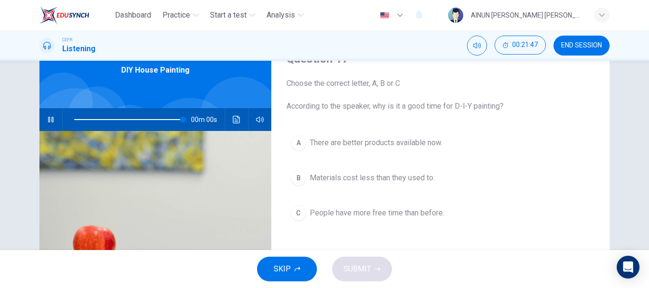
type input "0"
click at [298, 215] on div "C" at bounding box center [298, 213] width 15 height 15
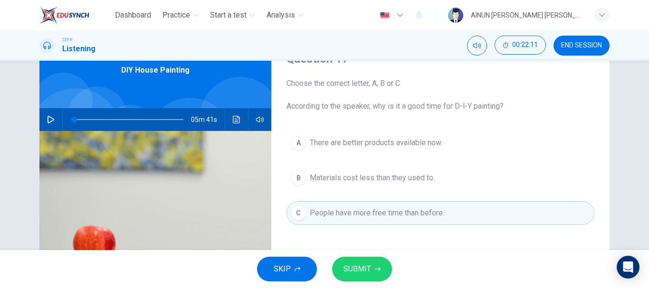
click at [297, 144] on div "A" at bounding box center [298, 142] width 15 height 15
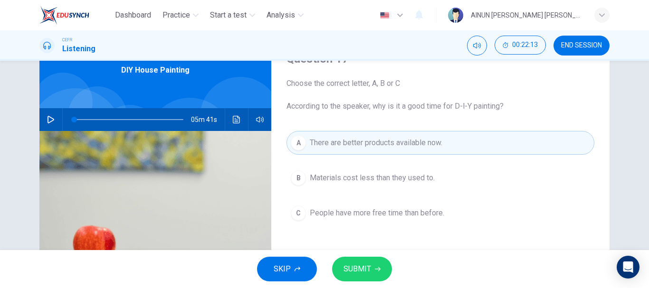
click at [353, 265] on span "SUBMIT" at bounding box center [358, 269] width 28 height 13
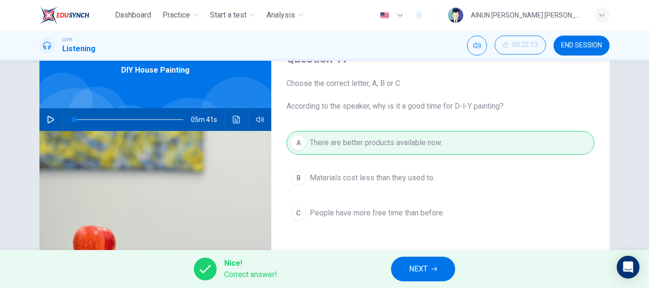
click at [425, 268] on span "NEXT" at bounding box center [418, 269] width 19 height 13
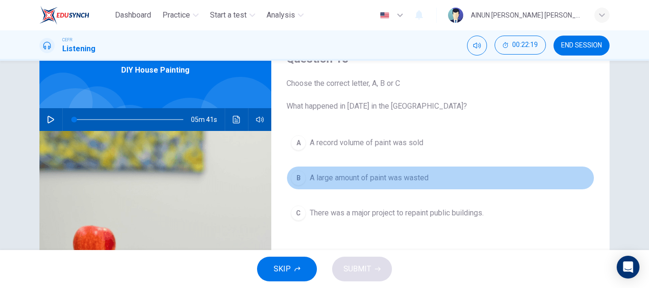
click at [291, 178] on div "B" at bounding box center [298, 178] width 15 height 15
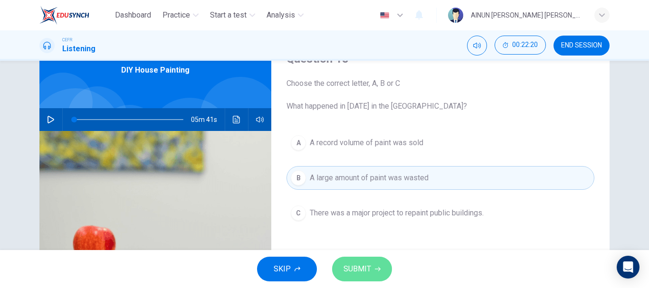
click at [350, 269] on span "SUBMIT" at bounding box center [358, 269] width 28 height 13
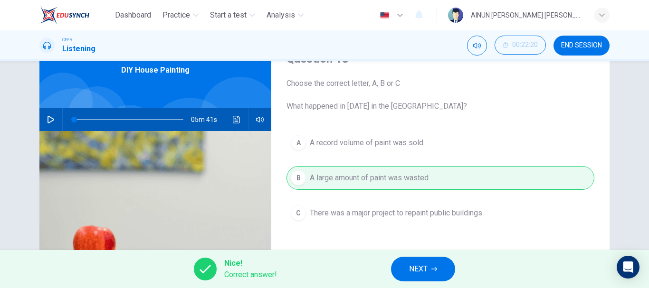
click at [426, 269] on span "NEXT" at bounding box center [418, 269] width 19 height 13
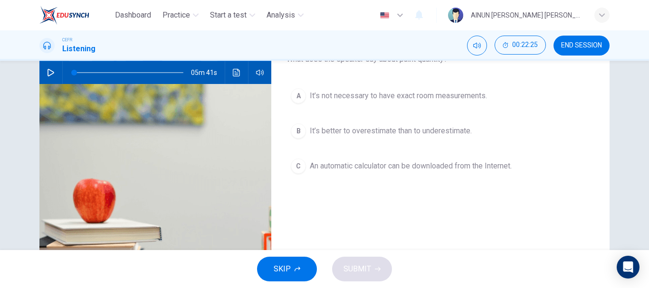
scroll to position [95, 0]
click at [294, 168] on div "C" at bounding box center [298, 165] width 15 height 15
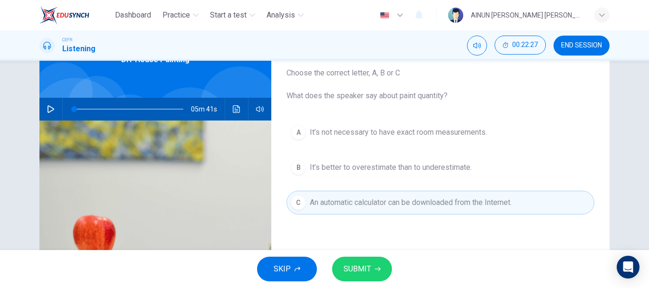
scroll to position [48, 0]
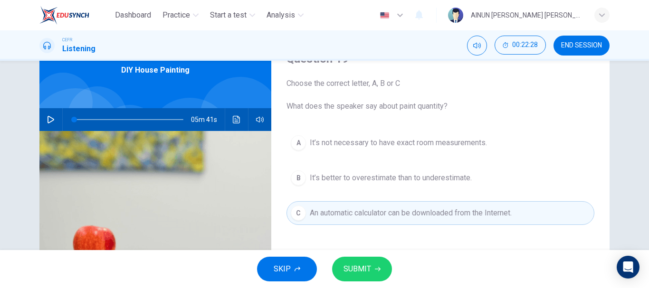
click at [349, 268] on span "SUBMIT" at bounding box center [358, 269] width 28 height 13
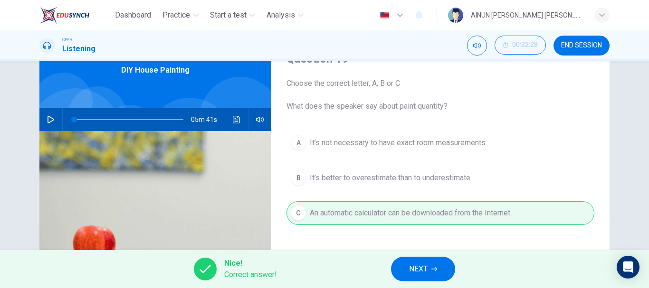
click at [439, 266] on button "NEXT" at bounding box center [423, 269] width 64 height 25
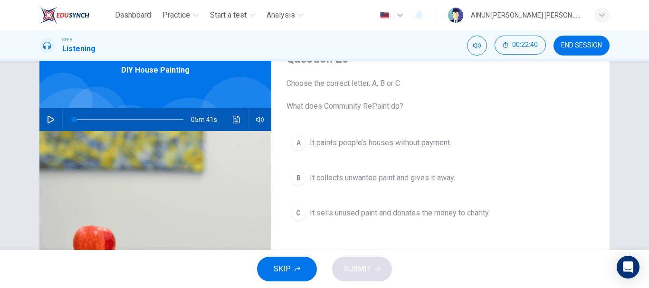
click at [297, 142] on div "A" at bounding box center [298, 142] width 15 height 15
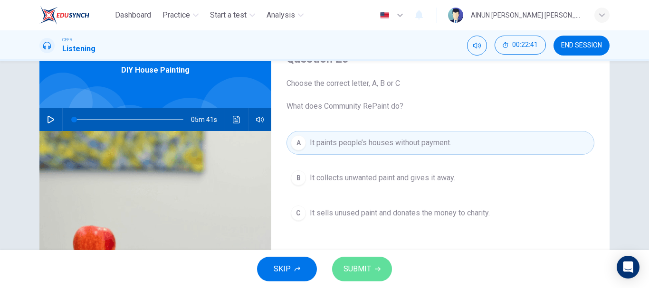
click at [353, 271] on span "SUBMIT" at bounding box center [358, 269] width 28 height 13
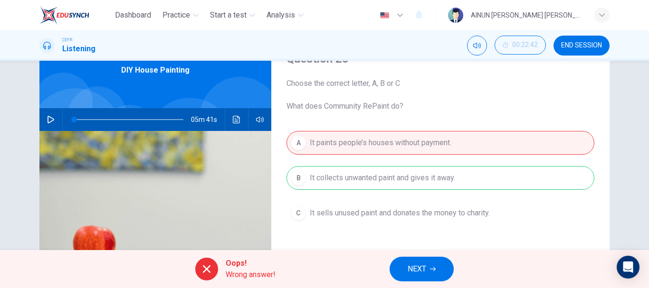
click at [405, 270] on button "NEXT" at bounding box center [422, 269] width 64 height 25
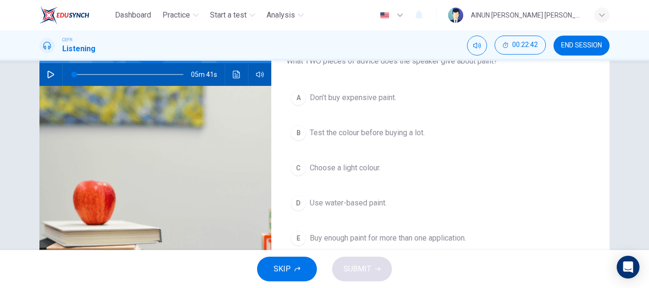
scroll to position [95, 0]
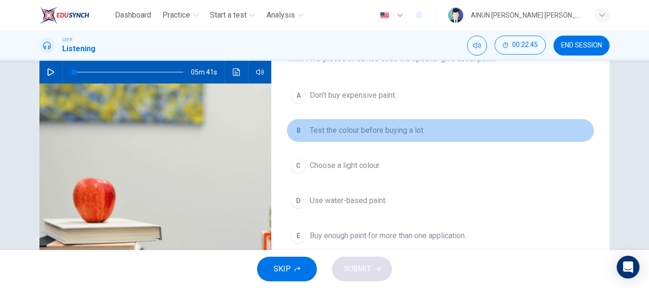
click at [296, 130] on div "B" at bounding box center [298, 130] width 15 height 15
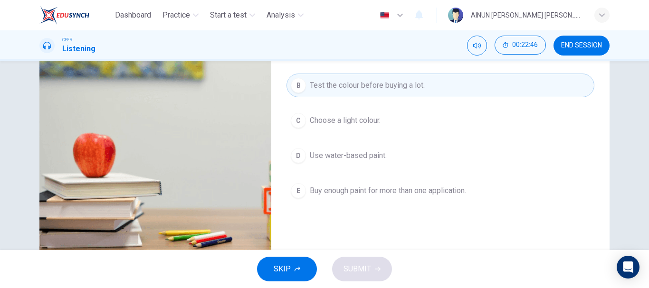
scroll to position [143, 0]
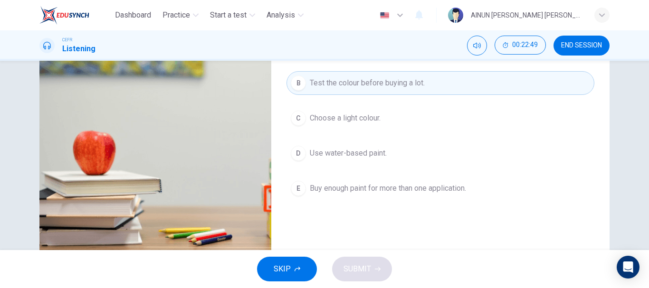
click at [298, 151] on div "D" at bounding box center [298, 153] width 15 height 15
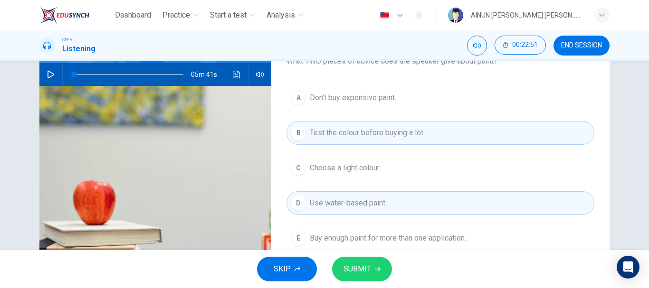
scroll to position [95, 0]
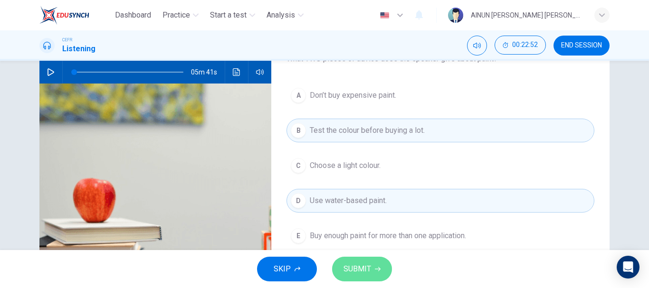
click at [351, 269] on span "SUBMIT" at bounding box center [358, 269] width 28 height 13
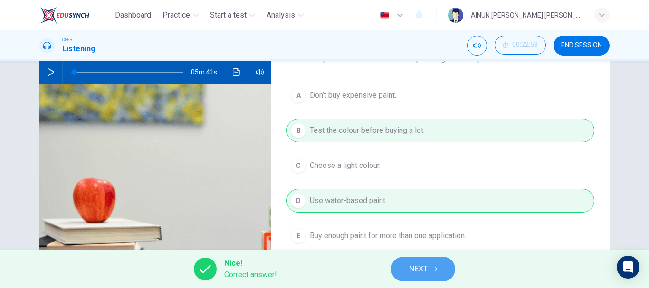
click at [405, 273] on button "NEXT" at bounding box center [423, 269] width 64 height 25
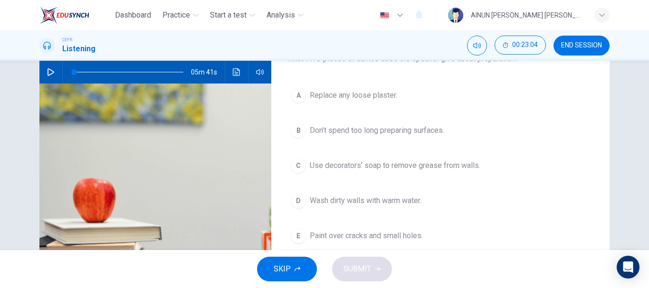
click at [301, 166] on div "C" at bounding box center [298, 165] width 15 height 15
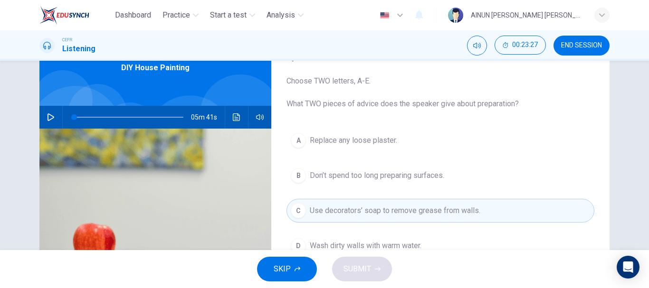
scroll to position [48, 0]
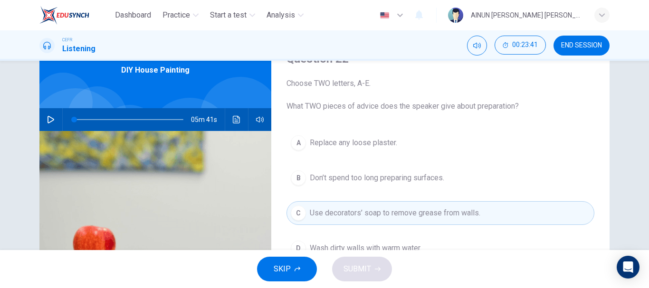
drag, startPoint x: 297, startPoint y: 182, endPoint x: 303, endPoint y: 192, distance: 11.3
click at [297, 184] on div "B" at bounding box center [298, 178] width 15 height 15
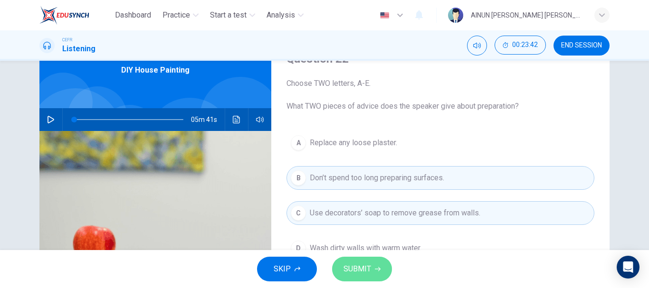
click at [348, 272] on span "SUBMIT" at bounding box center [358, 269] width 28 height 13
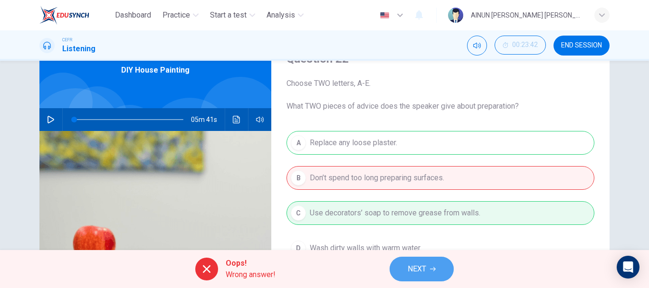
click at [413, 267] on span "NEXT" at bounding box center [417, 269] width 19 height 13
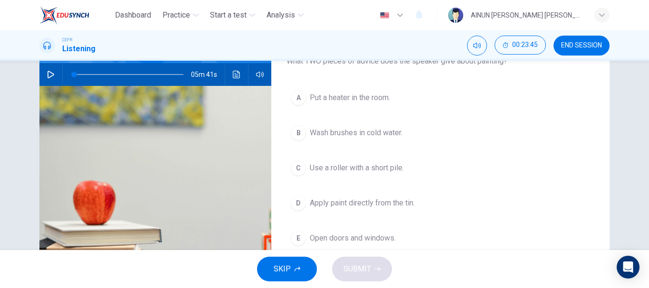
scroll to position [95, 0]
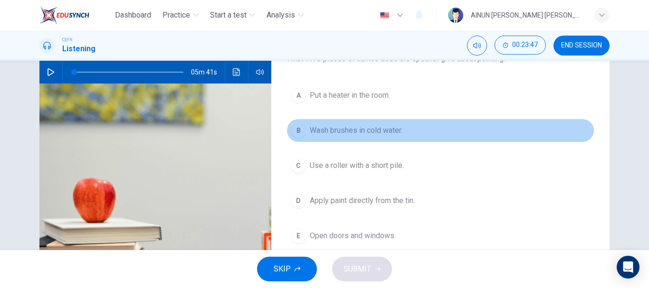
click at [297, 131] on div "B" at bounding box center [298, 130] width 15 height 15
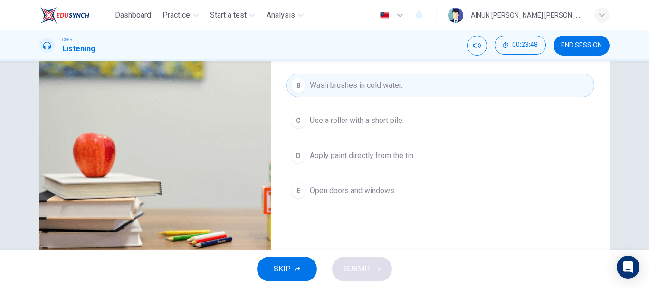
scroll to position [143, 0]
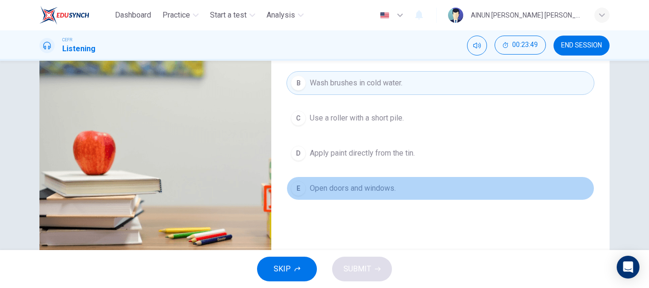
click at [296, 188] on div "E" at bounding box center [298, 188] width 15 height 15
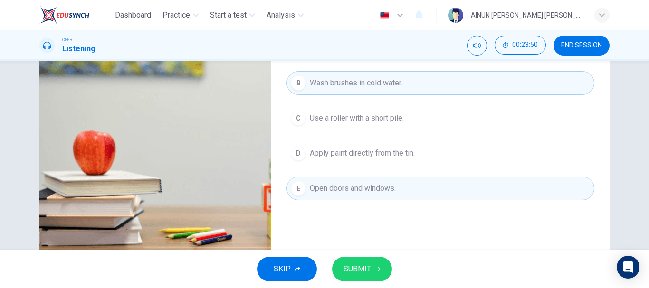
click at [365, 274] on span "SUBMIT" at bounding box center [358, 269] width 28 height 13
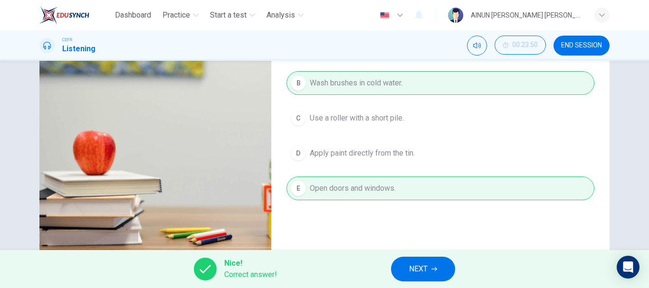
click at [414, 267] on span "NEXT" at bounding box center [418, 269] width 19 height 13
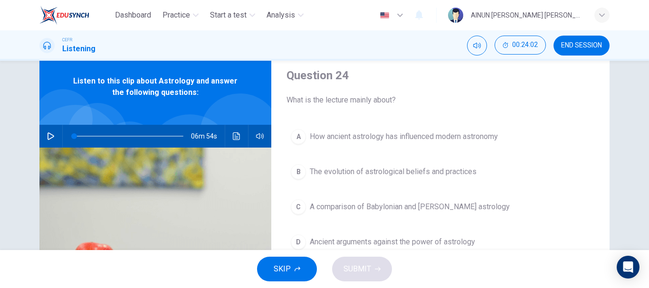
scroll to position [0, 0]
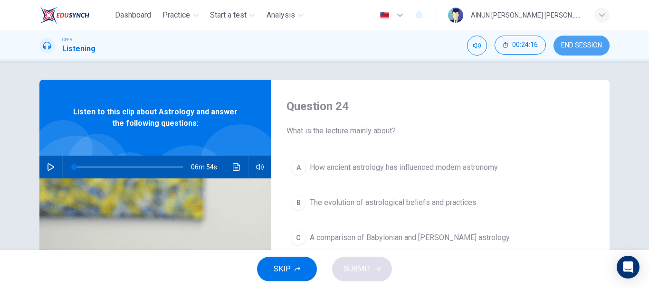
click at [591, 48] on span "END SESSION" at bounding box center [581, 46] width 41 height 8
